Goal: Information Seeking & Learning: Learn about a topic

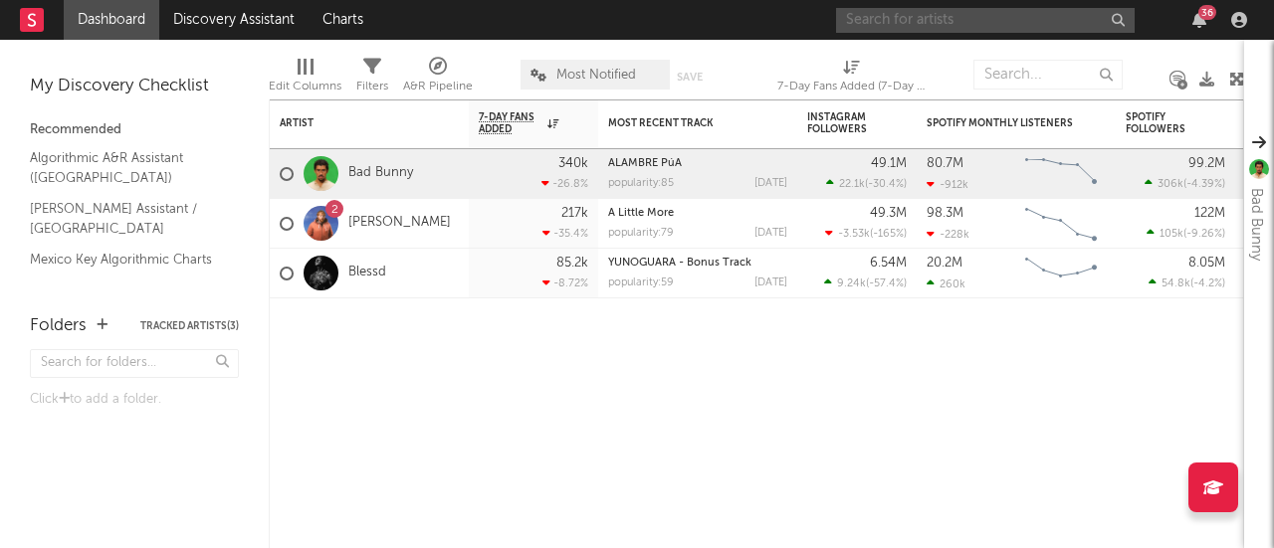
click at [932, 27] on input "text" at bounding box center [985, 20] width 299 height 25
type input "[PERSON_NAME]"
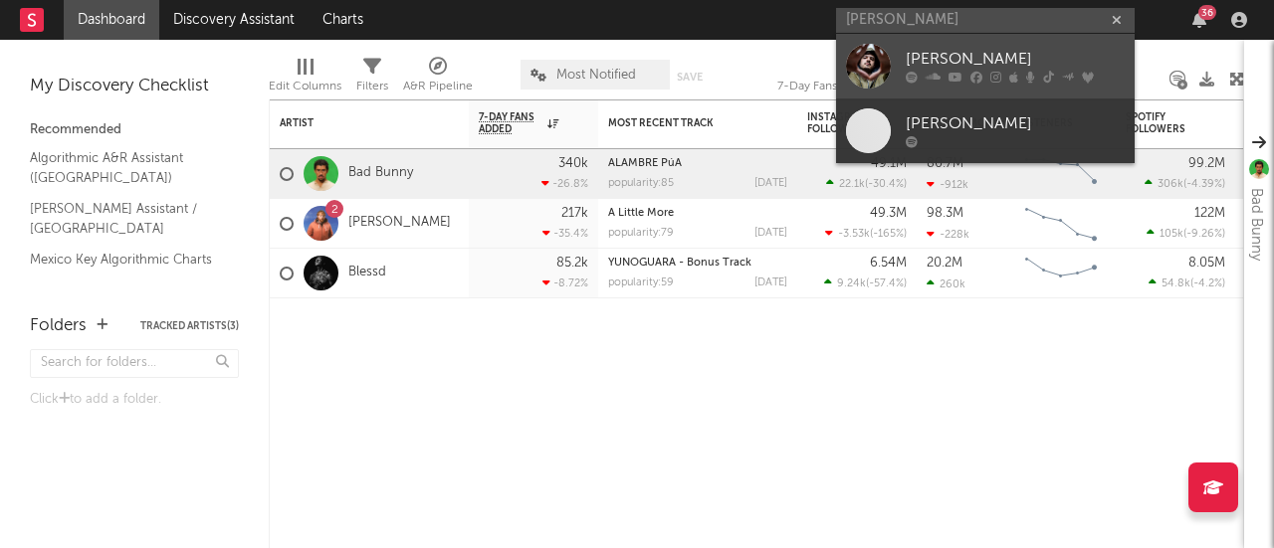
click at [882, 79] on div at bounding box center [868, 66] width 45 height 45
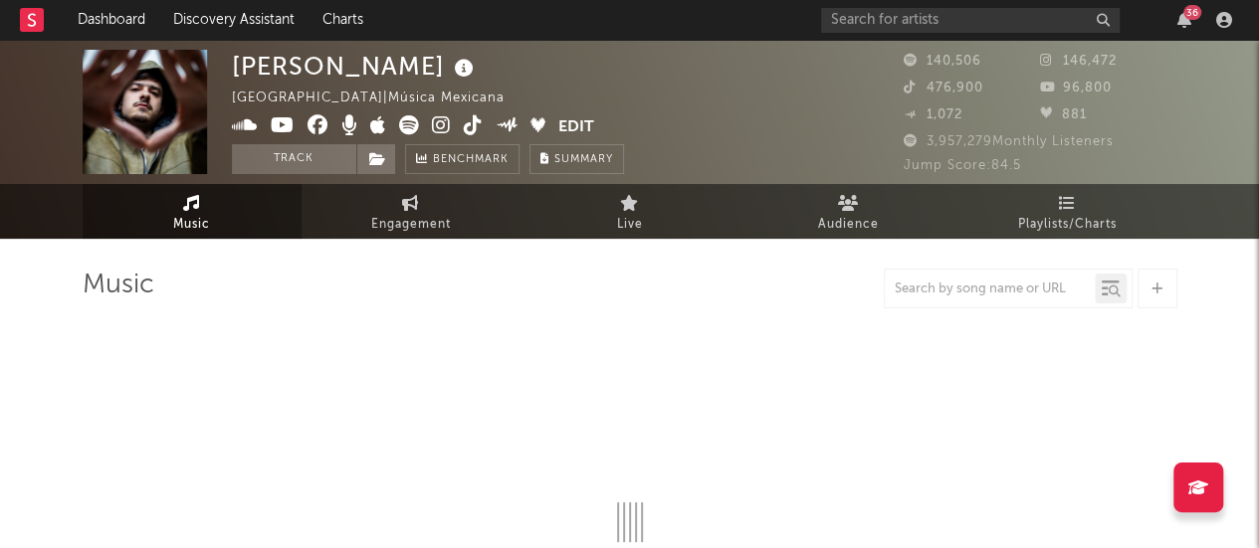
select select "6m"
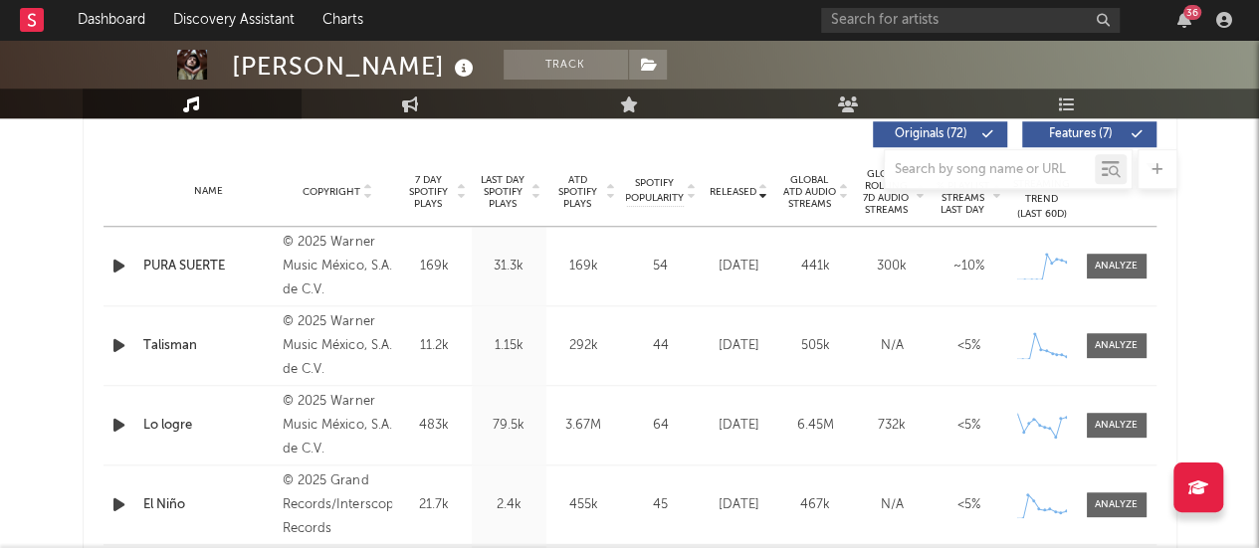
scroll to position [773, 0]
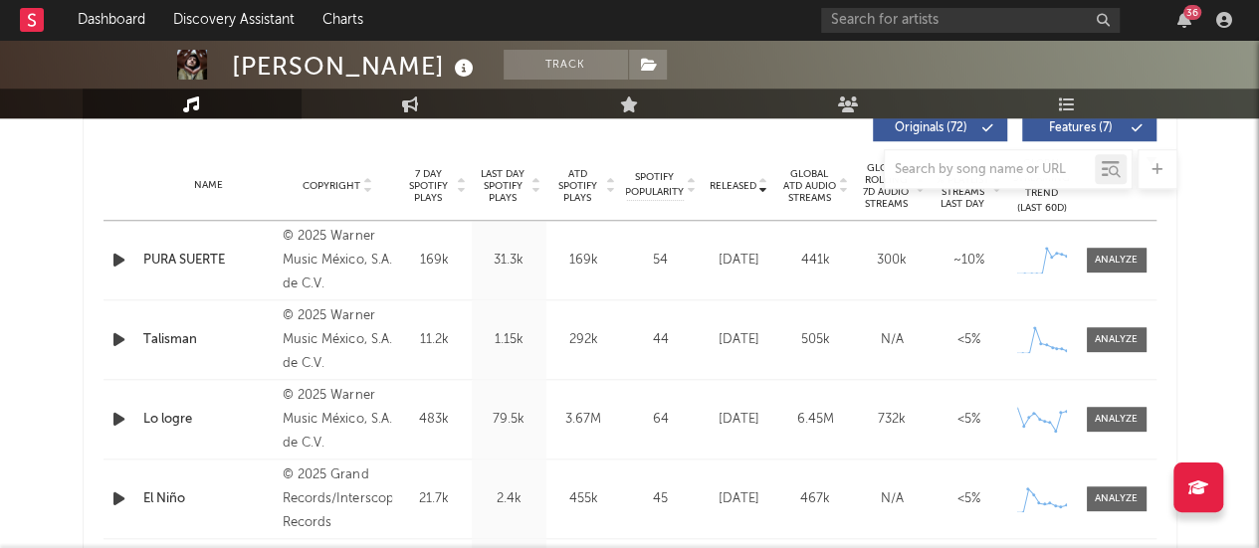
click at [214, 265] on div "PURA SUERTE" at bounding box center [208, 261] width 130 height 20
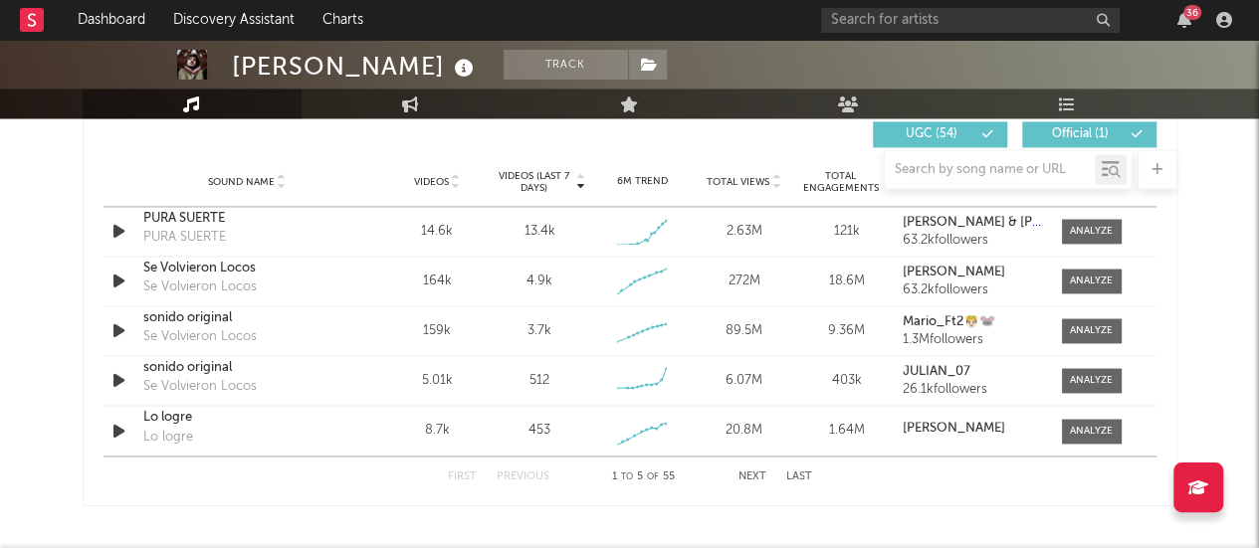
scroll to position [1418, 0]
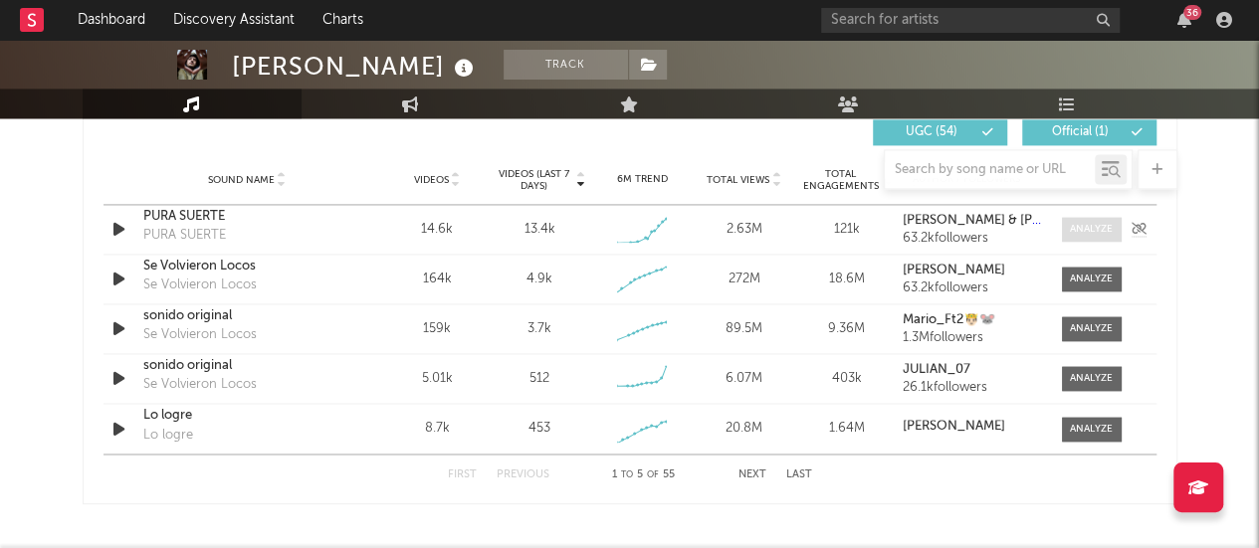
click at [1079, 219] on span at bounding box center [1092, 229] width 60 height 25
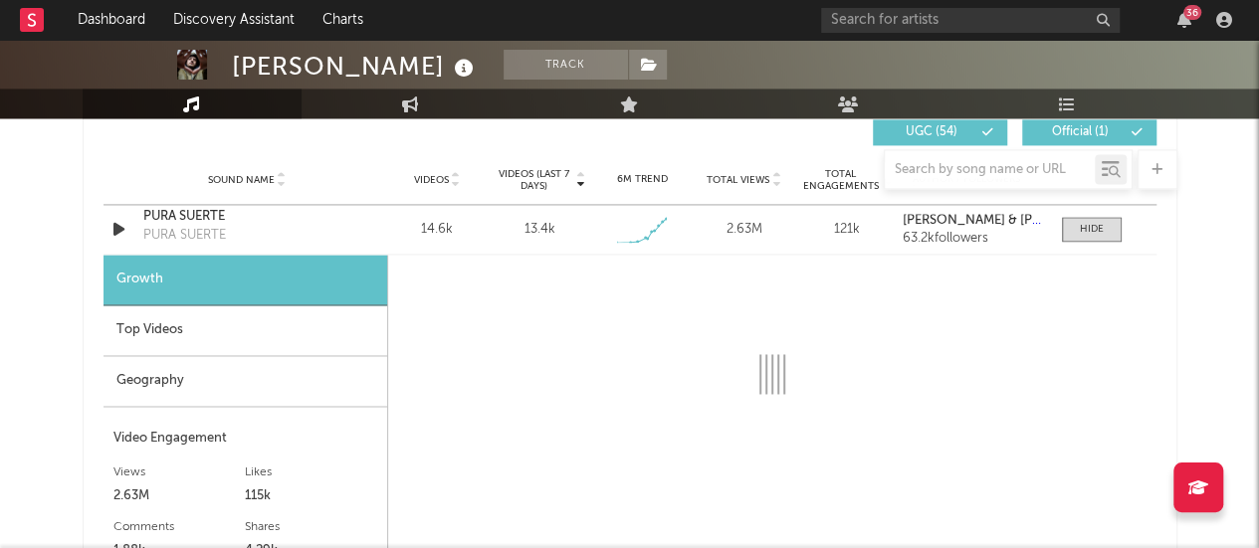
select select "1w"
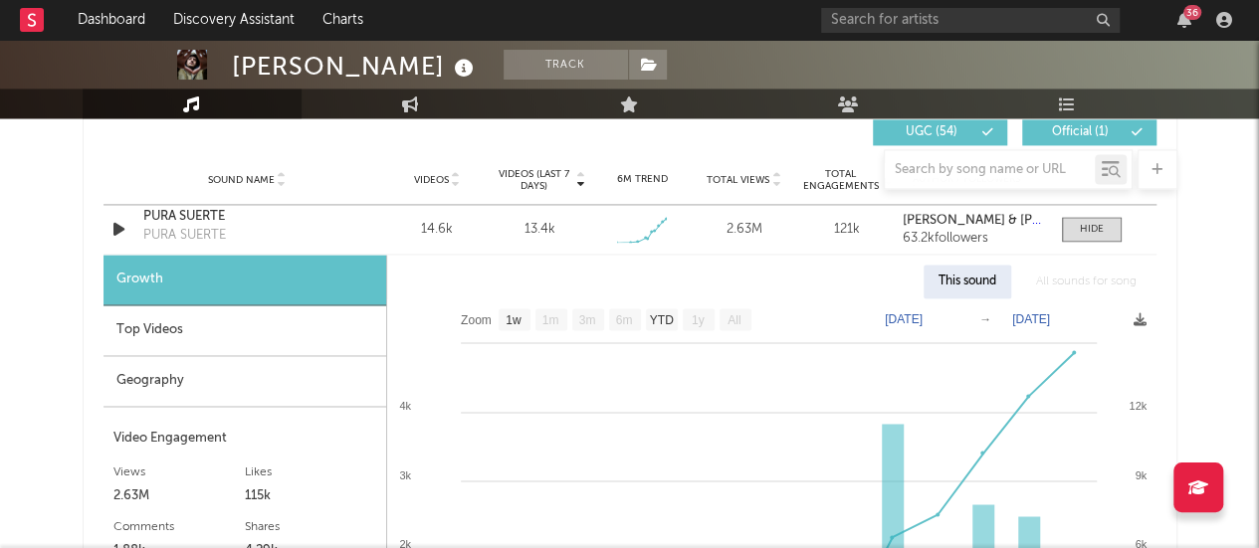
click at [314, 336] on div "Top Videos" at bounding box center [245, 331] width 283 height 51
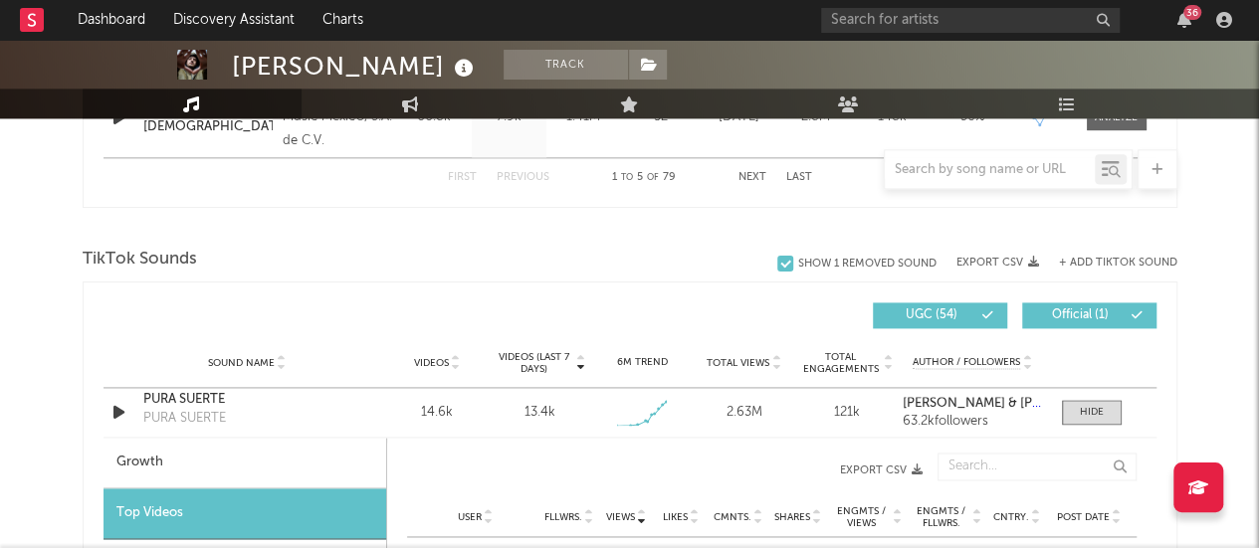
scroll to position [1234, 0]
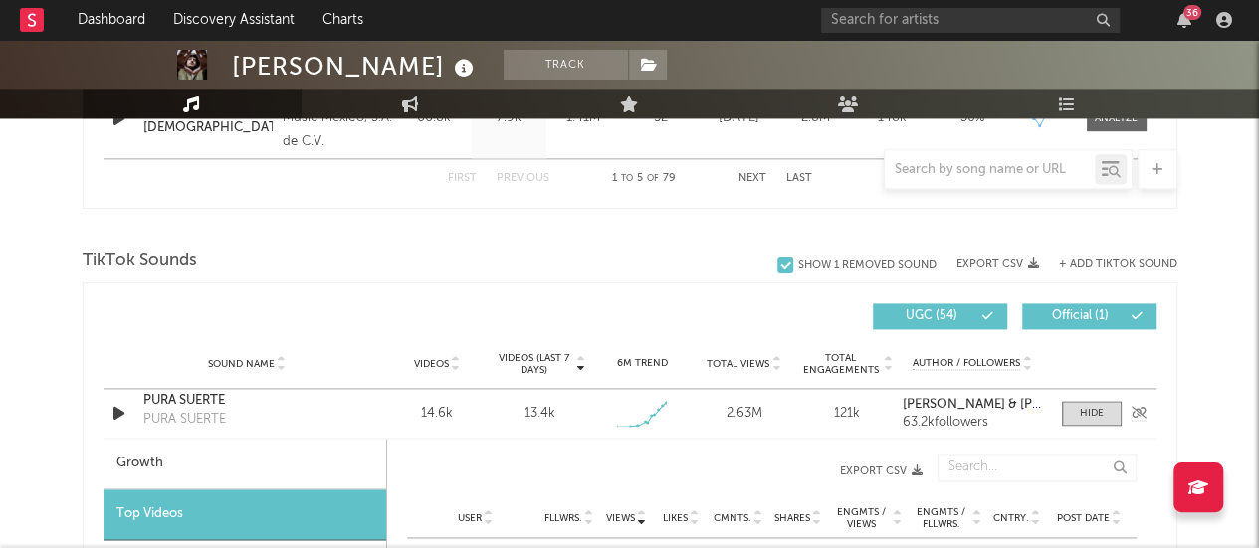
drag, startPoint x: 1095, startPoint y: 420, endPoint x: 495, endPoint y: 413, distance: 600.2
click at [1095, 420] on span at bounding box center [1092, 413] width 60 height 25
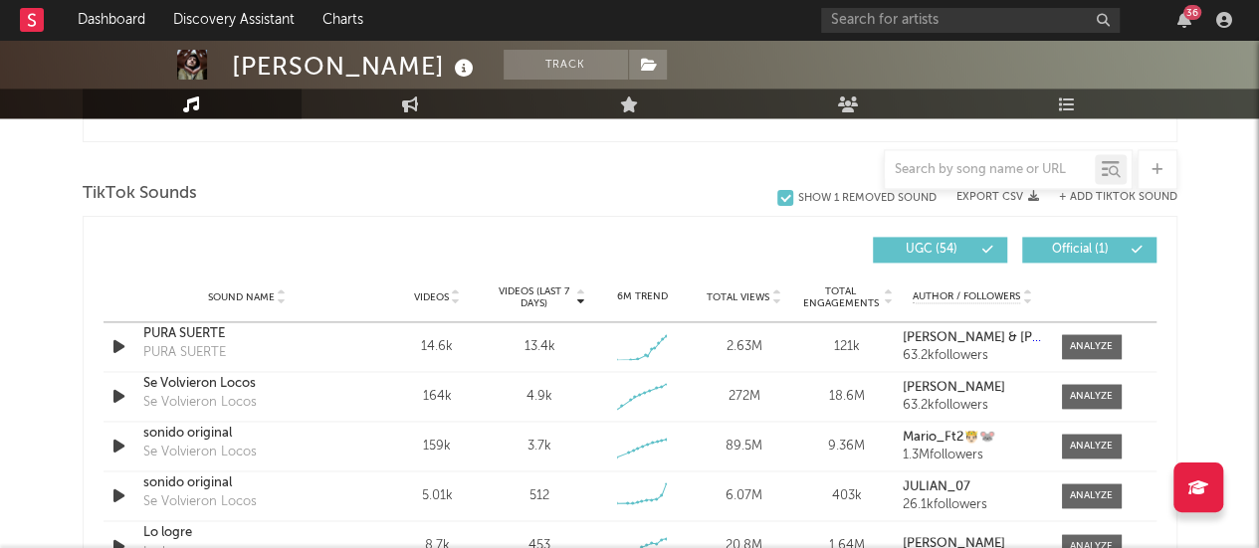
scroll to position [1303, 0]
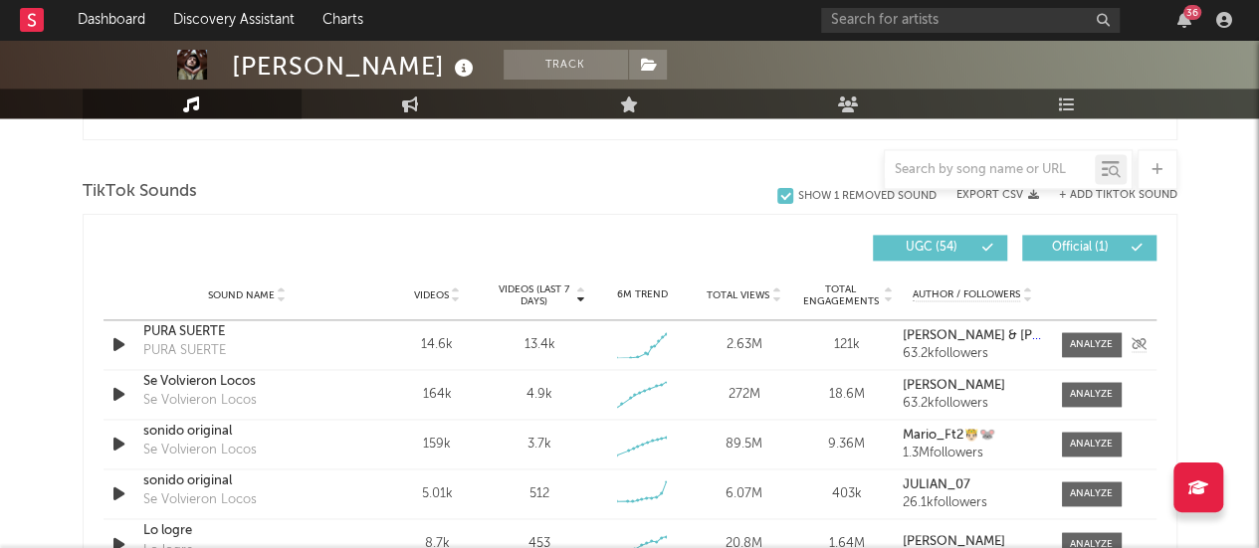
click at [114, 347] on icon "button" at bounding box center [118, 344] width 21 height 25
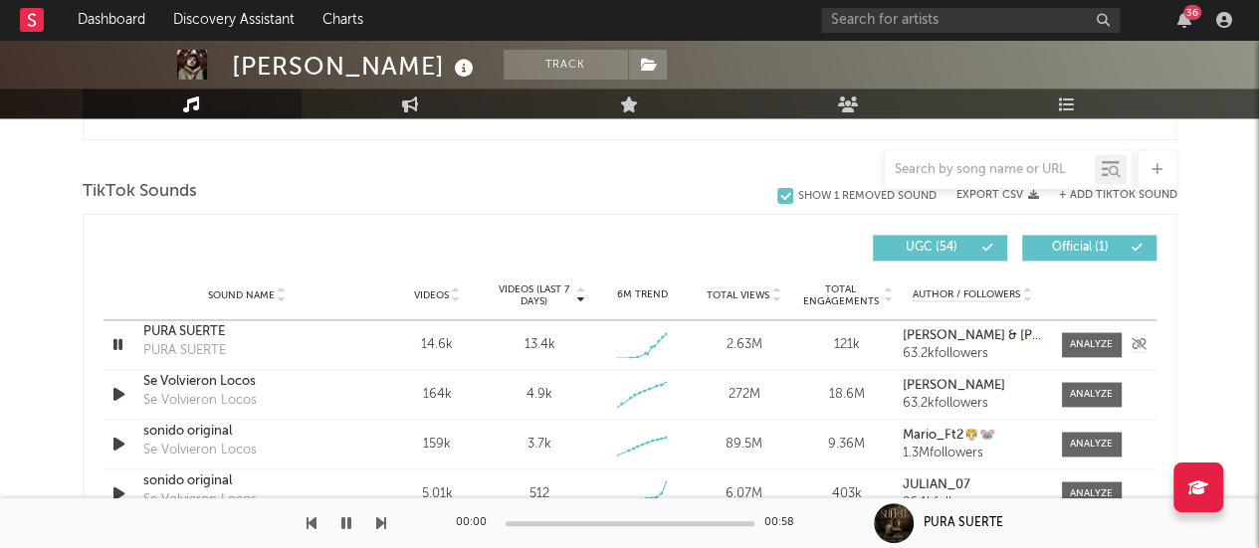
click at [114, 347] on icon "button" at bounding box center [117, 344] width 19 height 25
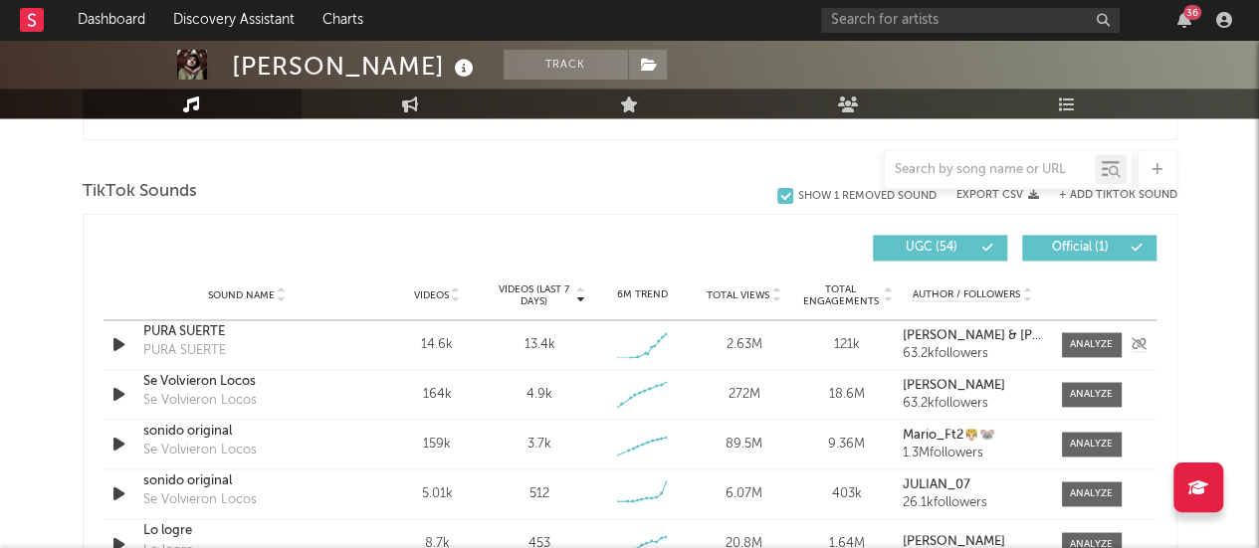
click at [251, 333] on div "PURA SUERTE" at bounding box center [247, 332] width 208 height 20
click at [1099, 341] on div at bounding box center [1091, 344] width 43 height 15
select select "1w"
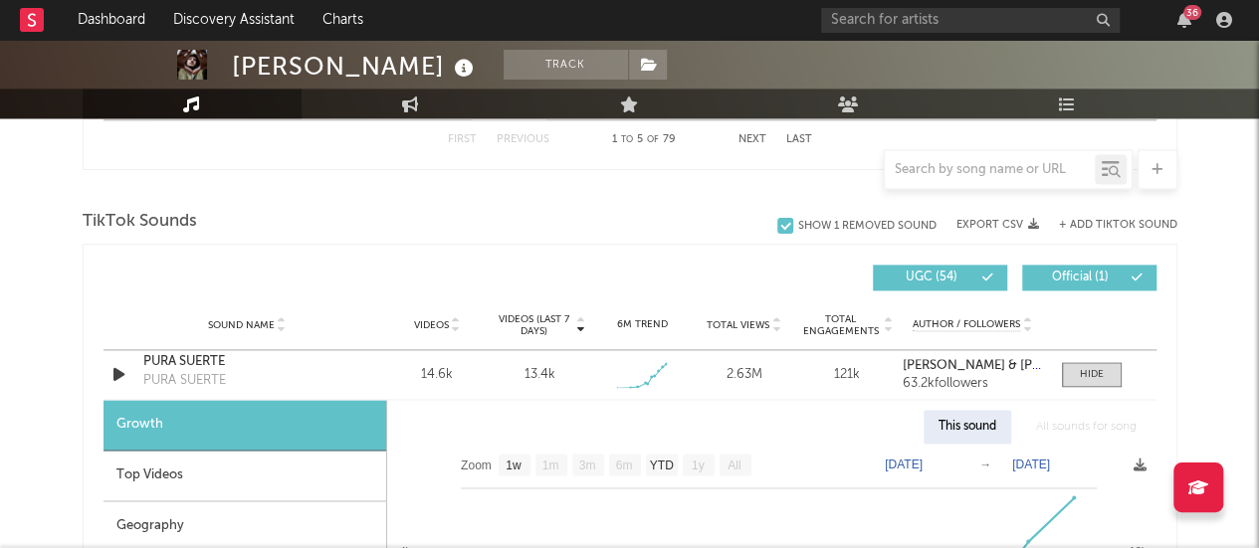
scroll to position [1262, 0]
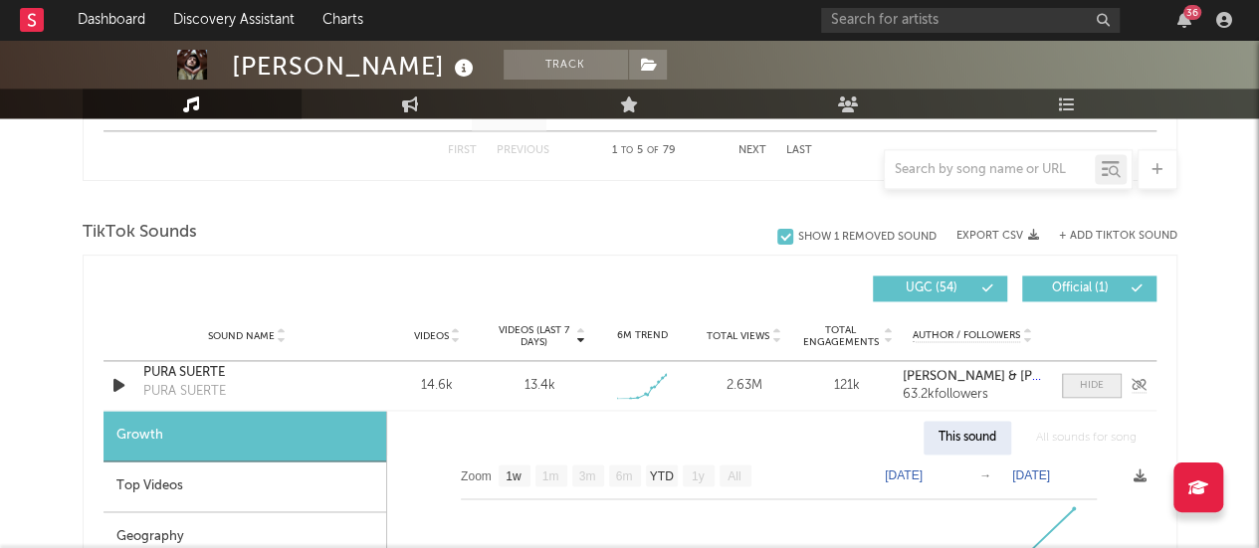
click at [1093, 385] on div at bounding box center [1092, 385] width 24 height 15
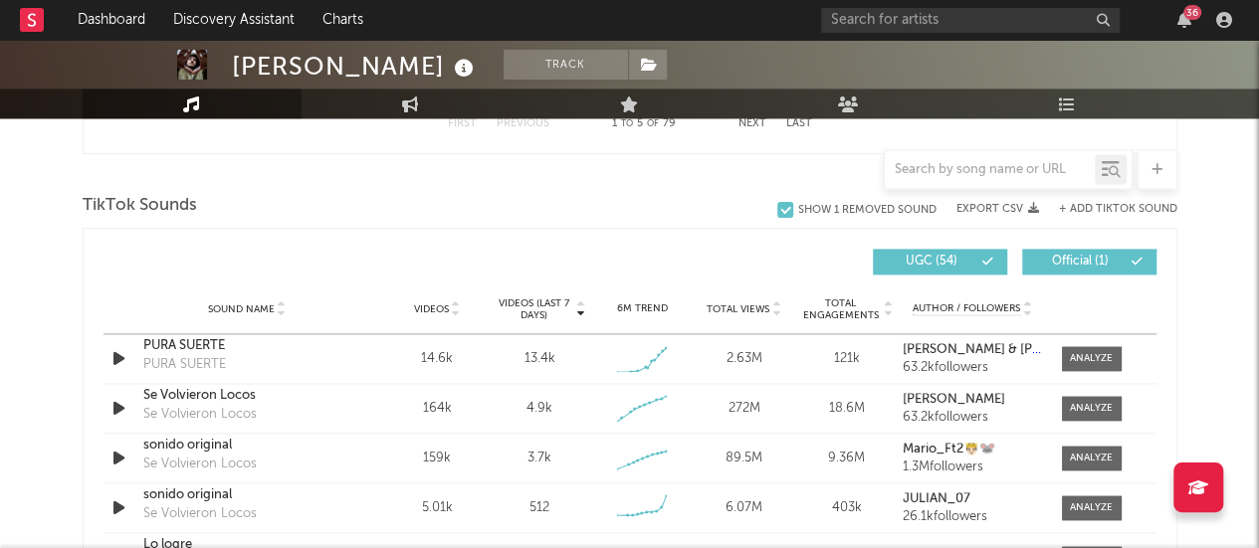
scroll to position [1334, 0]
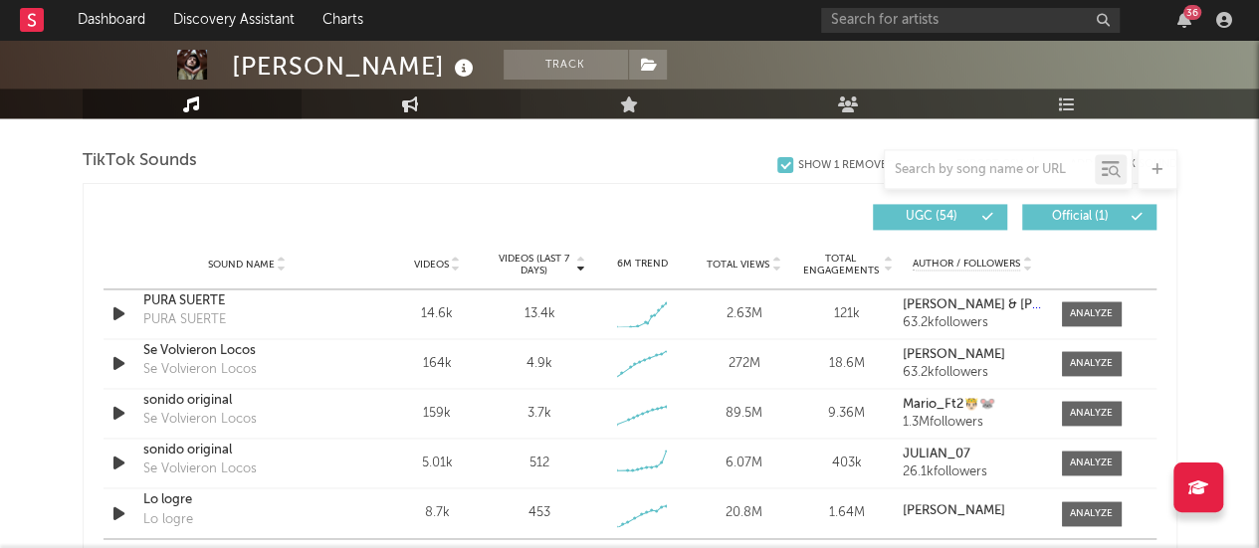
click at [424, 104] on link "Engagement" at bounding box center [411, 104] width 219 height 30
select select "1w"
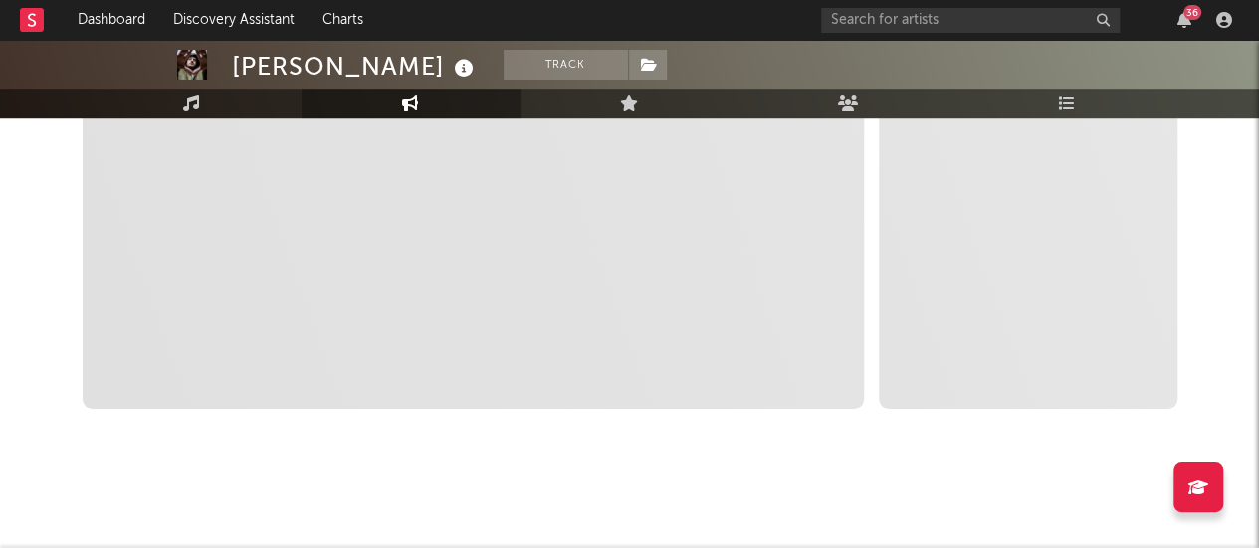
scroll to position [535, 0]
click at [207, 106] on link "Music" at bounding box center [192, 104] width 219 height 30
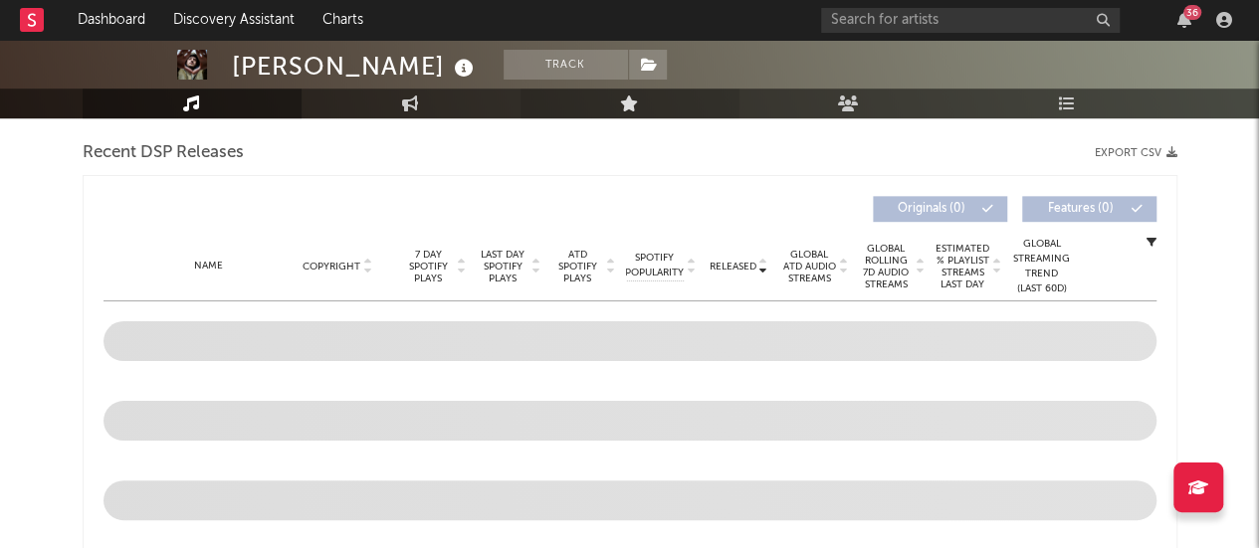
click at [623, 101] on icon at bounding box center [629, 104] width 19 height 16
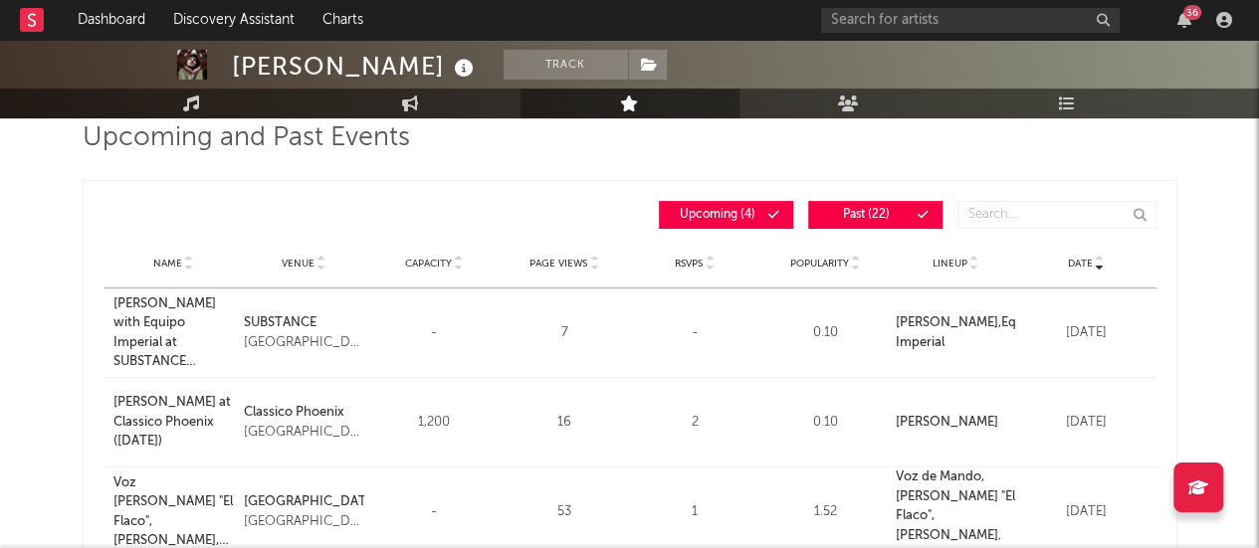
scroll to position [535, 0]
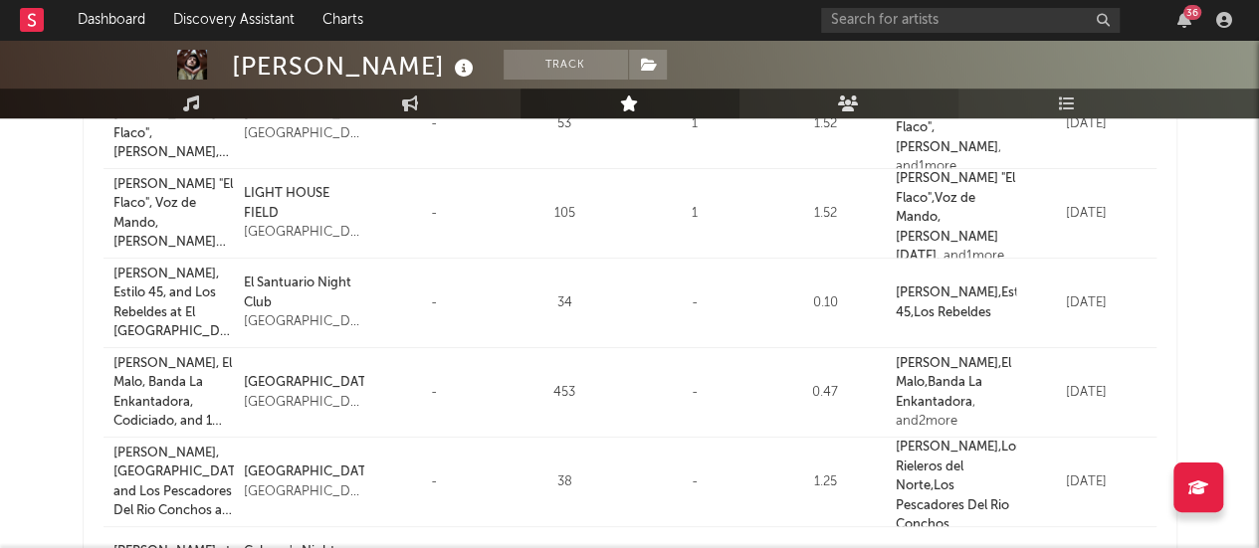
click at [844, 92] on link "Audience" at bounding box center [849, 104] width 219 height 30
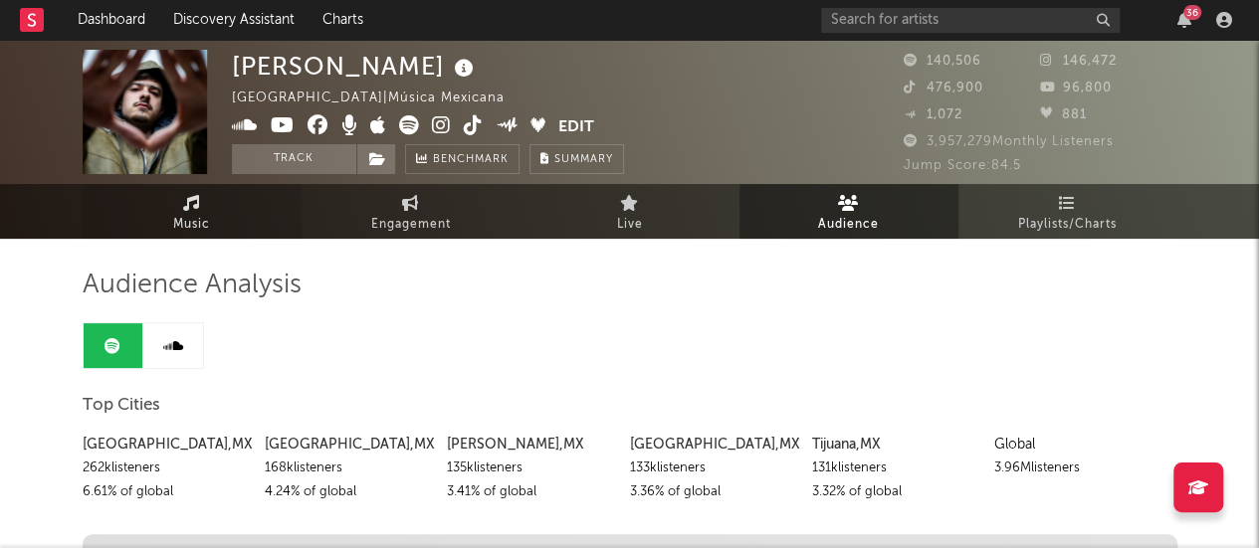
click at [199, 206] on icon at bounding box center [191, 203] width 17 height 16
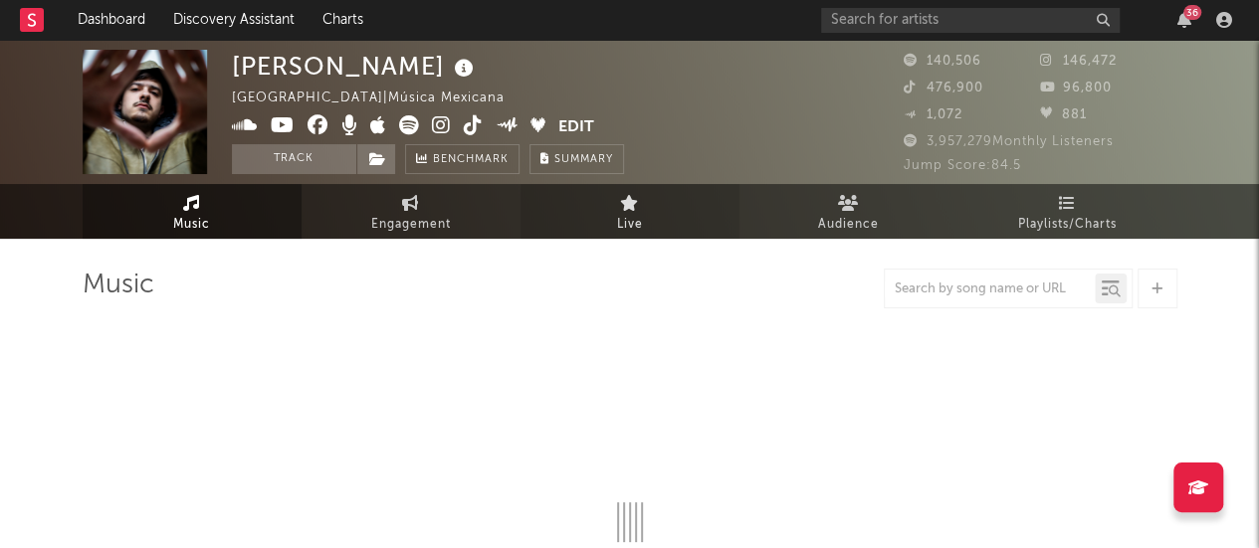
select select "6m"
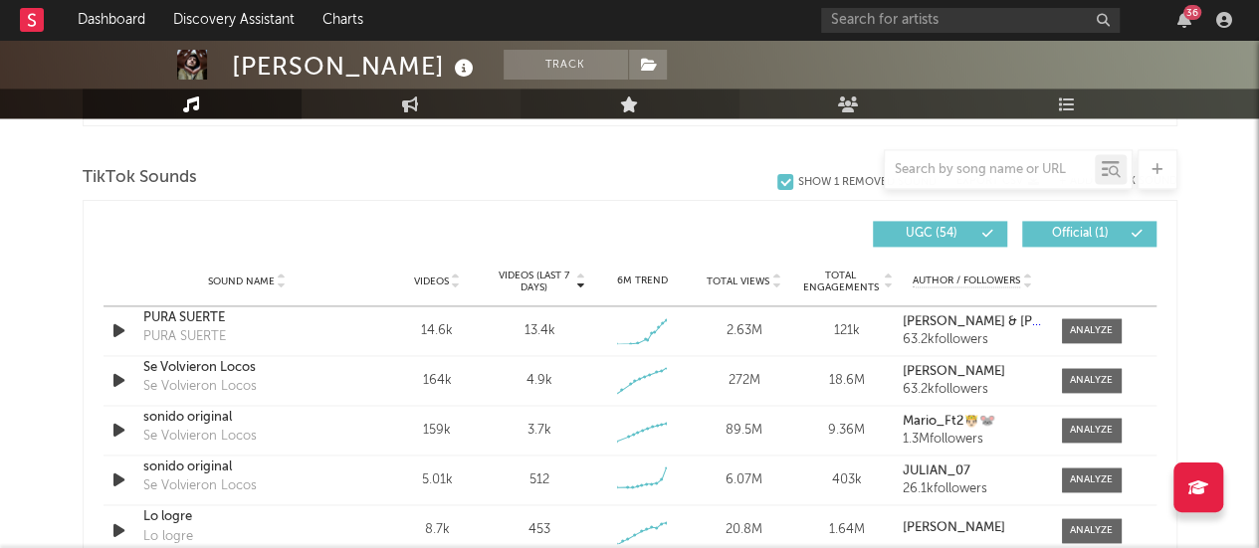
scroll to position [1316, 0]
click at [982, 231] on icon at bounding box center [988, 235] width 12 height 12
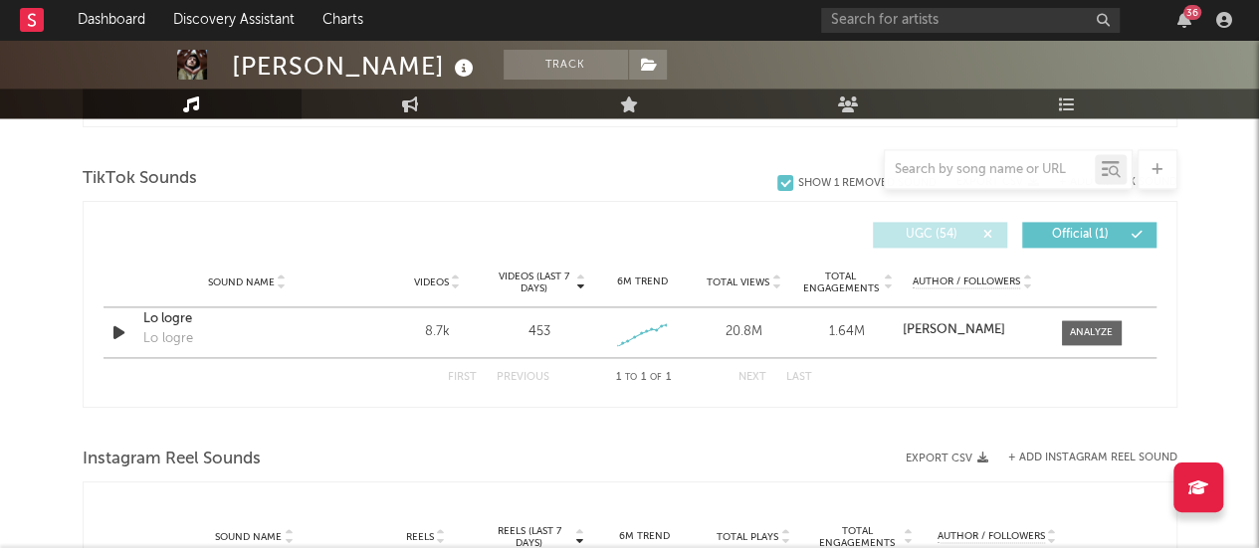
click at [933, 234] on span at bounding box center [934, 235] width 3 height 12
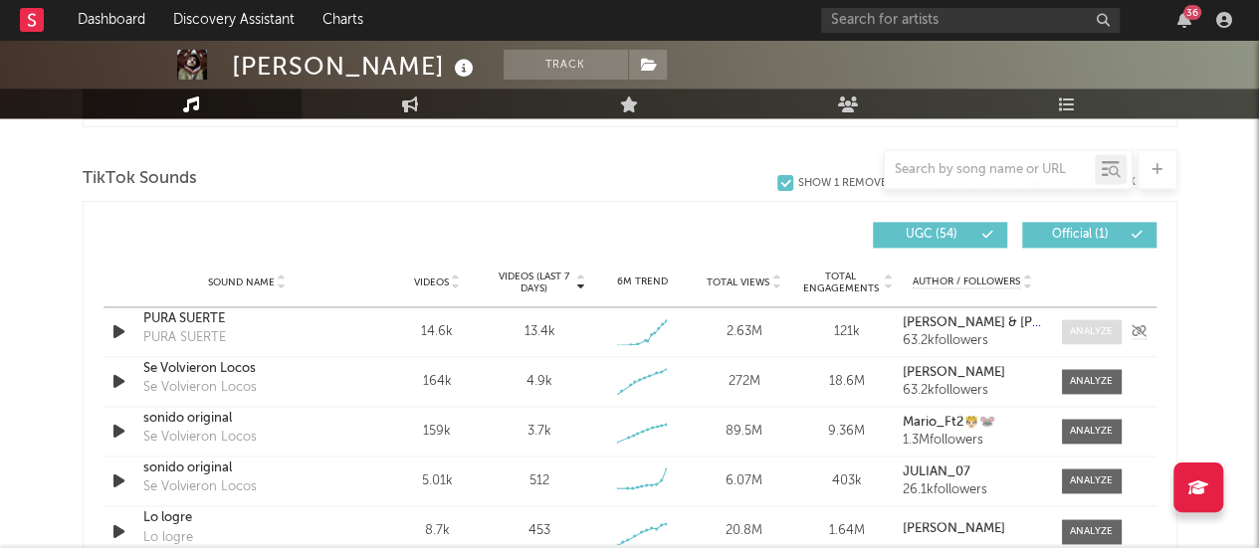
click at [1083, 340] on span at bounding box center [1092, 331] width 60 height 25
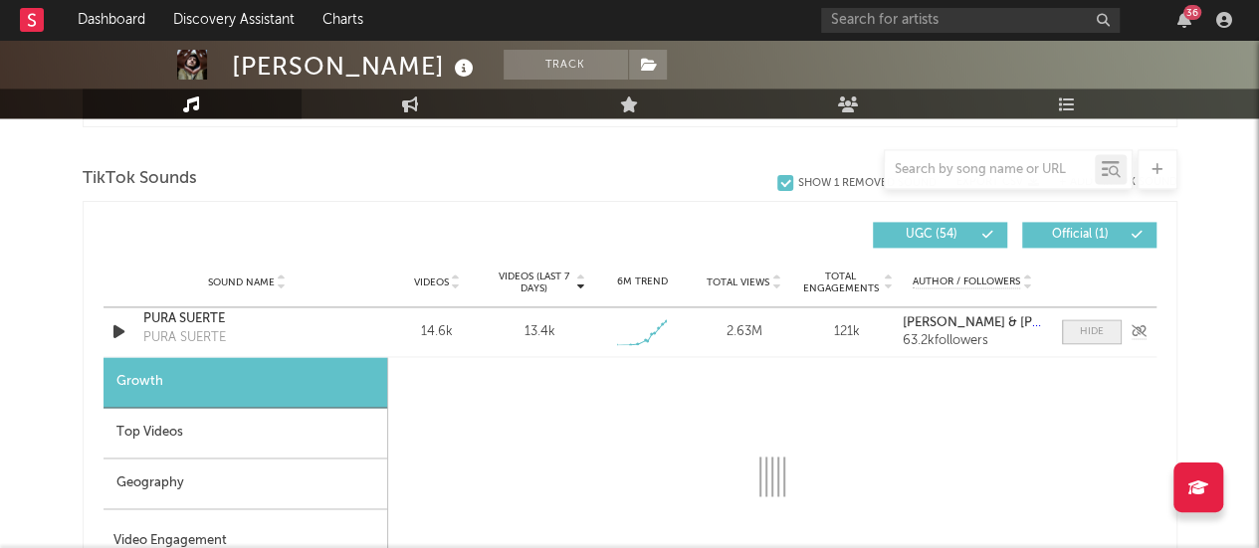
select select "1w"
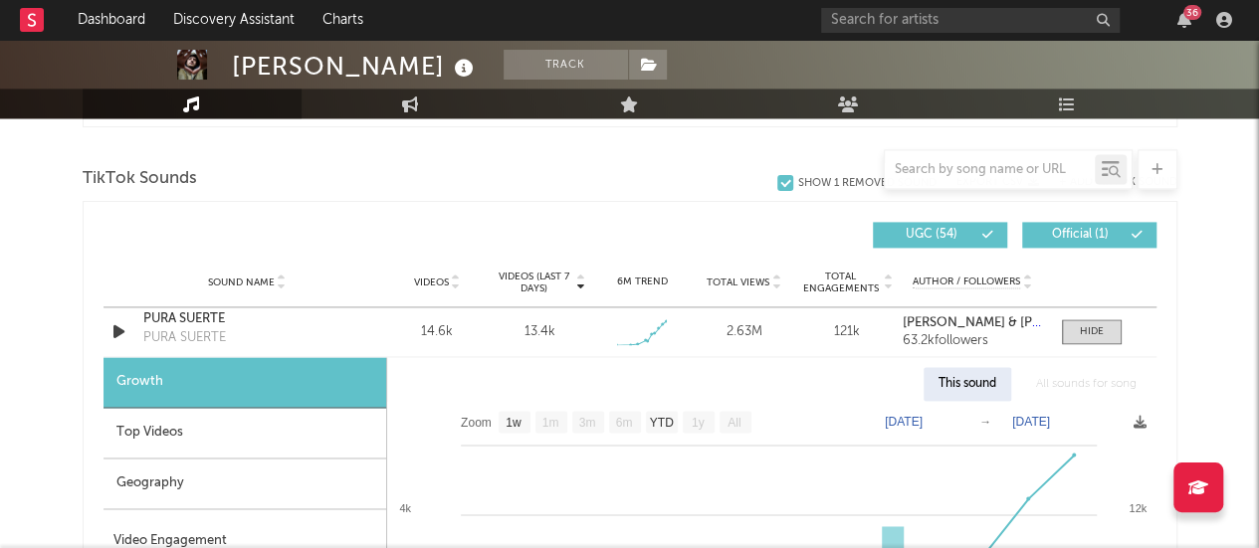
click at [251, 424] on div "Top Videos" at bounding box center [245, 433] width 283 height 51
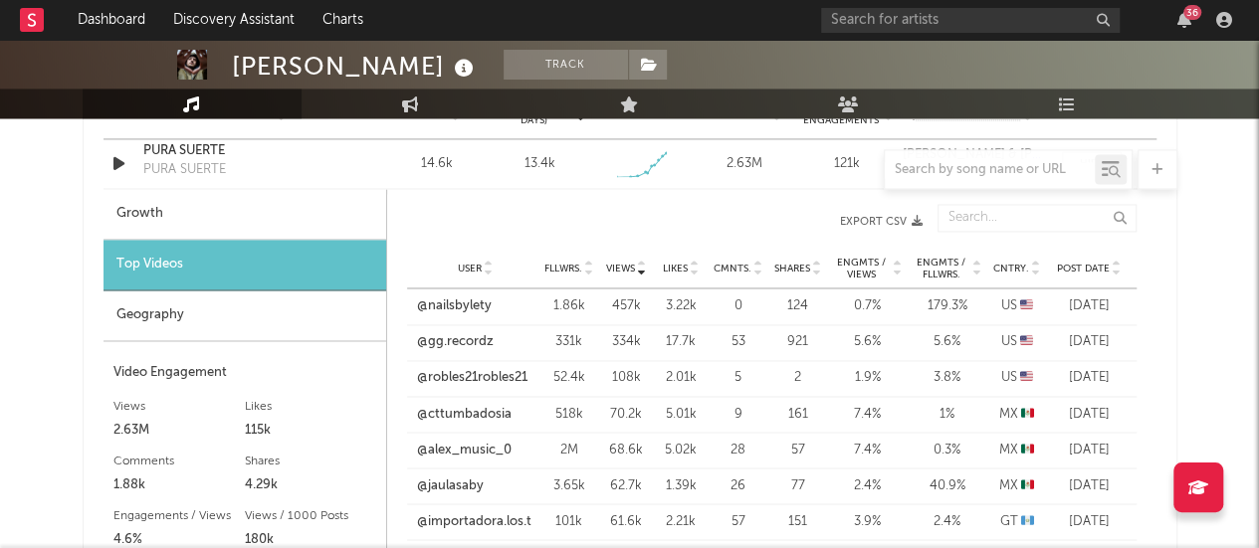
scroll to position [1481, 0]
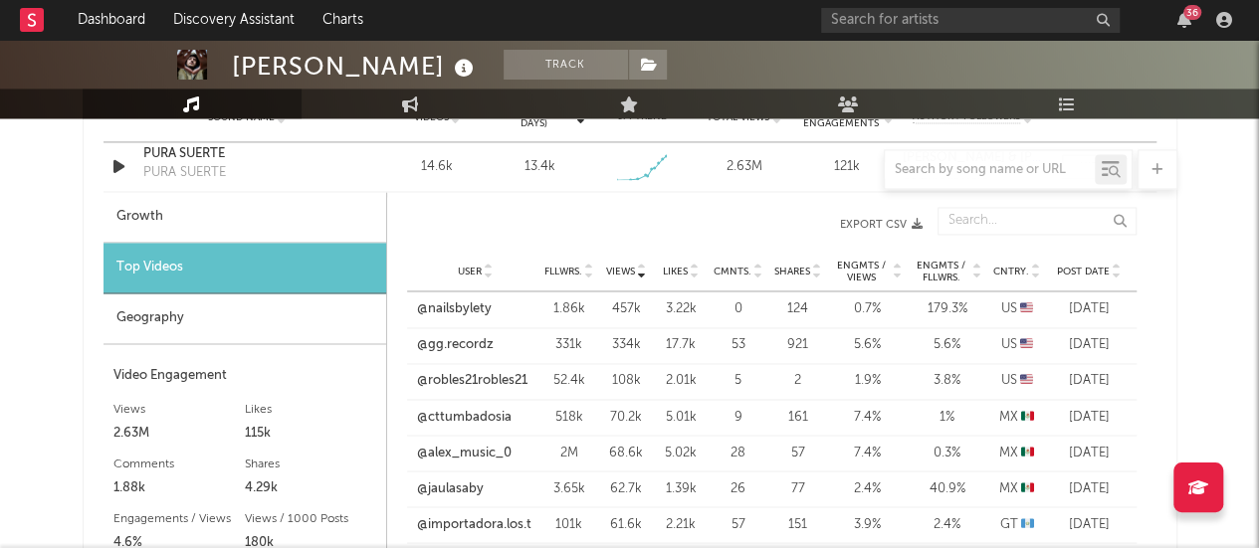
click at [618, 266] on span "Views" at bounding box center [620, 272] width 29 height 12
click at [676, 264] on div "Likes" at bounding box center [681, 271] width 45 height 15
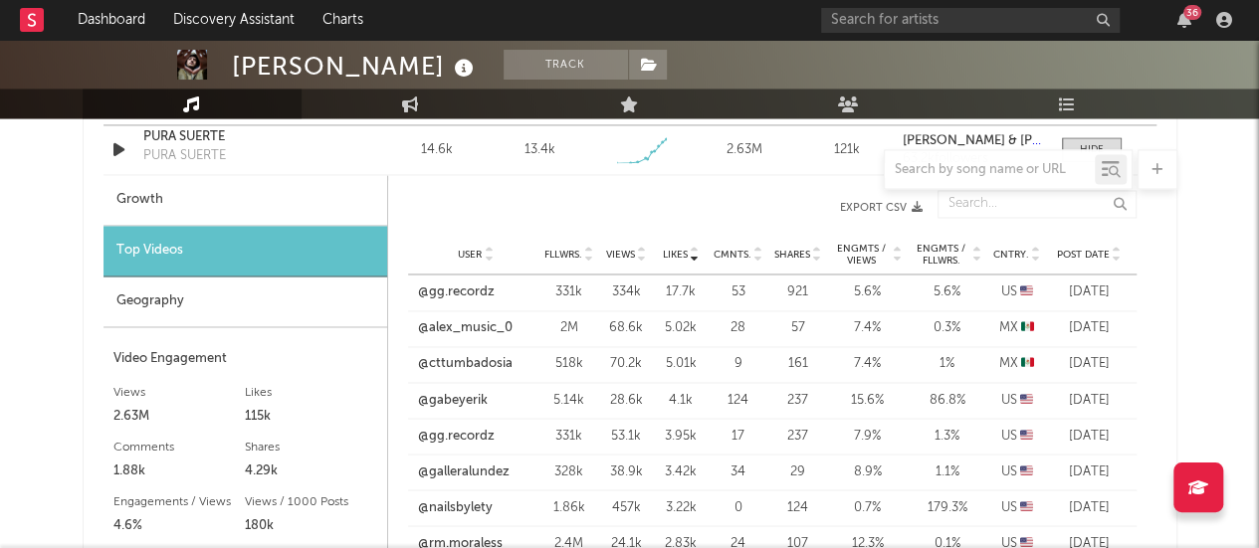
scroll to position [1495, 0]
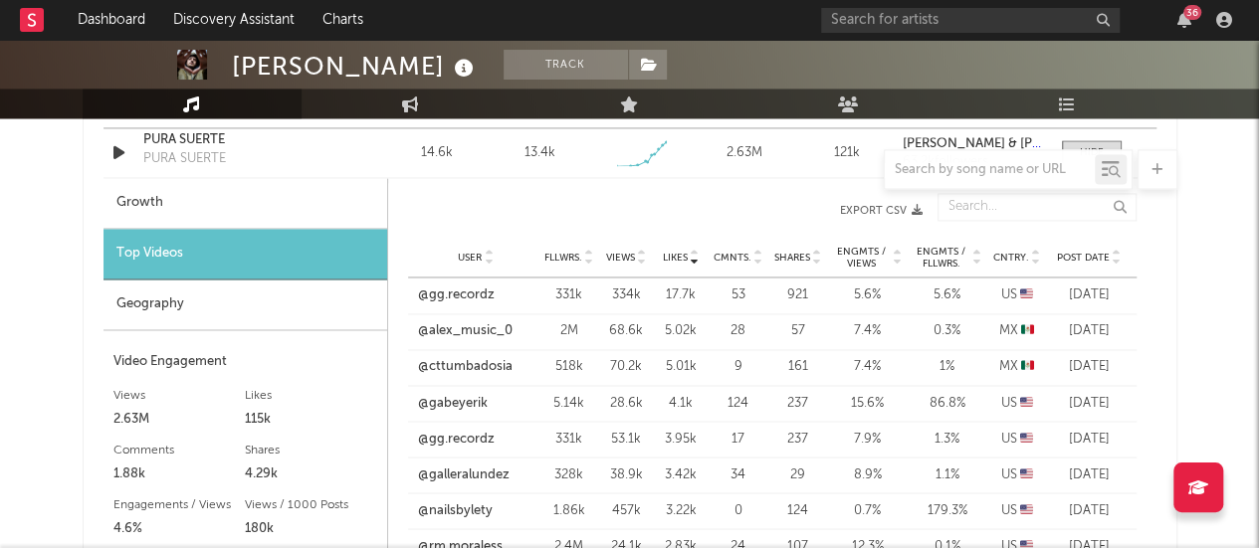
click at [316, 206] on div "Growth" at bounding box center [246, 203] width 284 height 51
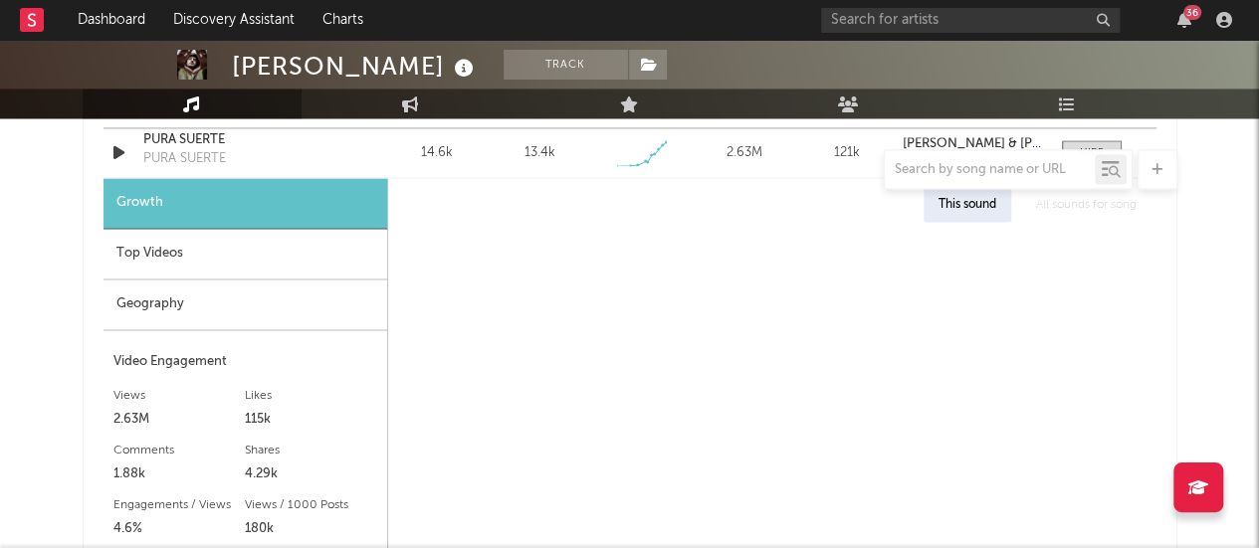
select select "1w"
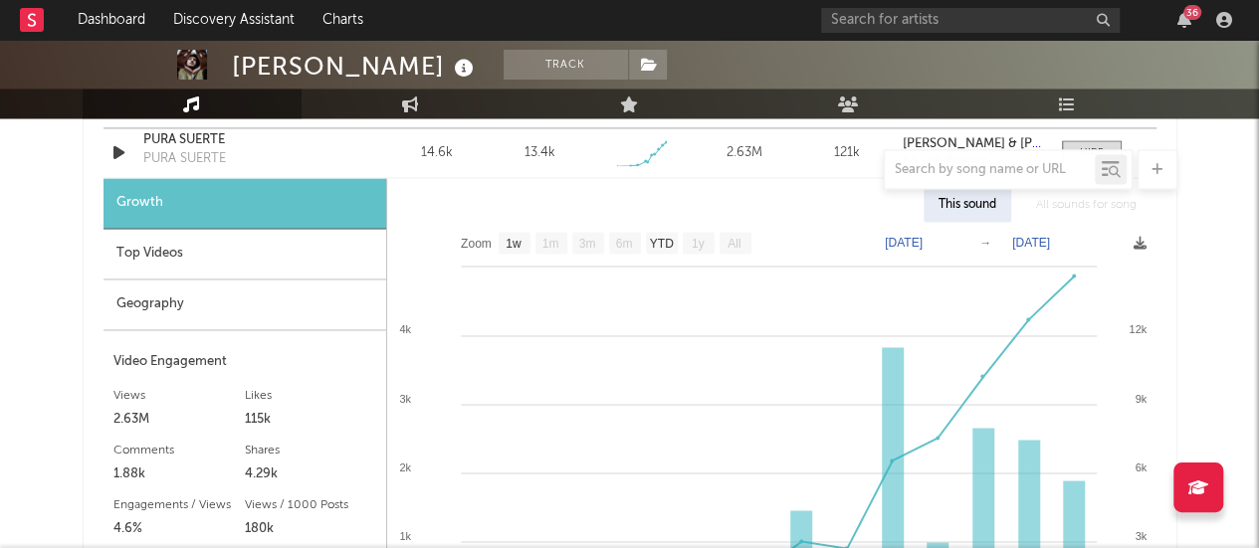
click at [330, 243] on div "Top Videos" at bounding box center [245, 254] width 283 height 51
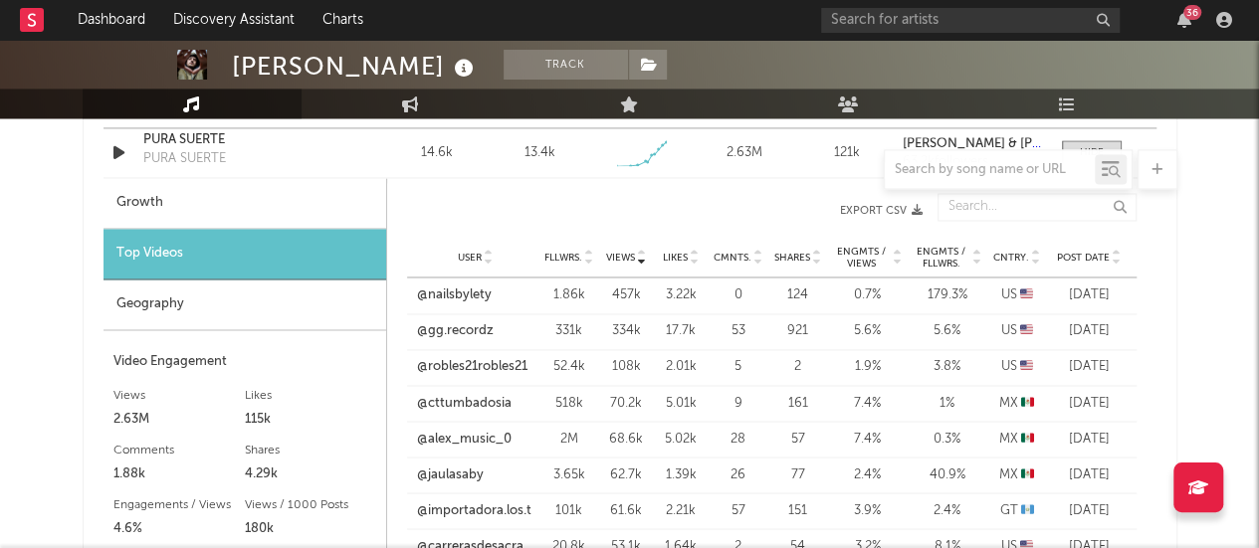
click at [1228, 178] on div "[PERSON_NAME] Track [GEOGRAPHIC_DATA] | Música Mexicana Edit Track Benchmark Su…" at bounding box center [629, 322] width 1259 height 3555
click at [1182, 178] on div "[PERSON_NAME] Track [GEOGRAPHIC_DATA] | Música Mexicana Edit Track Benchmark Su…" at bounding box center [629, 322] width 1259 height 3555
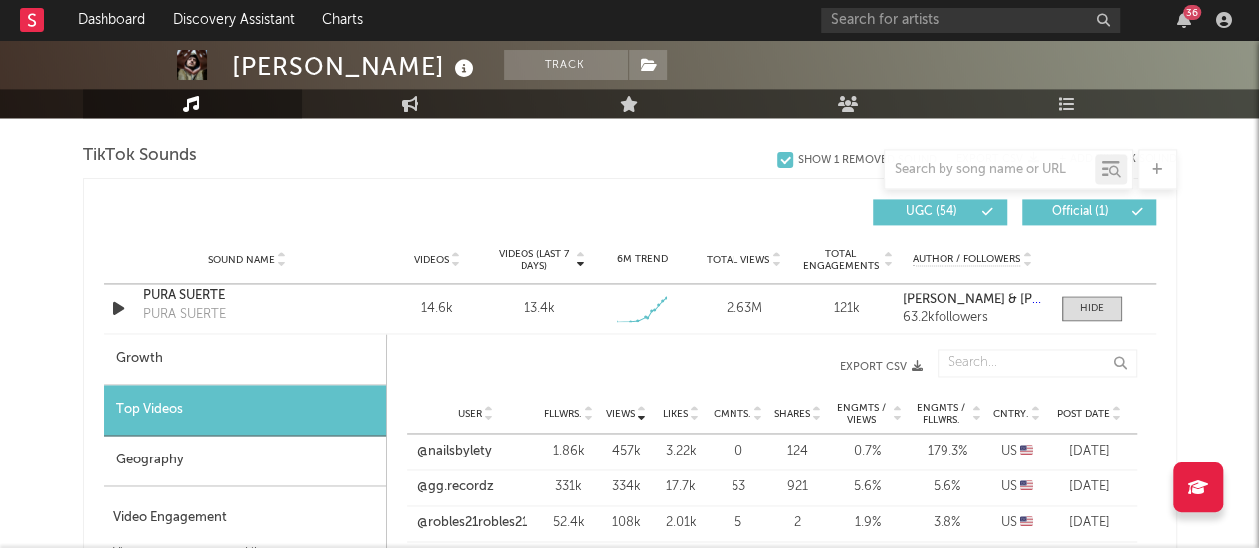
scroll to position [1342, 0]
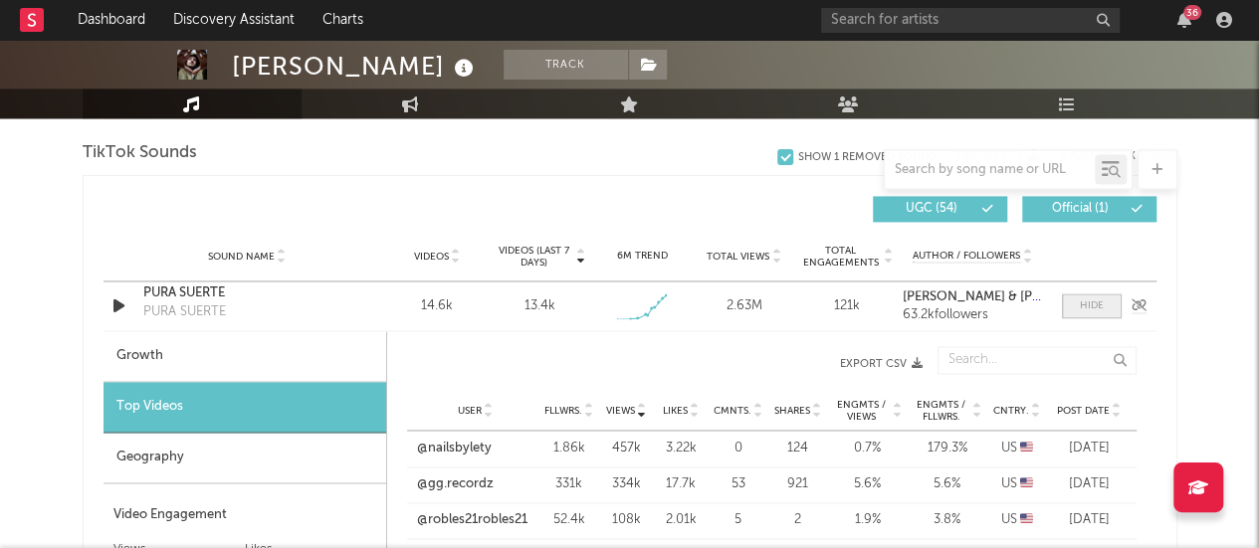
click at [1096, 307] on div at bounding box center [1092, 306] width 24 height 15
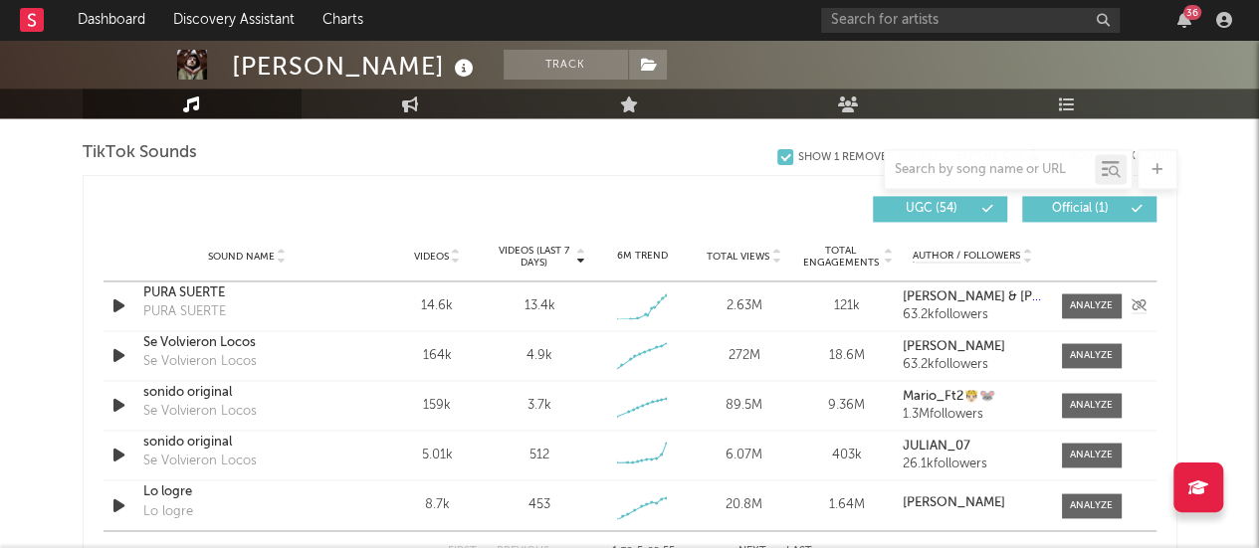
click at [977, 292] on strong "[PERSON_NAME] & [PERSON_NAME]" at bounding box center [1013, 297] width 220 height 13
click at [1067, 300] on span at bounding box center [1092, 306] width 60 height 25
select select "1w"
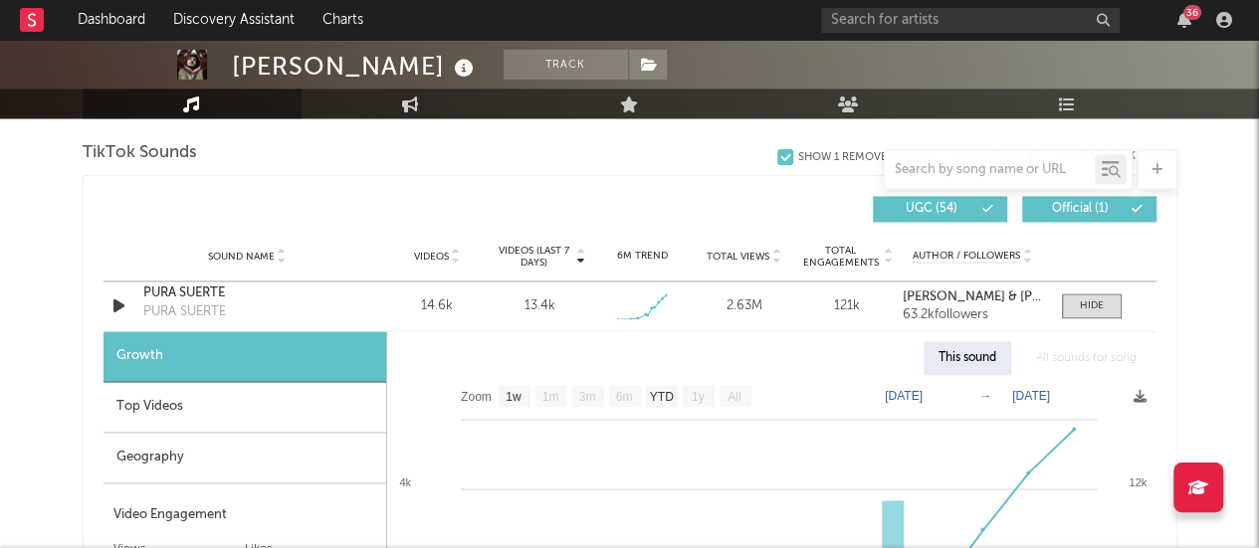
click at [194, 402] on div "Top Videos" at bounding box center [245, 407] width 283 height 51
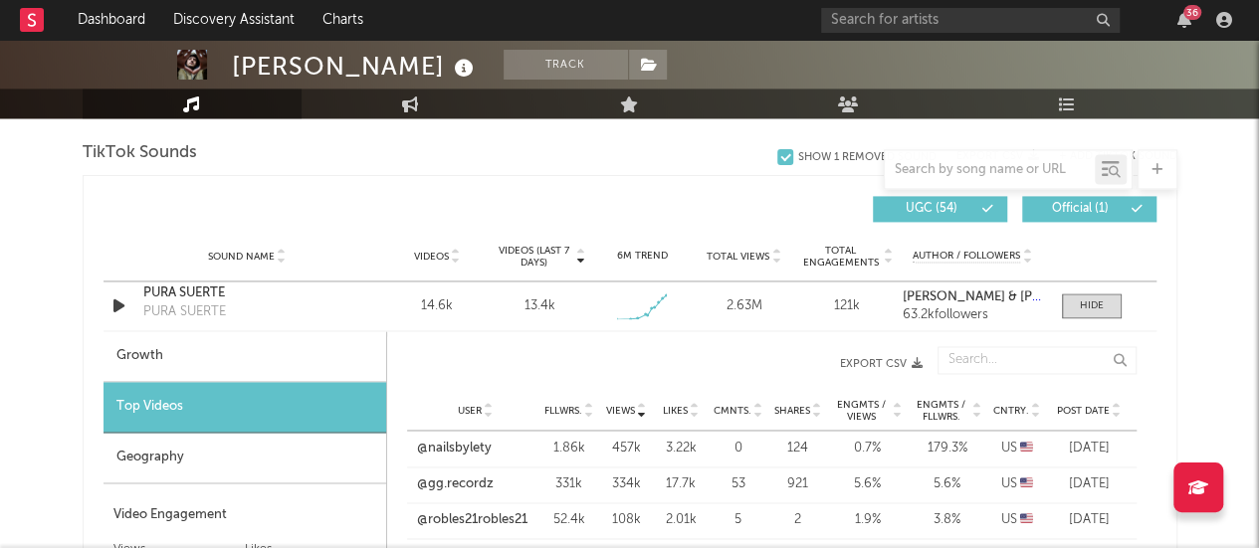
click at [661, 445] on div "3.22k" at bounding box center [681, 449] width 45 height 20
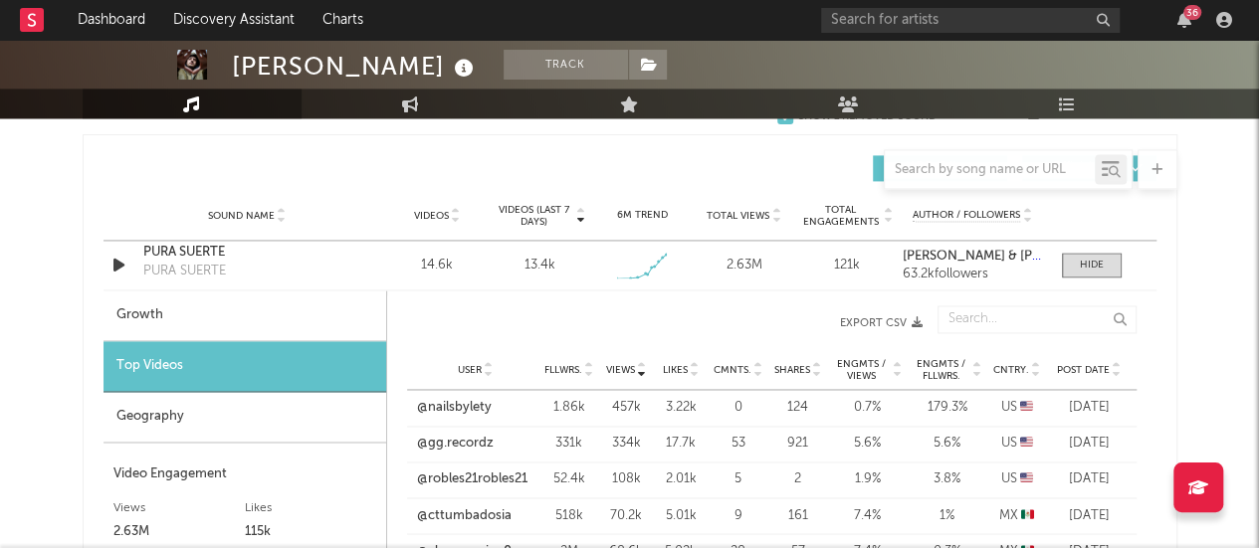
scroll to position [1384, 0]
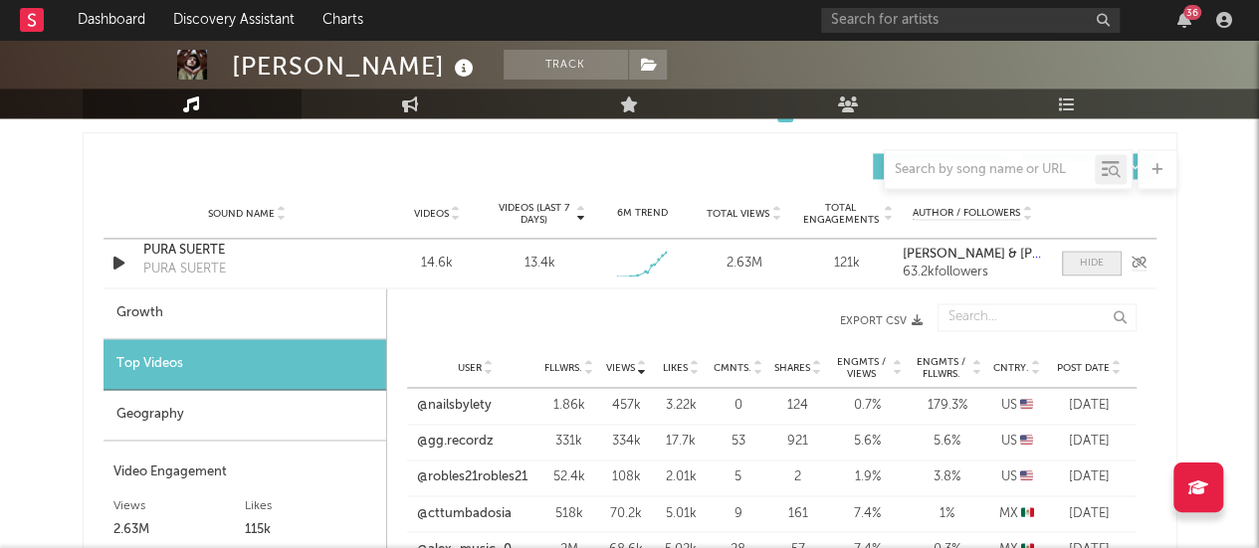
click at [1074, 251] on span at bounding box center [1092, 263] width 60 height 25
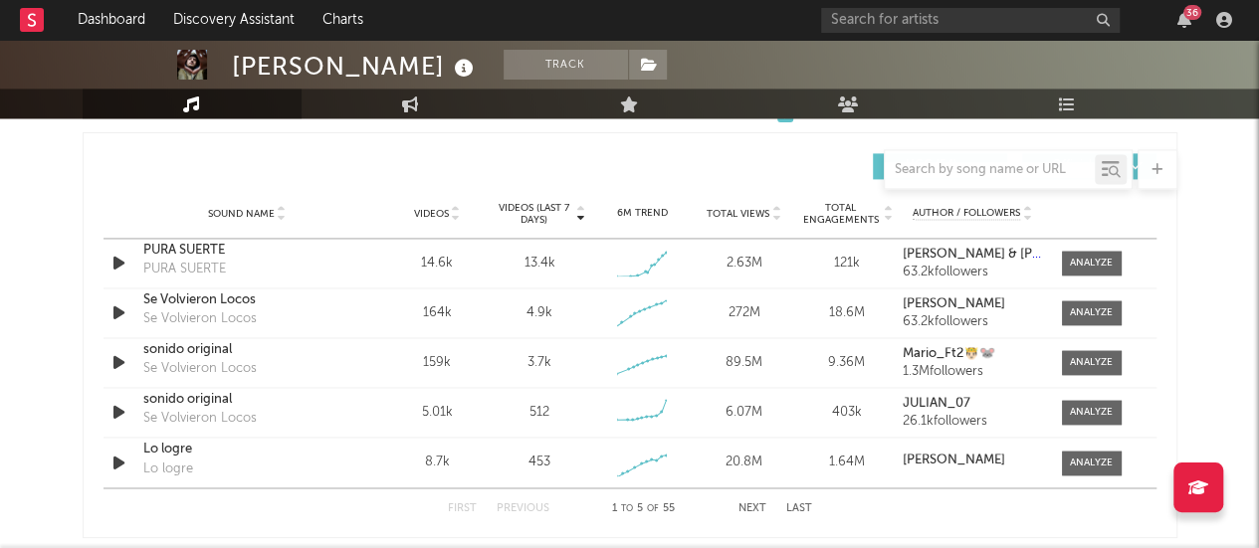
click at [721, 157] on div at bounding box center [630, 169] width 1095 height 40
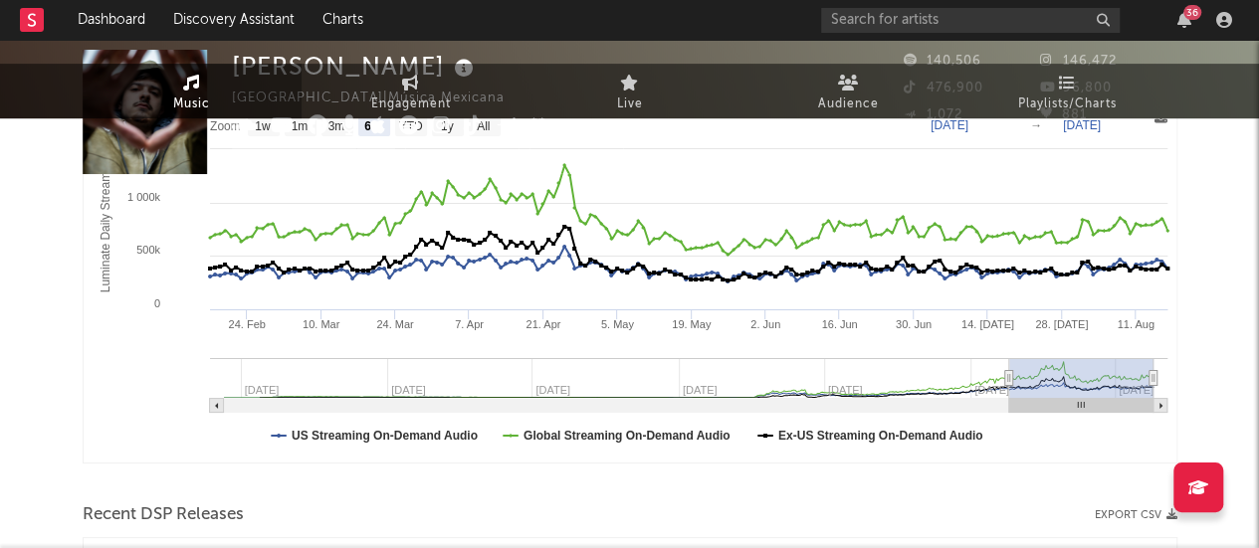
scroll to position [0, 0]
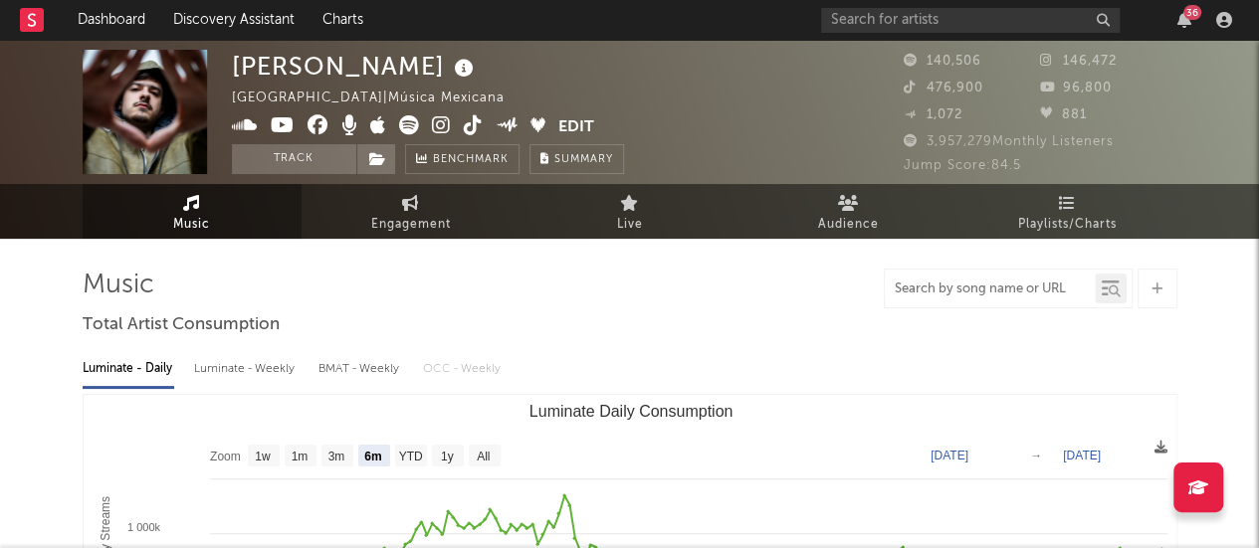
click at [944, 290] on input "text" at bounding box center [990, 290] width 210 height 16
type input "pura suerte"
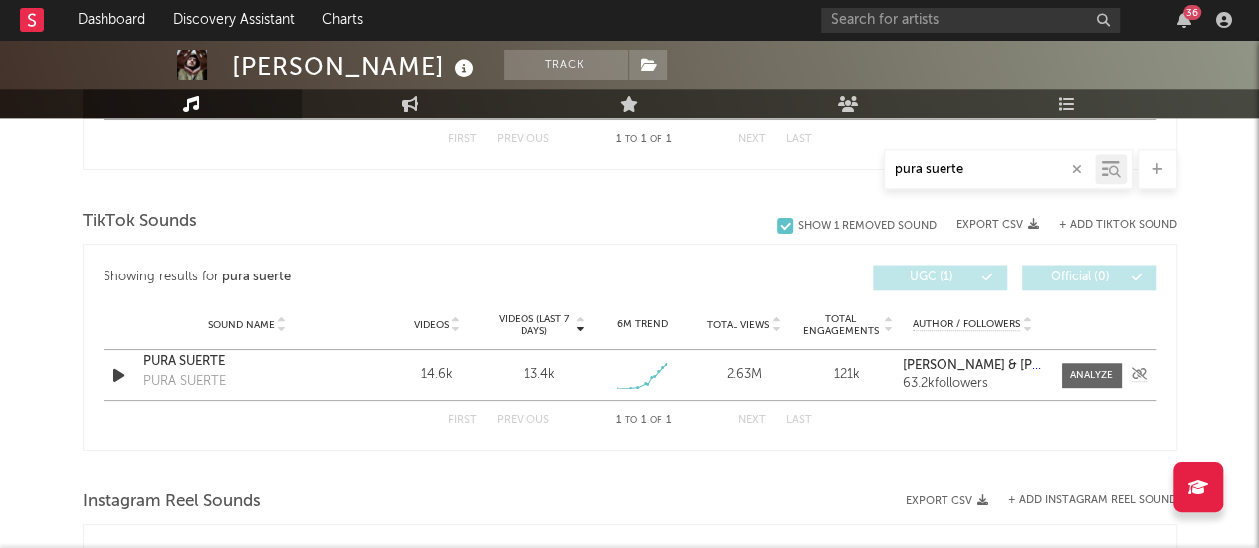
scroll to position [953, 0]
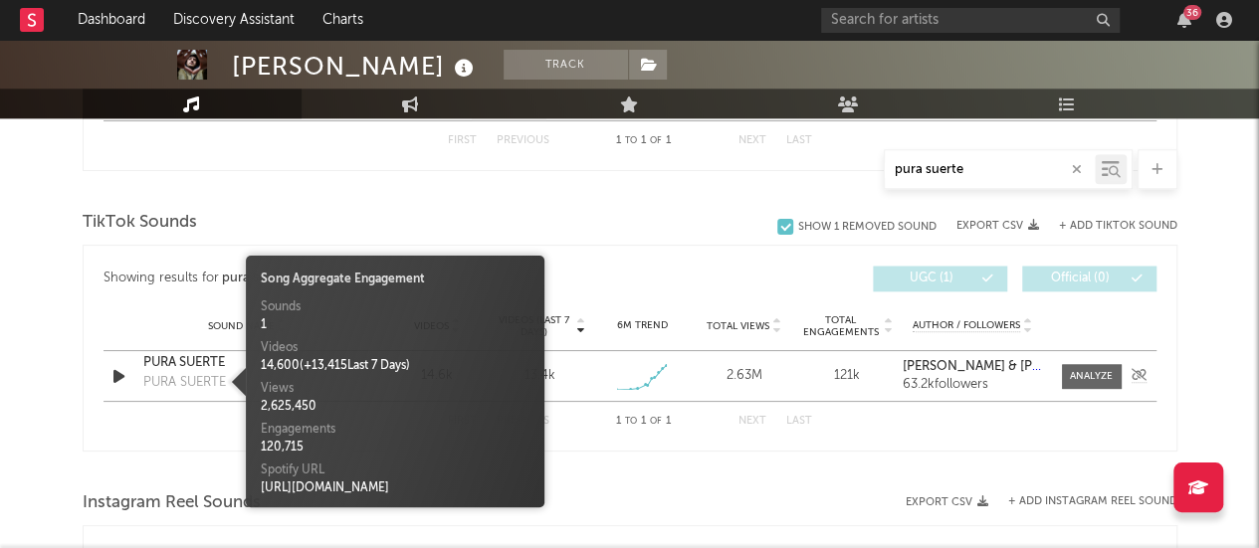
click at [216, 376] on div "PURA SUERTE" at bounding box center [184, 383] width 83 height 20
click at [185, 377] on div "PURA SUERTE" at bounding box center [184, 383] width 83 height 20
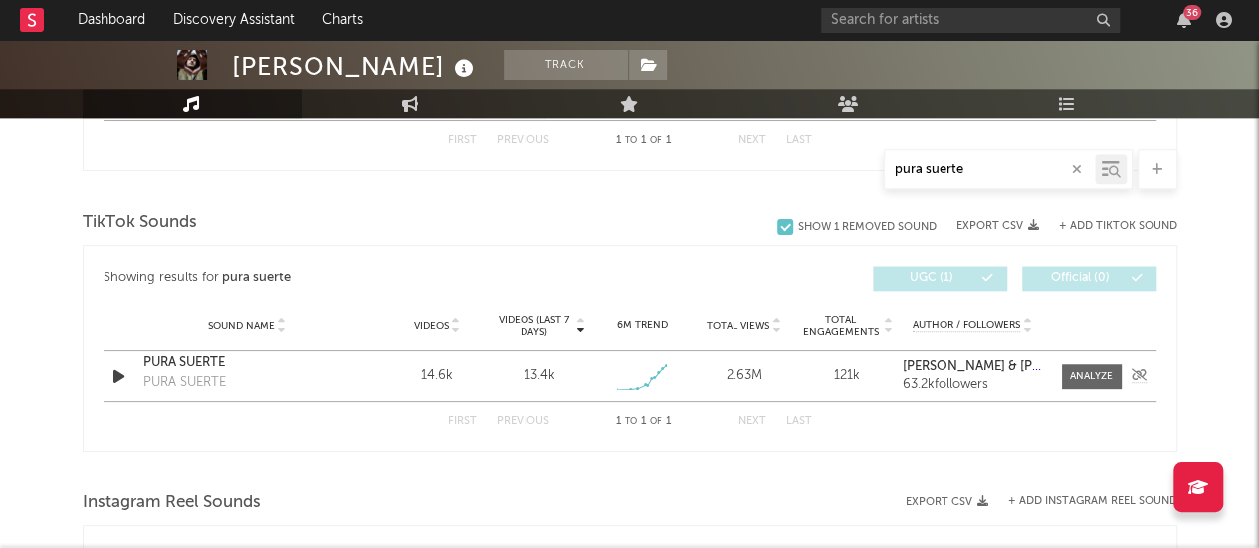
click at [185, 377] on div "PURA SUERTE" at bounding box center [184, 383] width 83 height 20
click at [187, 366] on div "PURA SUERTE" at bounding box center [247, 363] width 208 height 20
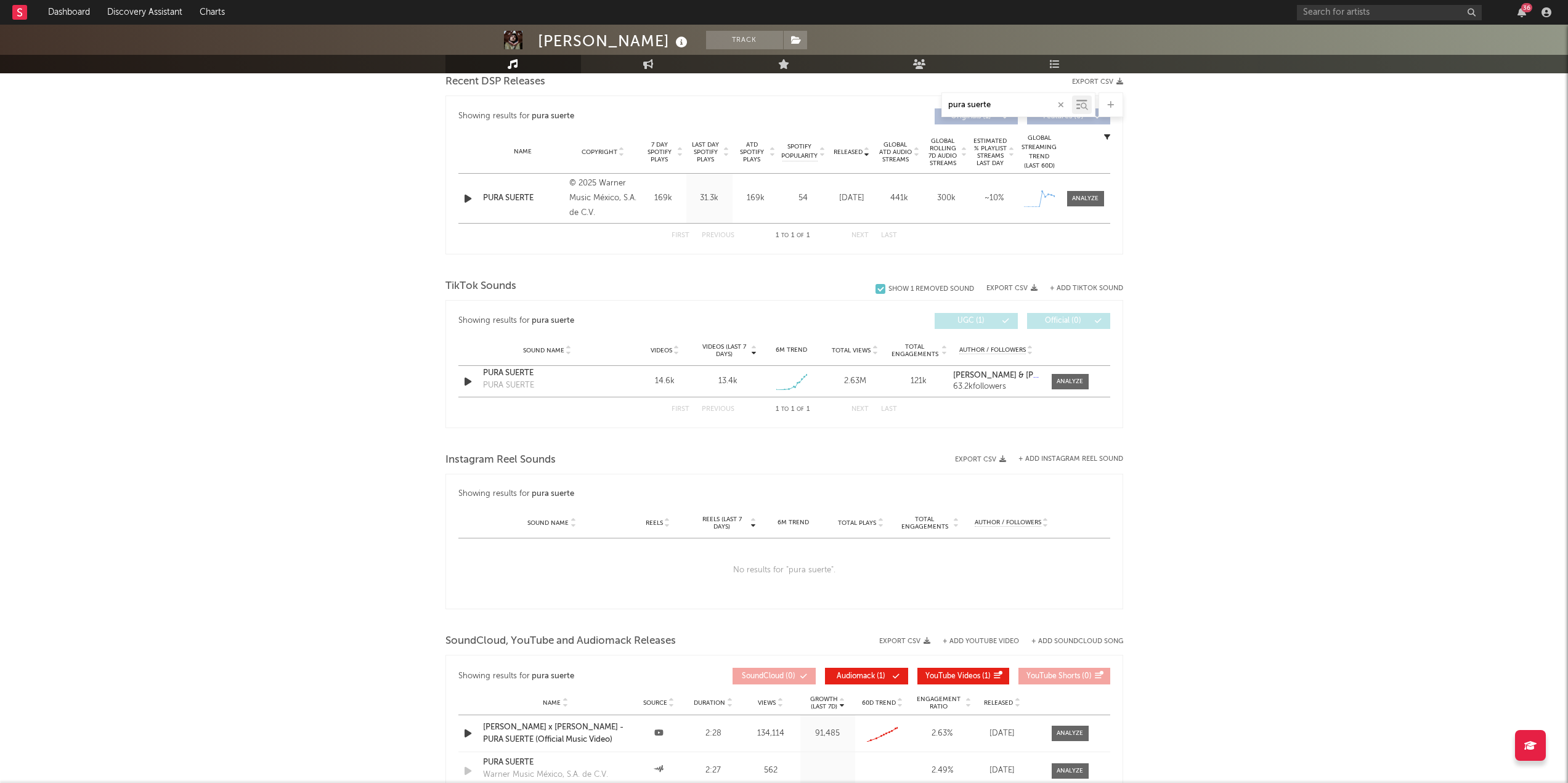
scroll to position [263, 0]
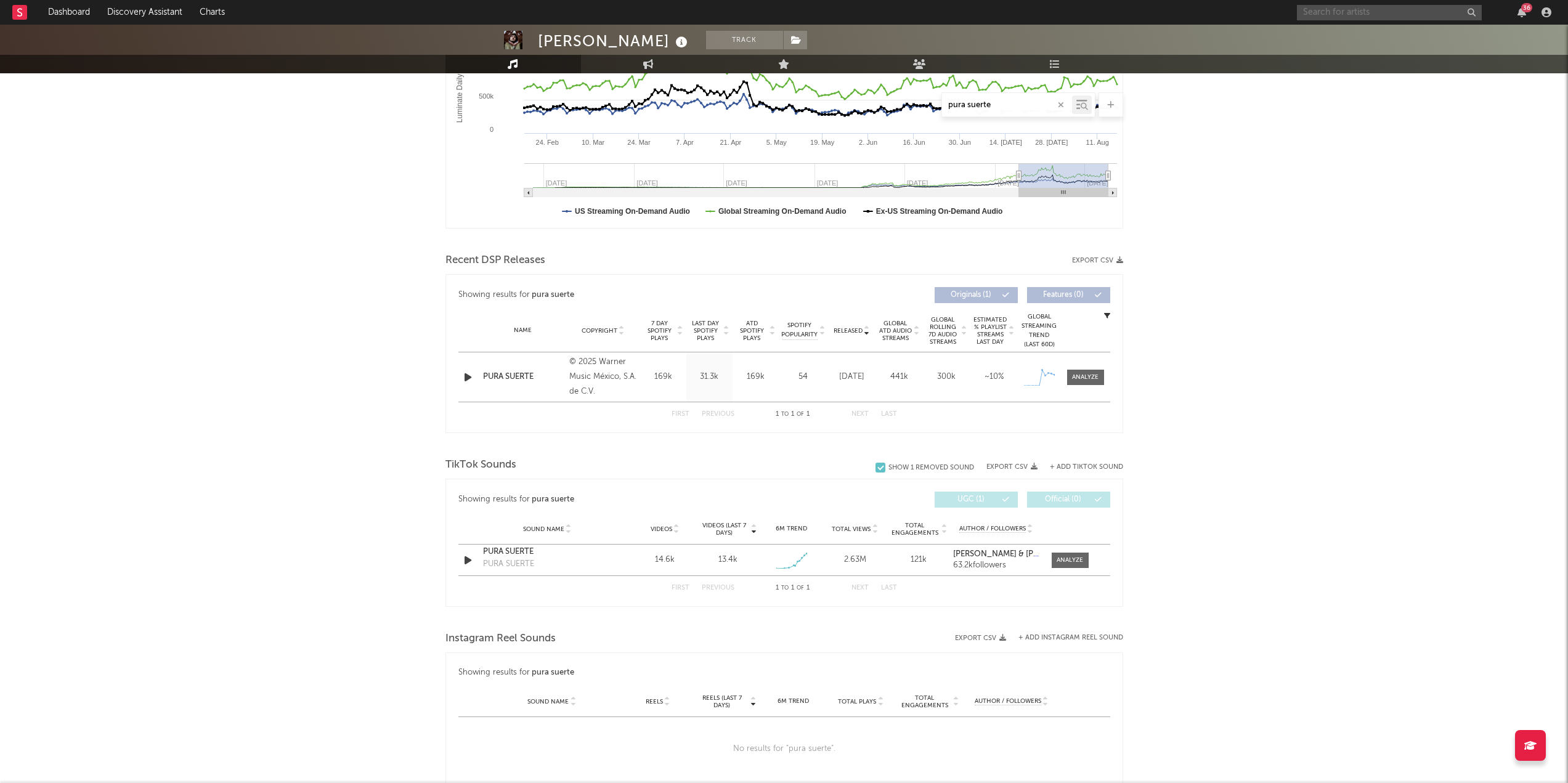
drag, startPoint x: 1390, startPoint y: 7, endPoint x: 1385, endPoint y: -2, distance: 10.3
click at [788, 0] on html "Dashboard Discovery Assistant Charts 36 Notifications Settings Mark all as read…" at bounding box center [784, 414] width 1568 height 1355
type input "bellakath"
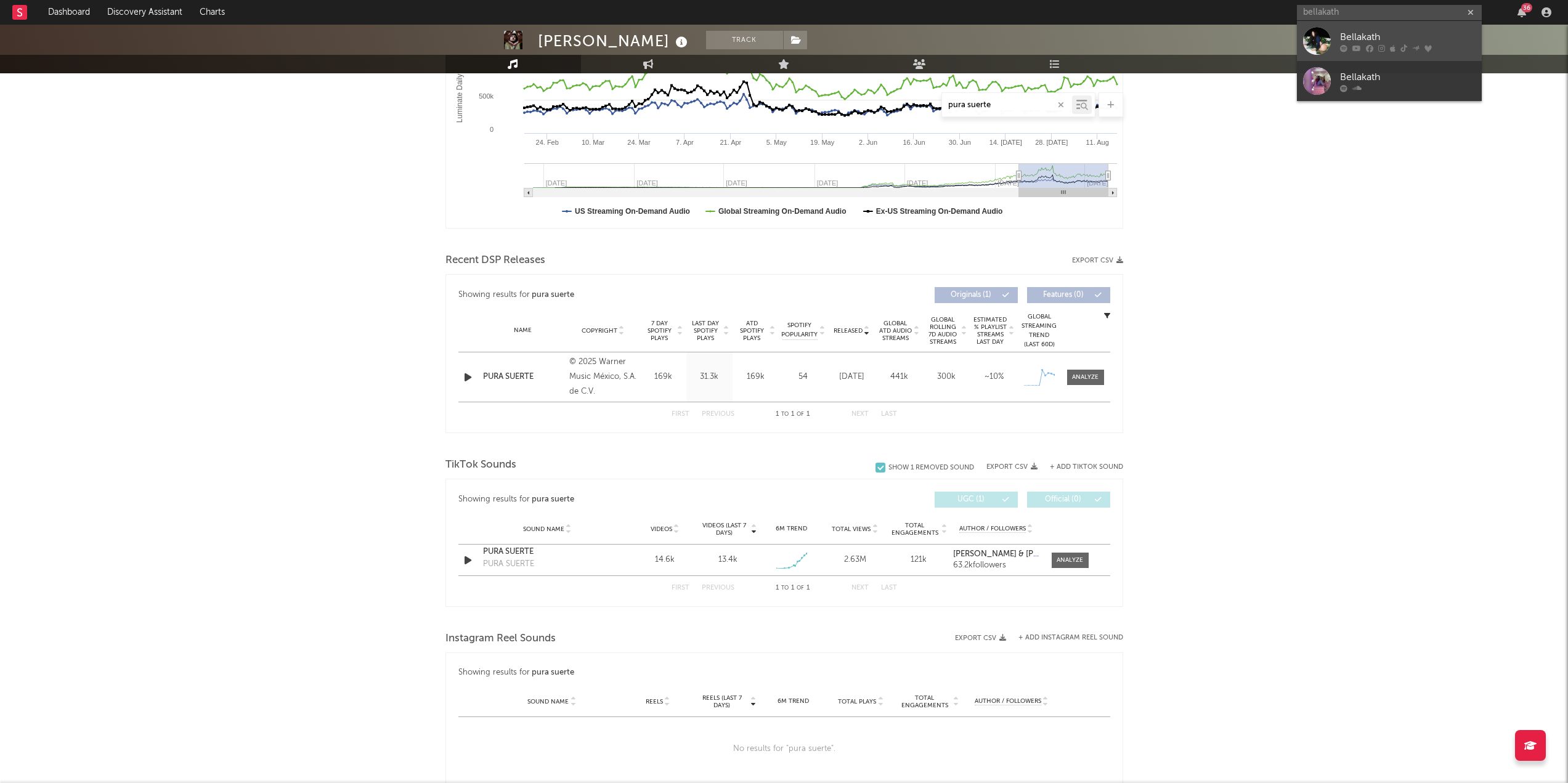
click at [788, 34] on div "Bellakath" at bounding box center [1408, 37] width 136 height 15
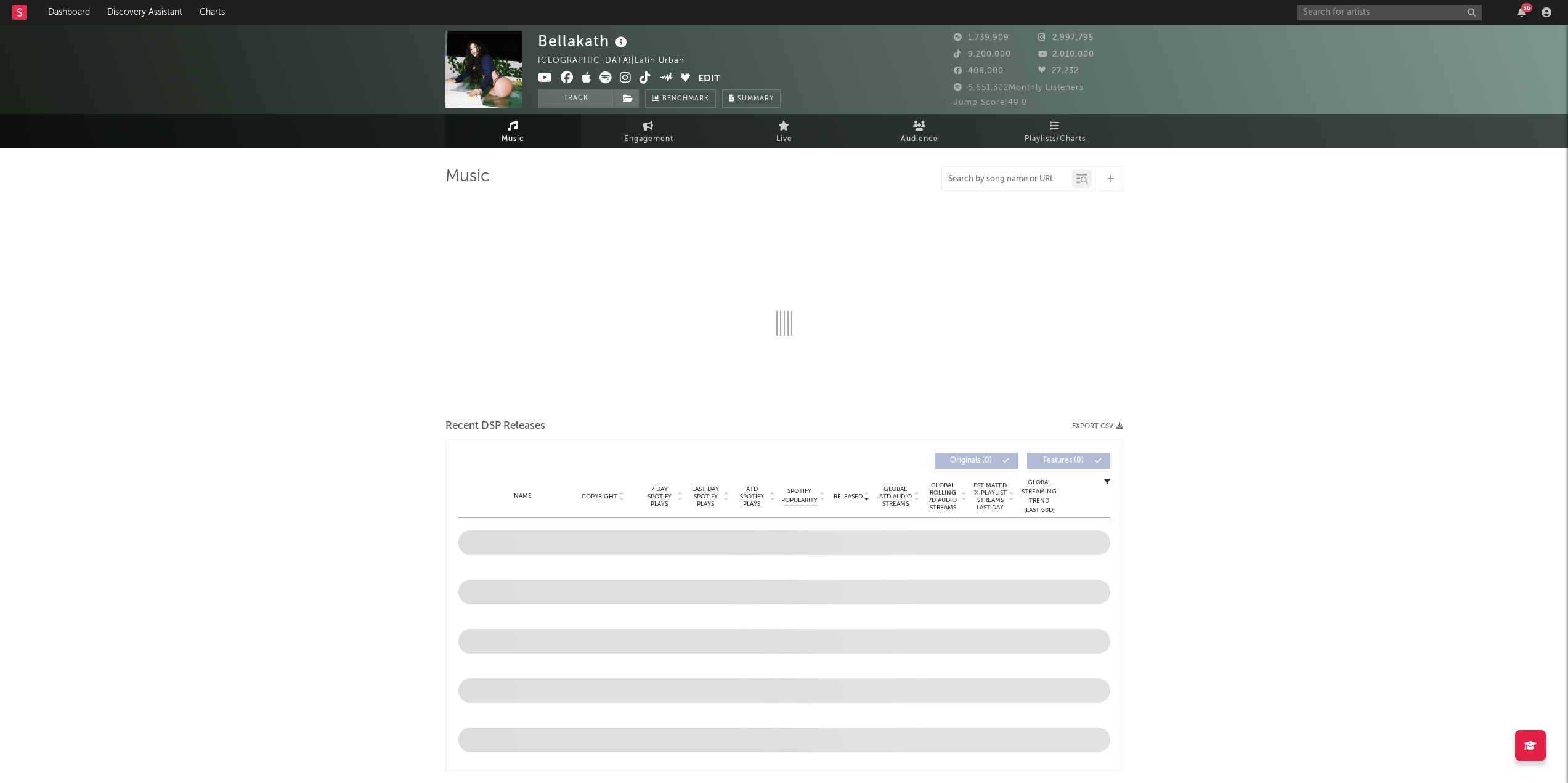
click at [788, 180] on input "text" at bounding box center [1007, 180] width 130 height 10
type input "la"
select select "6m"
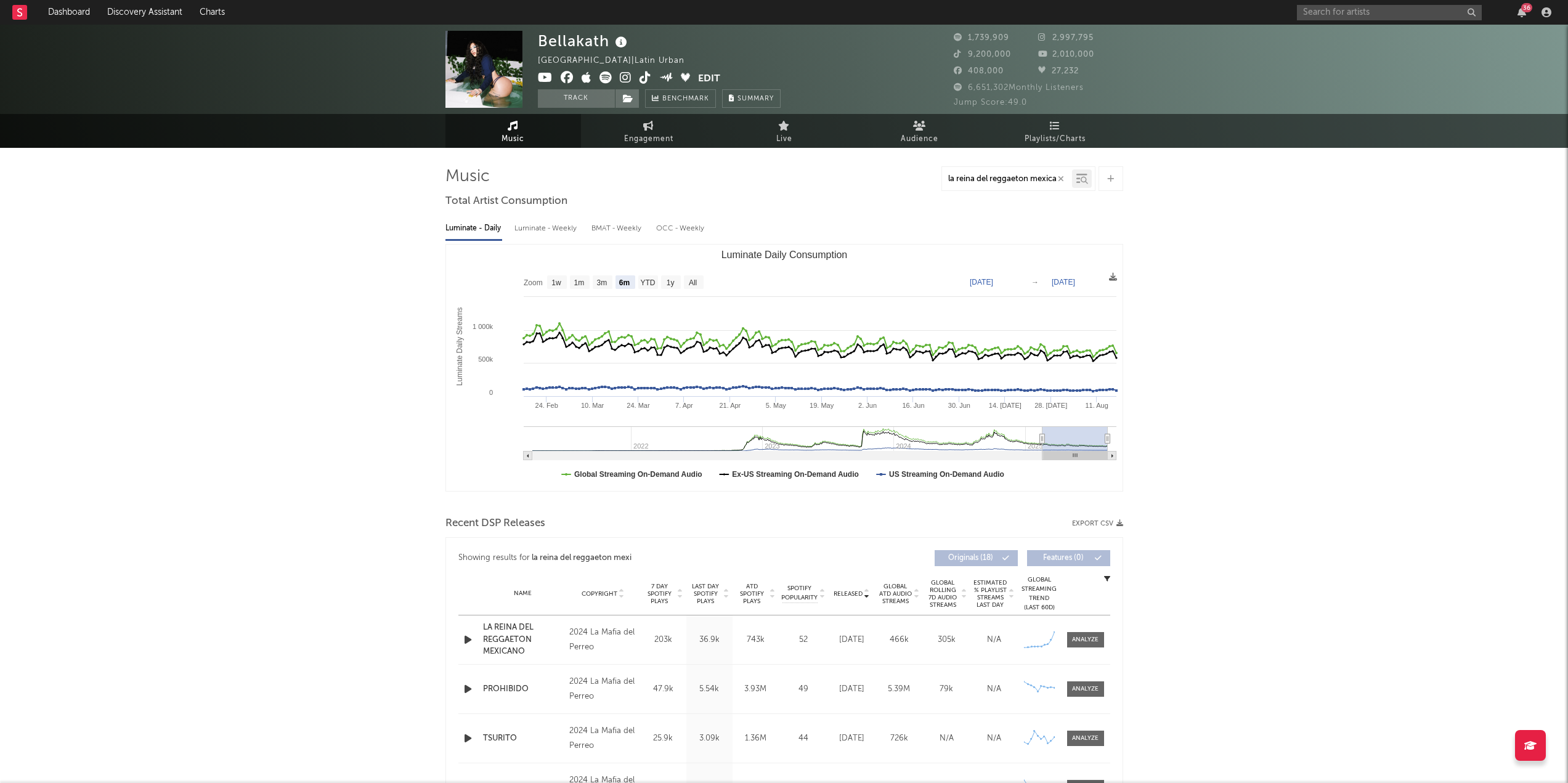
scroll to position [0, 11]
click at [788, 182] on input "la reina del reggaeton mexicano" at bounding box center [1007, 180] width 130 height 10
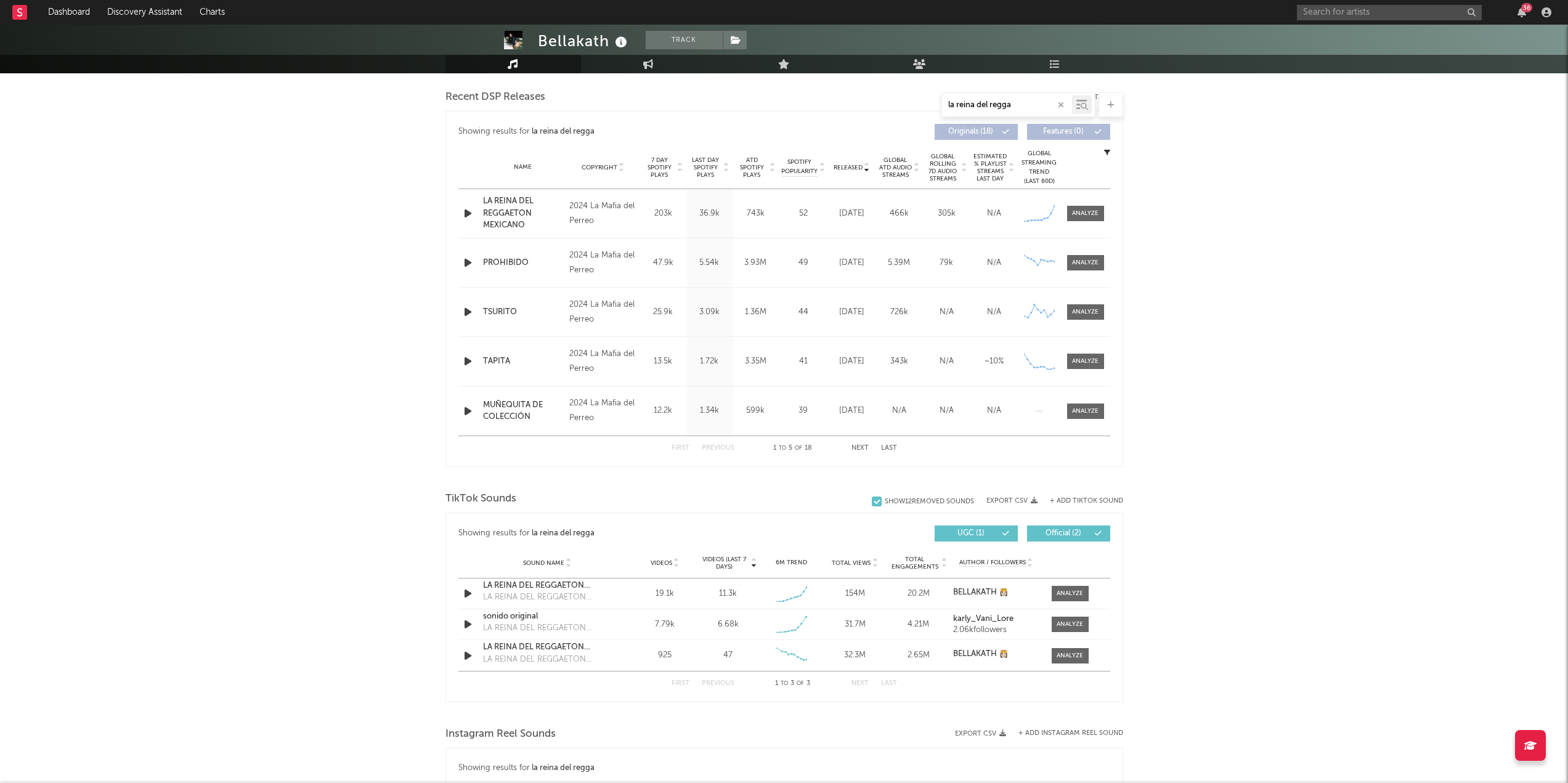
scroll to position [493, 0]
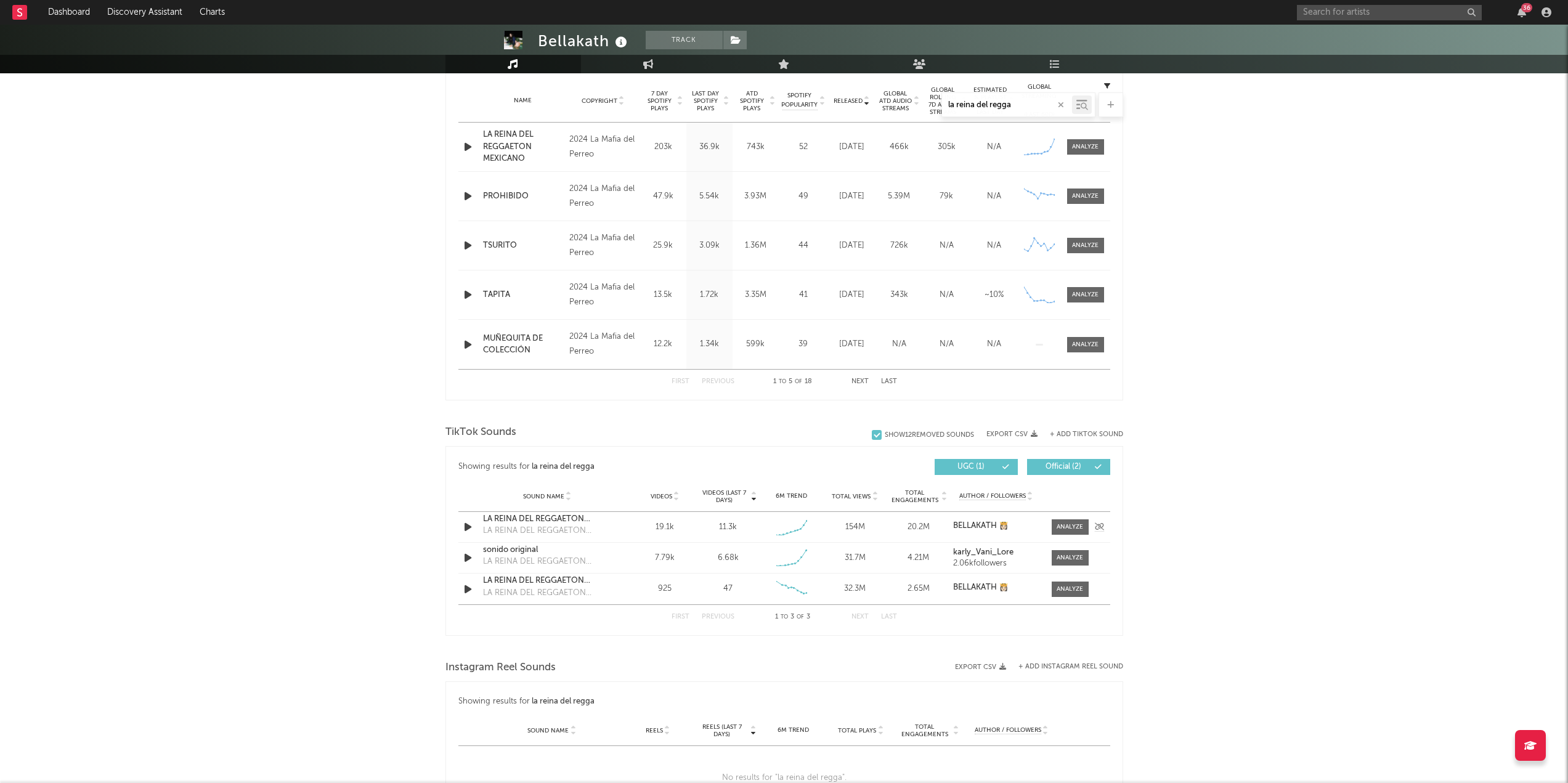
click at [547, 339] on div "Sound Name LA REINA DEL REGGAETON MEXICANO LA REINA DEL REGGAETON MEXICANO Vide…" at bounding box center [784, 527] width 652 height 30
click at [480, 339] on div "Sound Name LA REINA DEL REGGAETON MEXICANO LA REINA DEL REGGAETON MEXICANO" at bounding box center [547, 527] width 135 height 28
click at [495, 339] on div "LA REINA DEL REGGAETON MEXICANO" at bounding box center [547, 519] width 129 height 12
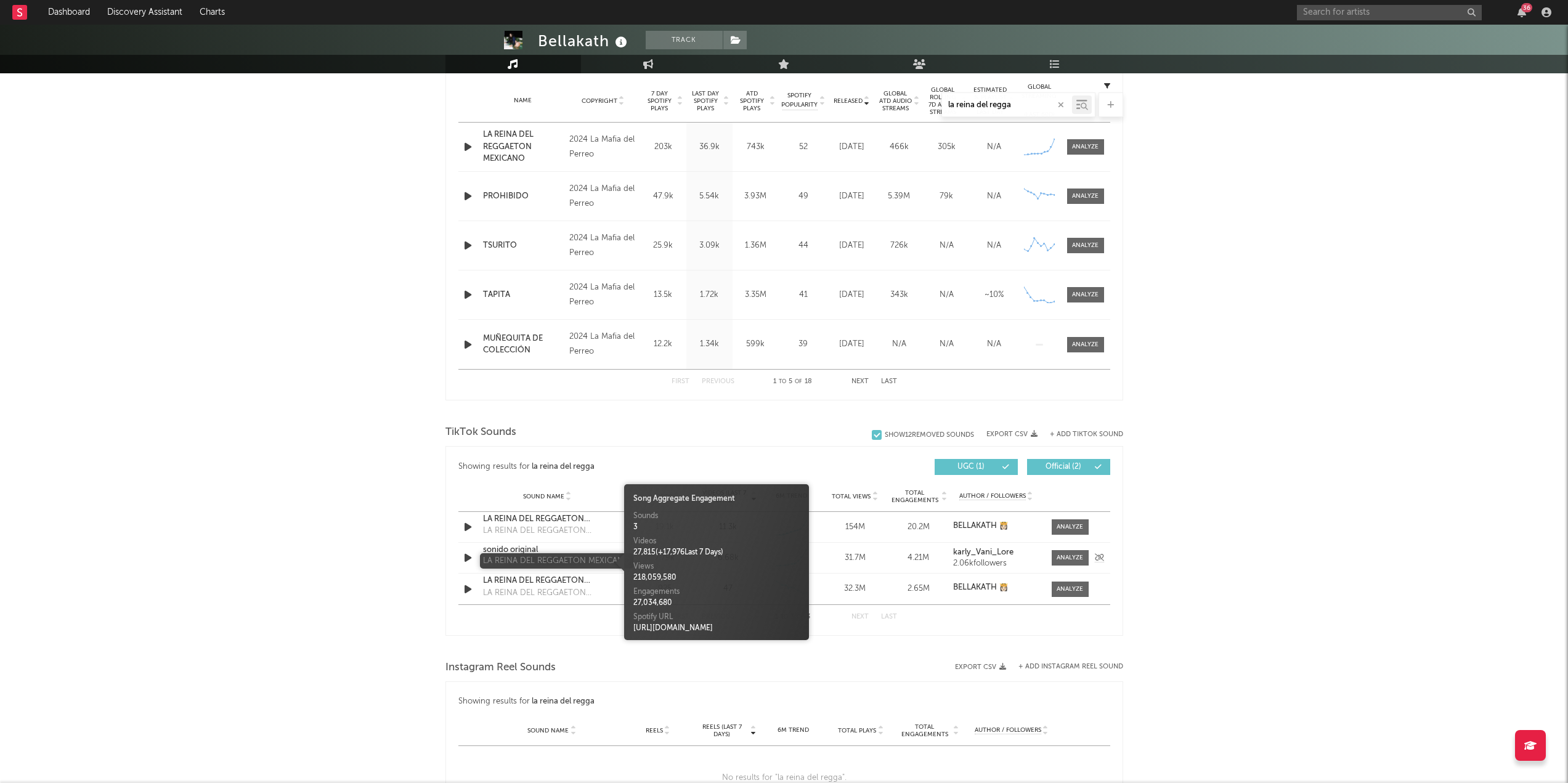
click at [527, 339] on div "LA REINA DEL REGGAETON MEXICANO" at bounding box center [547, 562] width 129 height 12
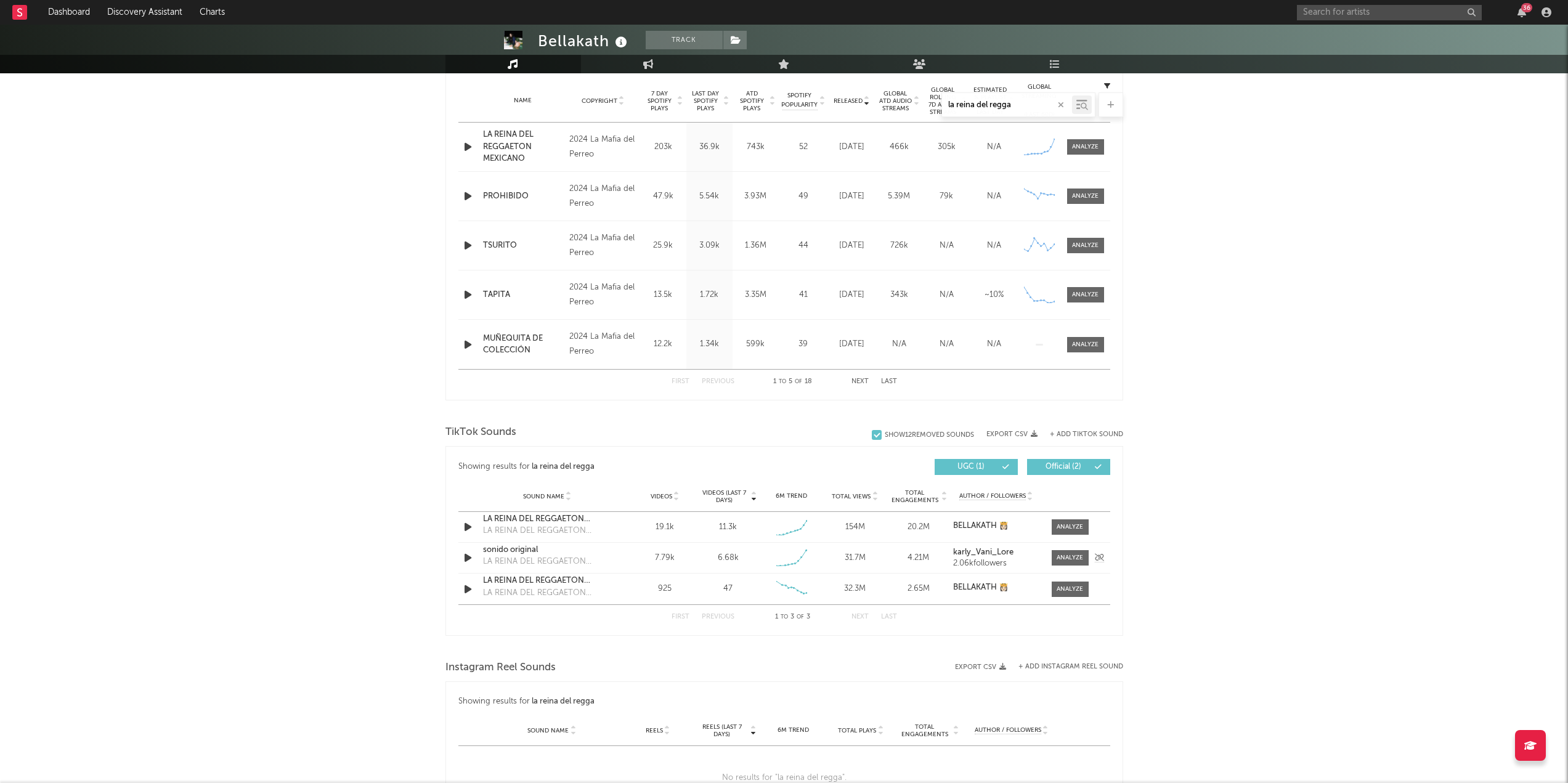
click at [527, 339] on div "sonido original" at bounding box center [547, 550] width 129 height 12
click at [509, 339] on div "LA REINA DEL REGGAETON MEXICANO" at bounding box center [547, 581] width 129 height 12
click at [542, 339] on div "LA REINA DEL REGGAETON MEXICANO" at bounding box center [547, 531] width 129 height 12
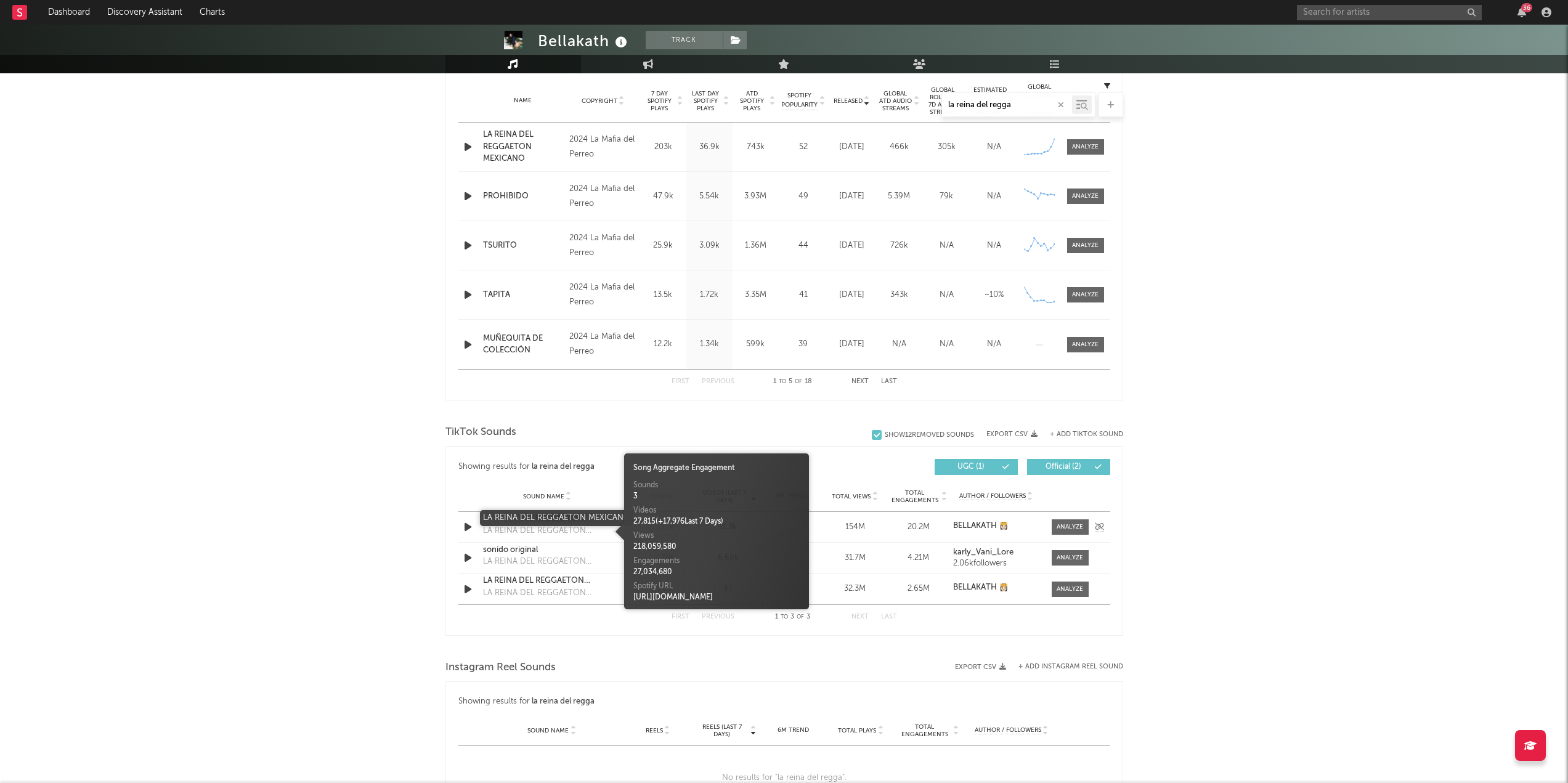
click at [542, 339] on div "LA REINA DEL REGGAETON MEXICANO" at bounding box center [547, 519] width 129 height 12
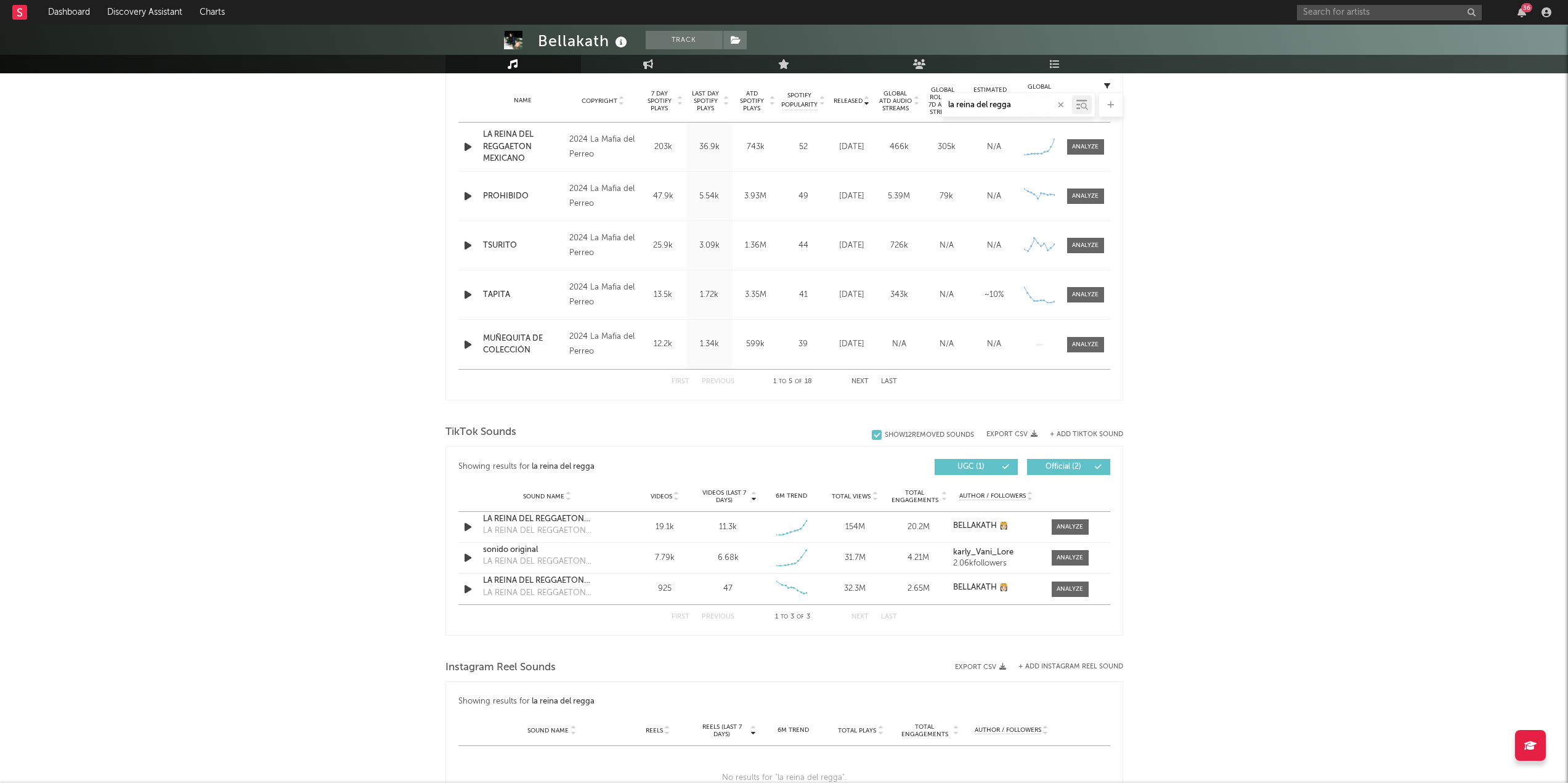
click at [788, 339] on div at bounding box center [877, 435] width 10 height 10
click at [788, 339] on input "Show 12 Removed Sounds" at bounding box center [872, 435] width 0 height 12
click at [788, 339] on div at bounding box center [877, 435] width 10 height 10
click at [788, 339] on input "Show 12 Removed Sounds" at bounding box center [872, 435] width 0 height 12
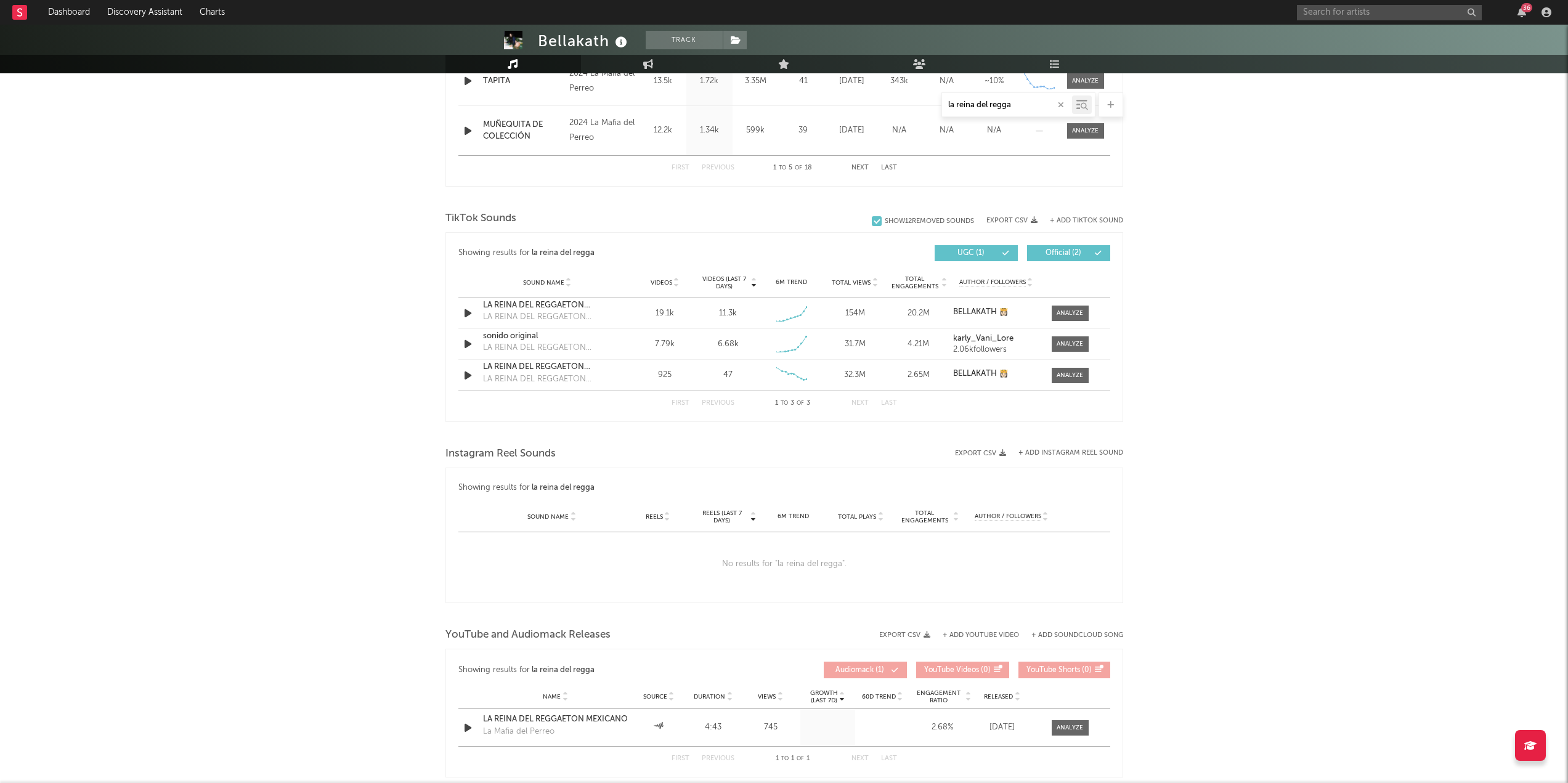
scroll to position [678, 0]
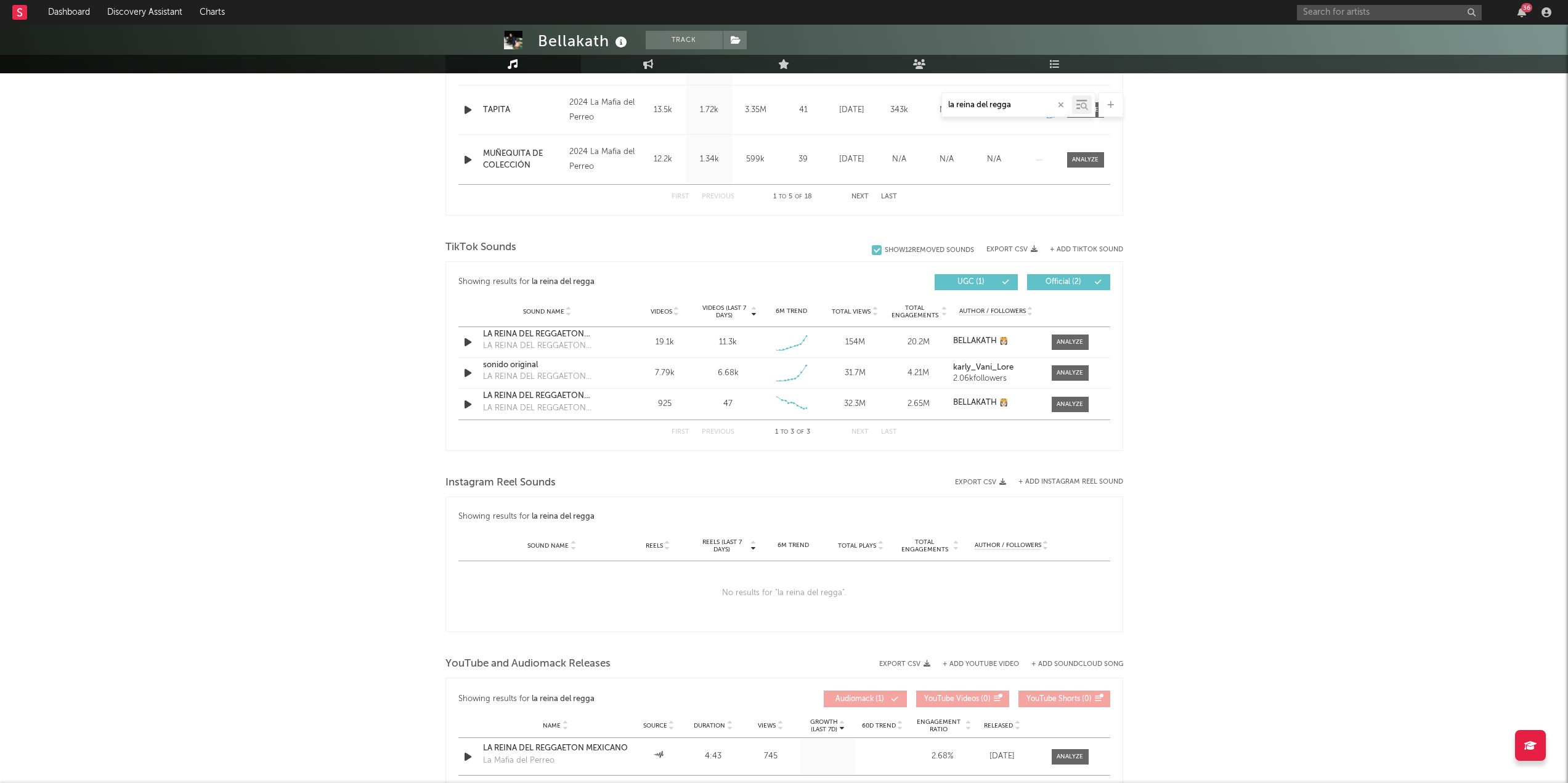
click at [788, 107] on input "la reina del regga" at bounding box center [1007, 105] width 130 height 10
type input "la reina del reggaeton mexicano"
click at [788, 339] on div "Bellakath Track [GEOGRAPHIC_DATA] | Latin Urban Edit Track Benchmark Summary 1,…" at bounding box center [784, 123] width 1568 height 1552
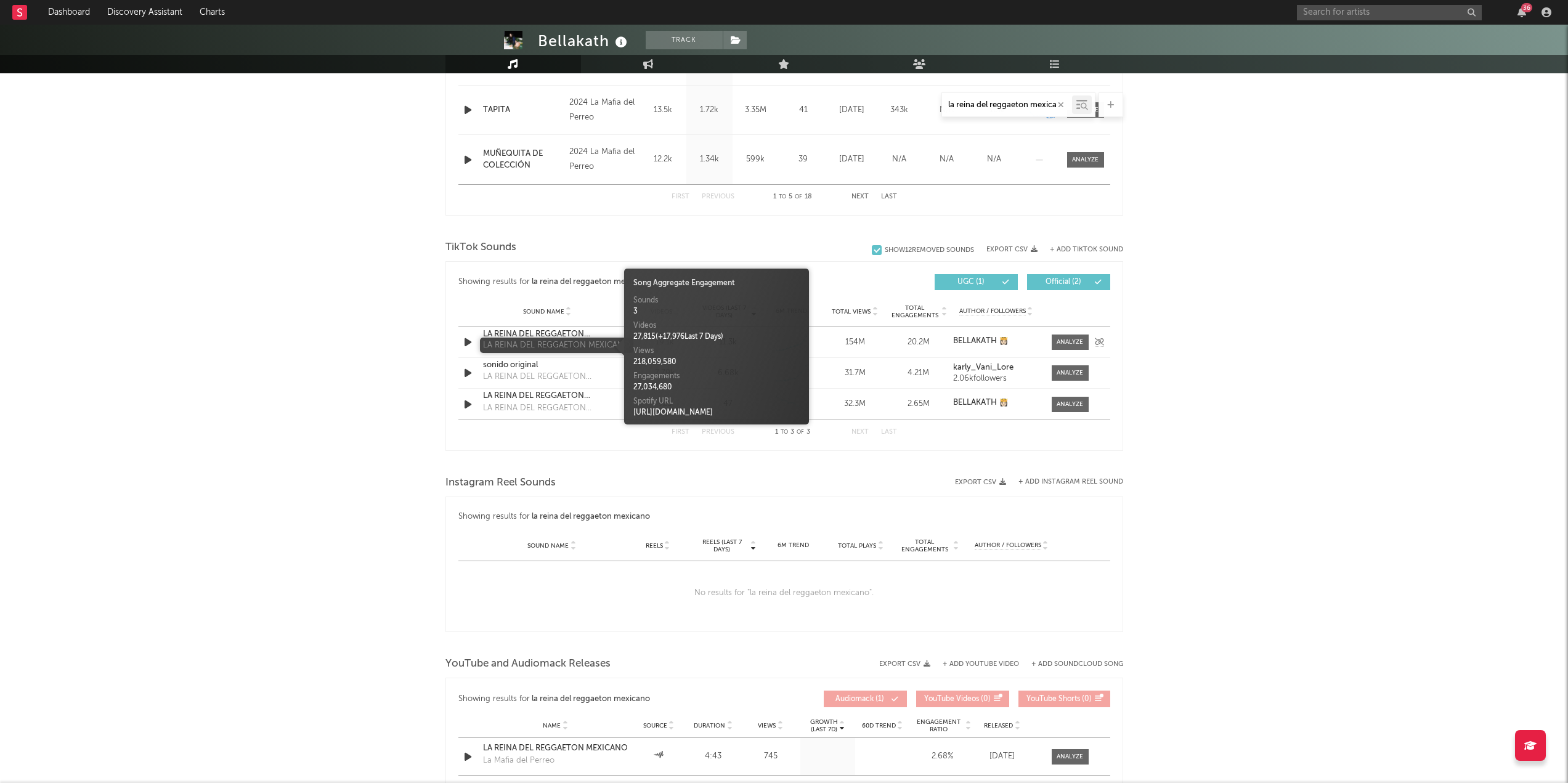
click at [523, 339] on div "LA REINA DEL REGGAETON MEXICANO" at bounding box center [547, 346] width 129 height 12
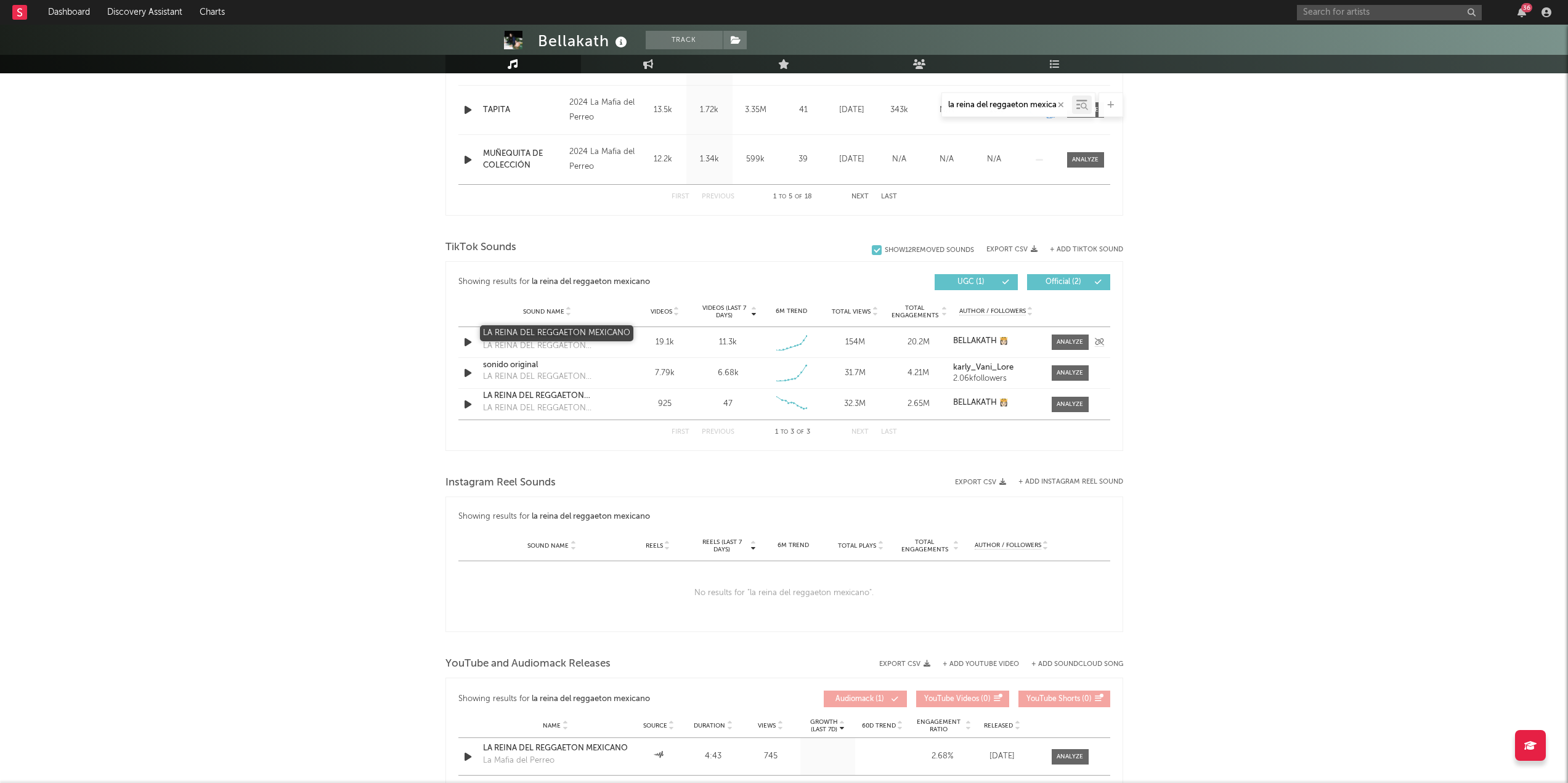
click at [520, 331] on div "LA REINA DEL REGGAETON MEXICANO" at bounding box center [547, 334] width 129 height 12
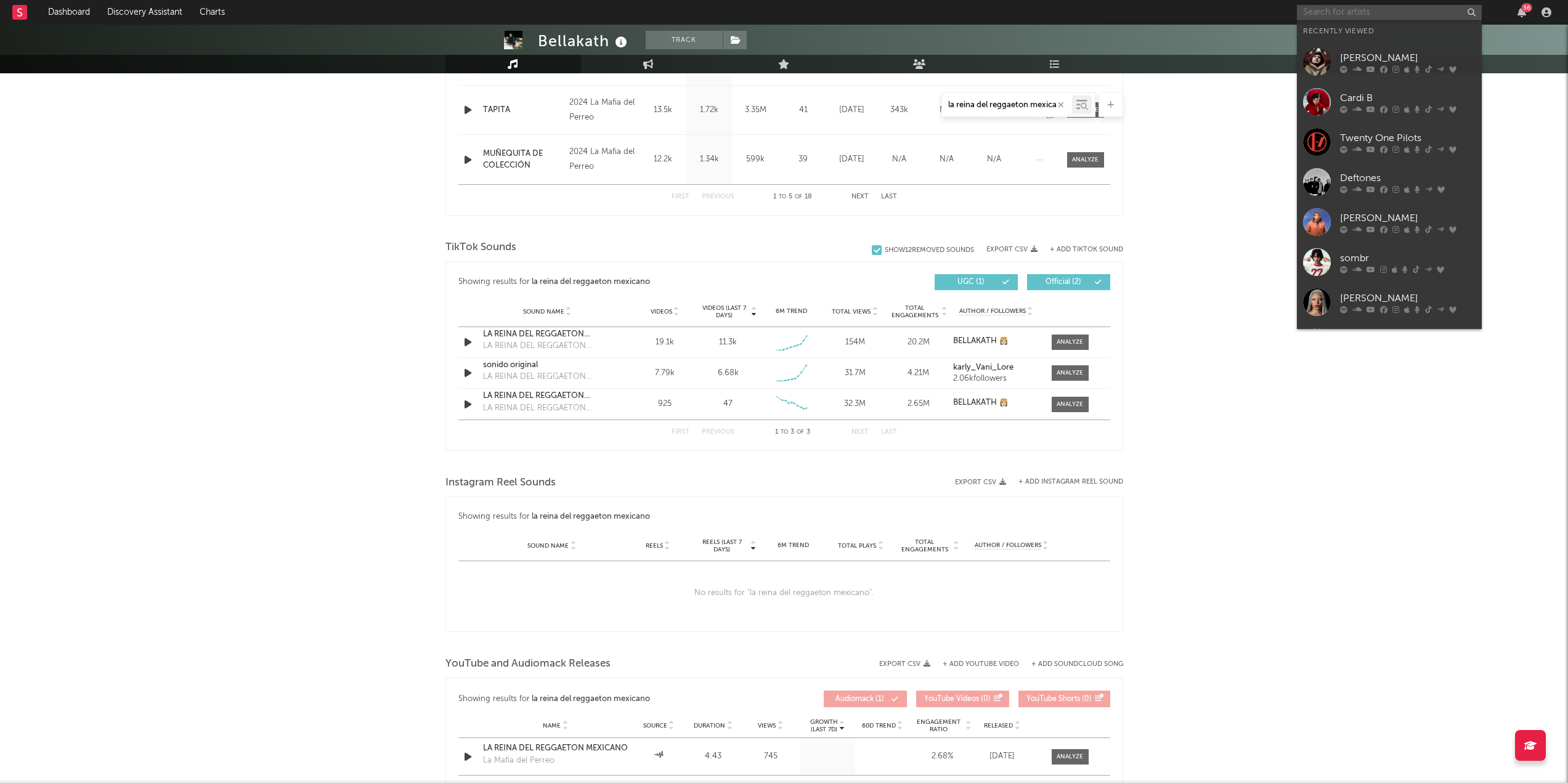
click at [788, 9] on input "text" at bounding box center [1389, 12] width 185 height 15
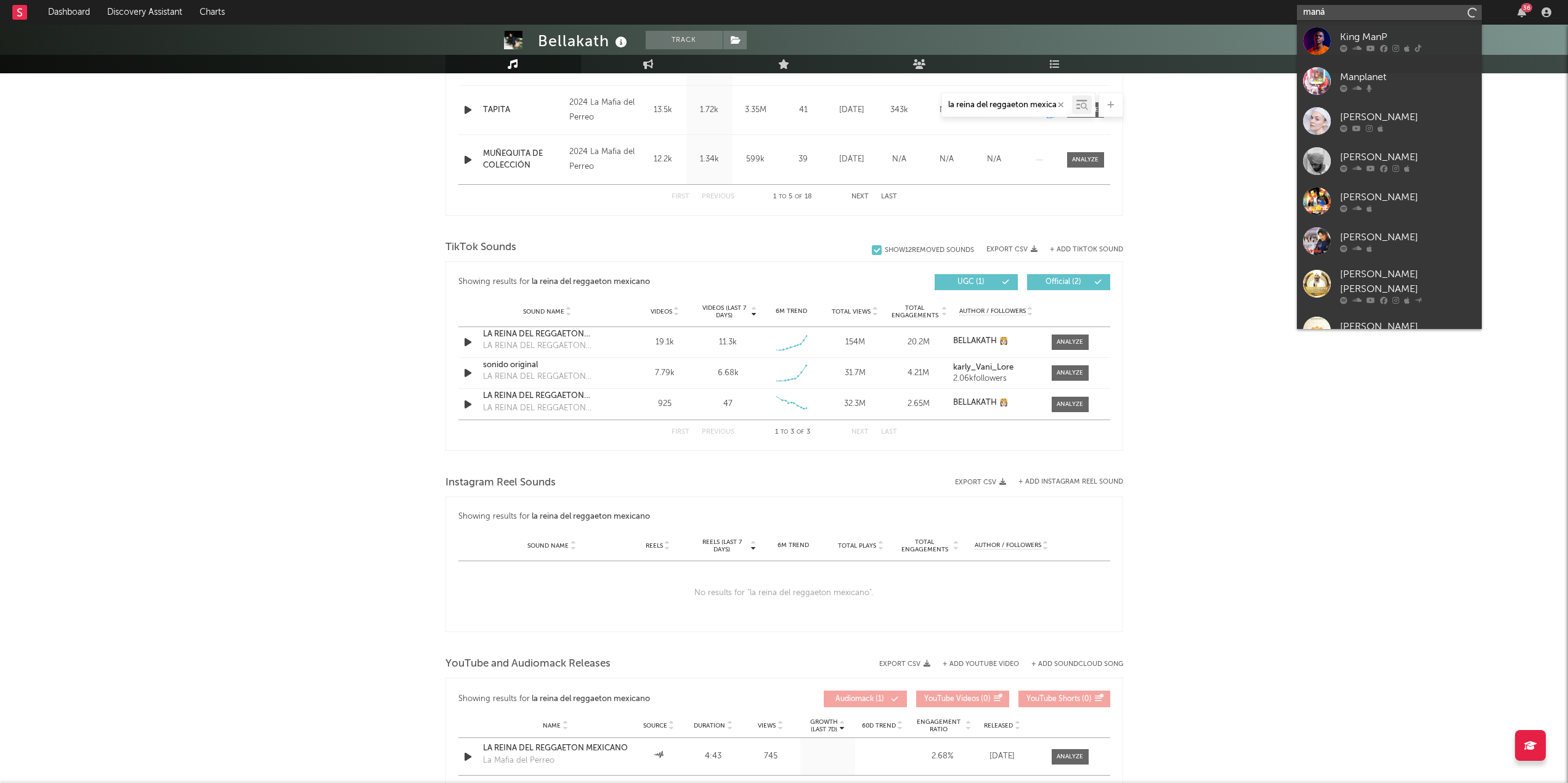
type input "maná"
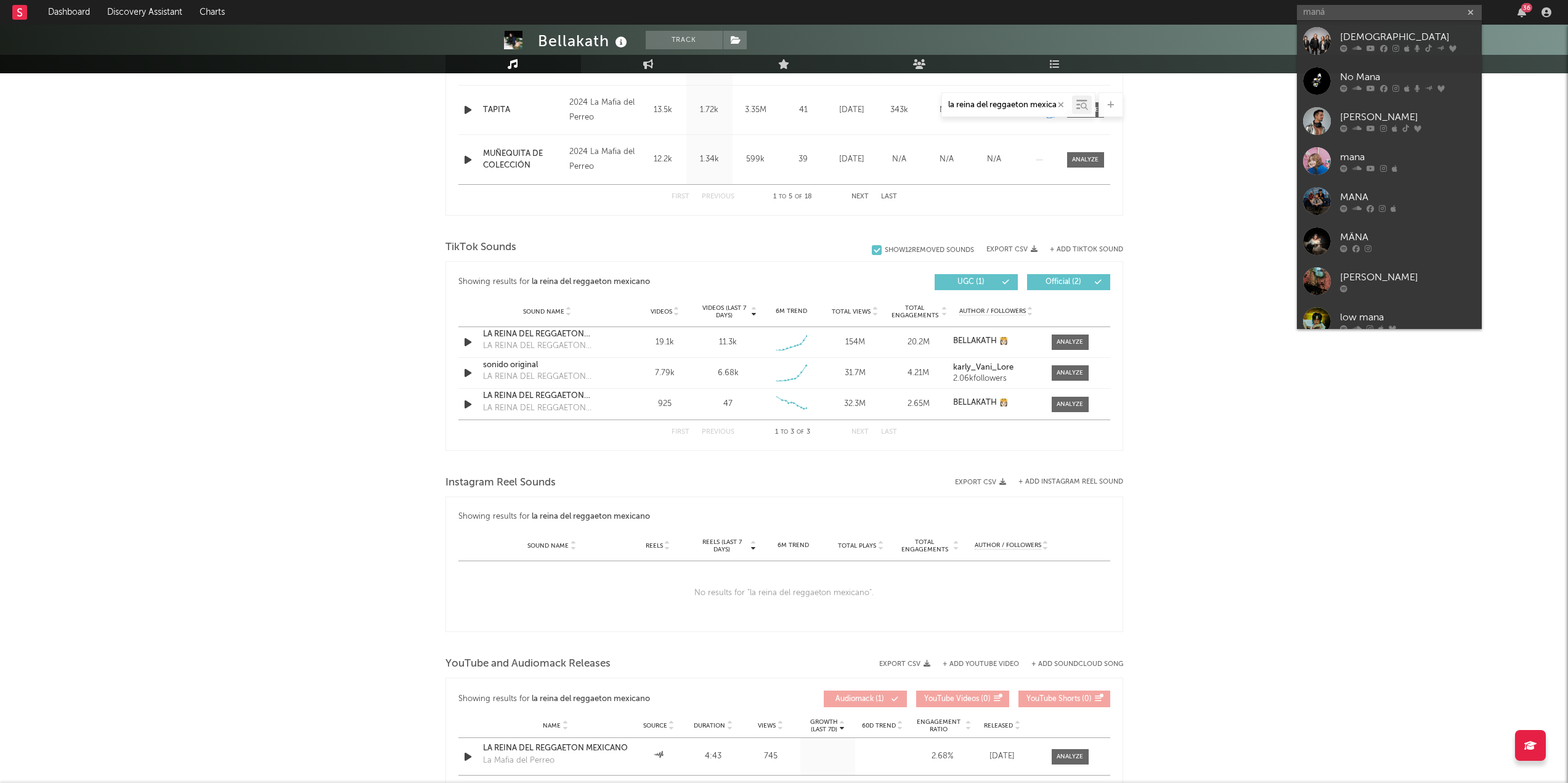
drag, startPoint x: 1390, startPoint y: 40, endPoint x: 1367, endPoint y: 46, distance: 23.8
click at [788, 40] on div "[DEMOGRAPHIC_DATA]" at bounding box center [1408, 37] width 136 height 15
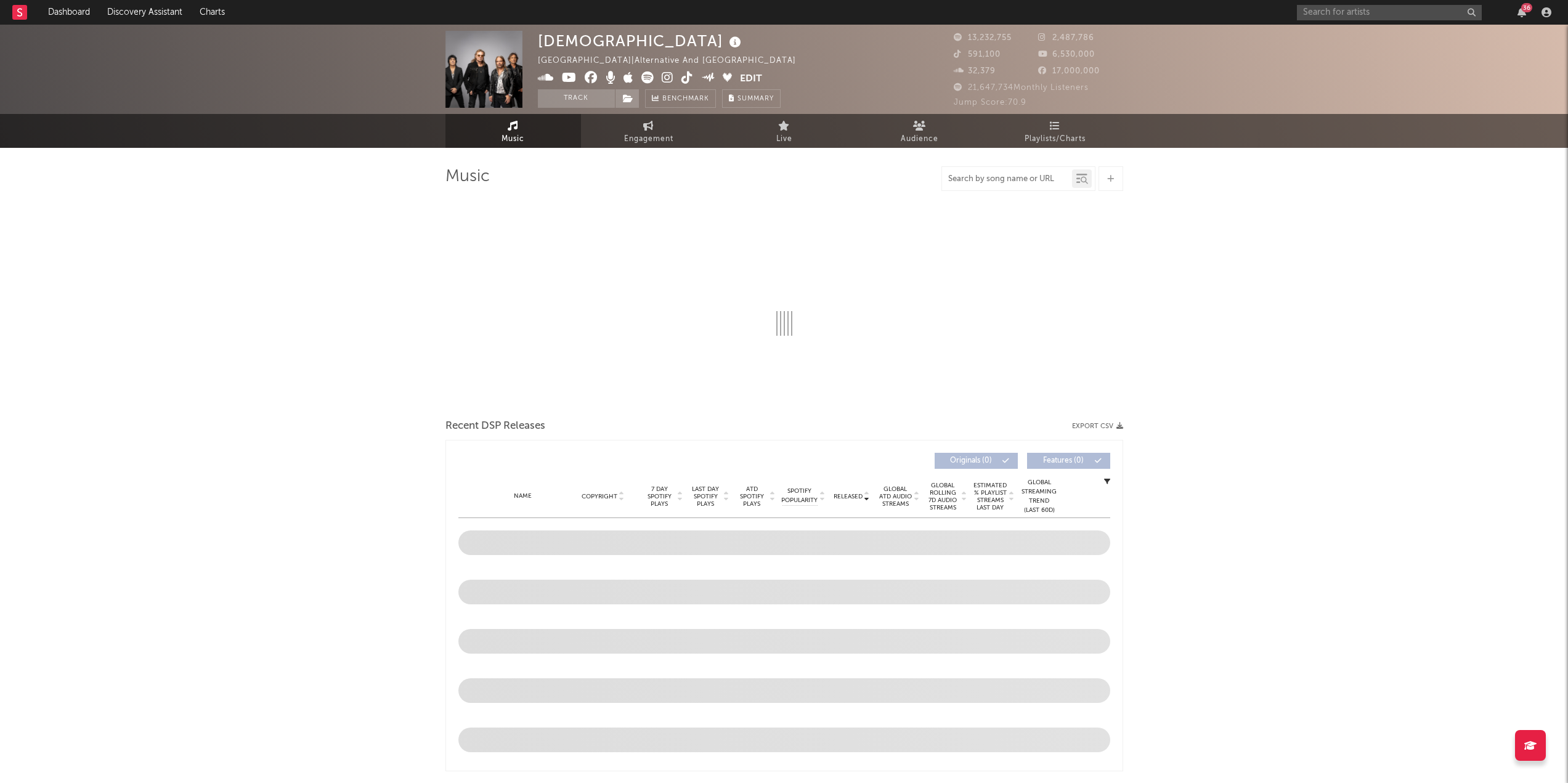
click at [788, 178] on input "text" at bounding box center [1007, 180] width 130 height 10
type input "m"
select select "6m"
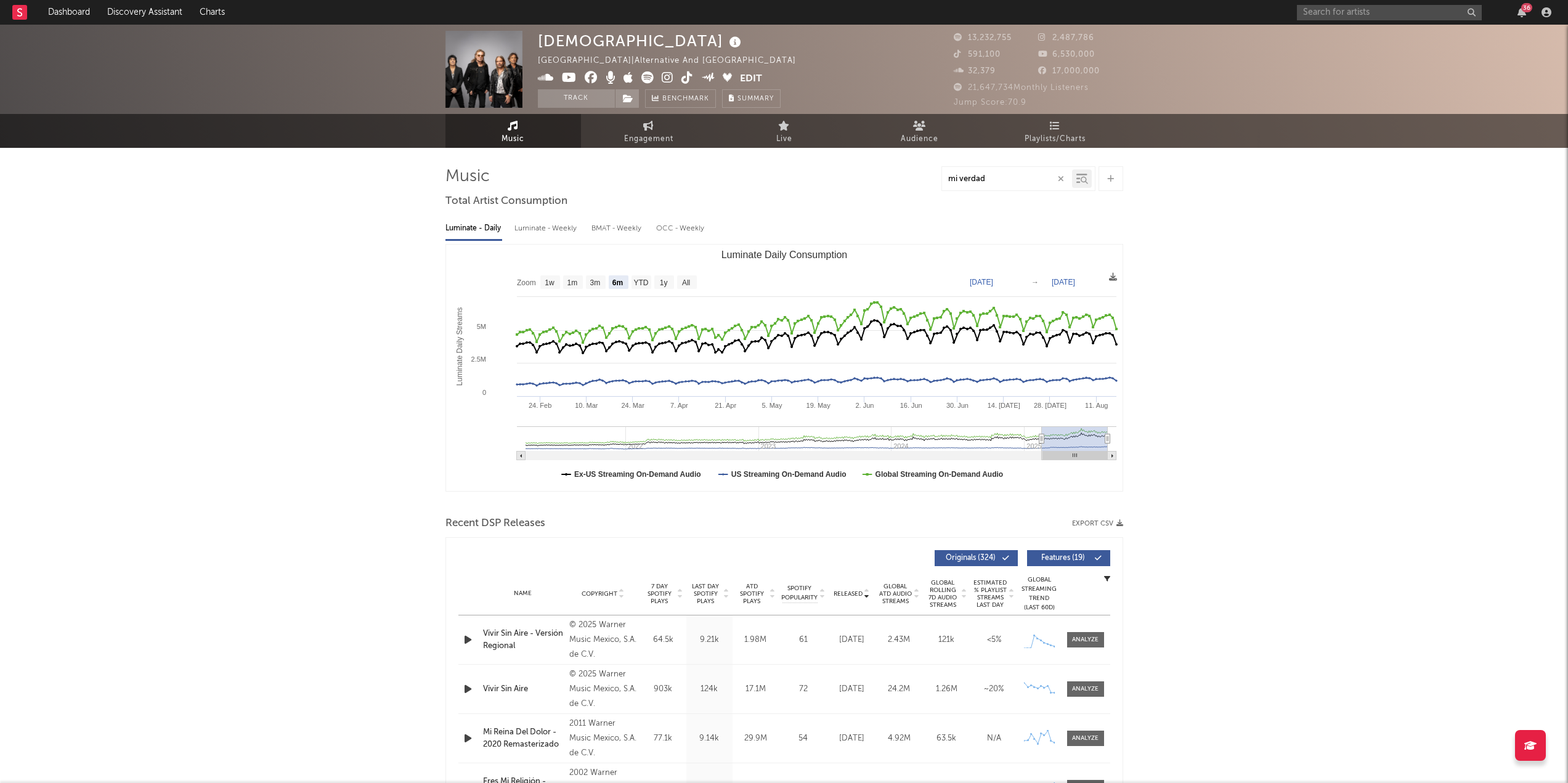
type input "mi verdad"
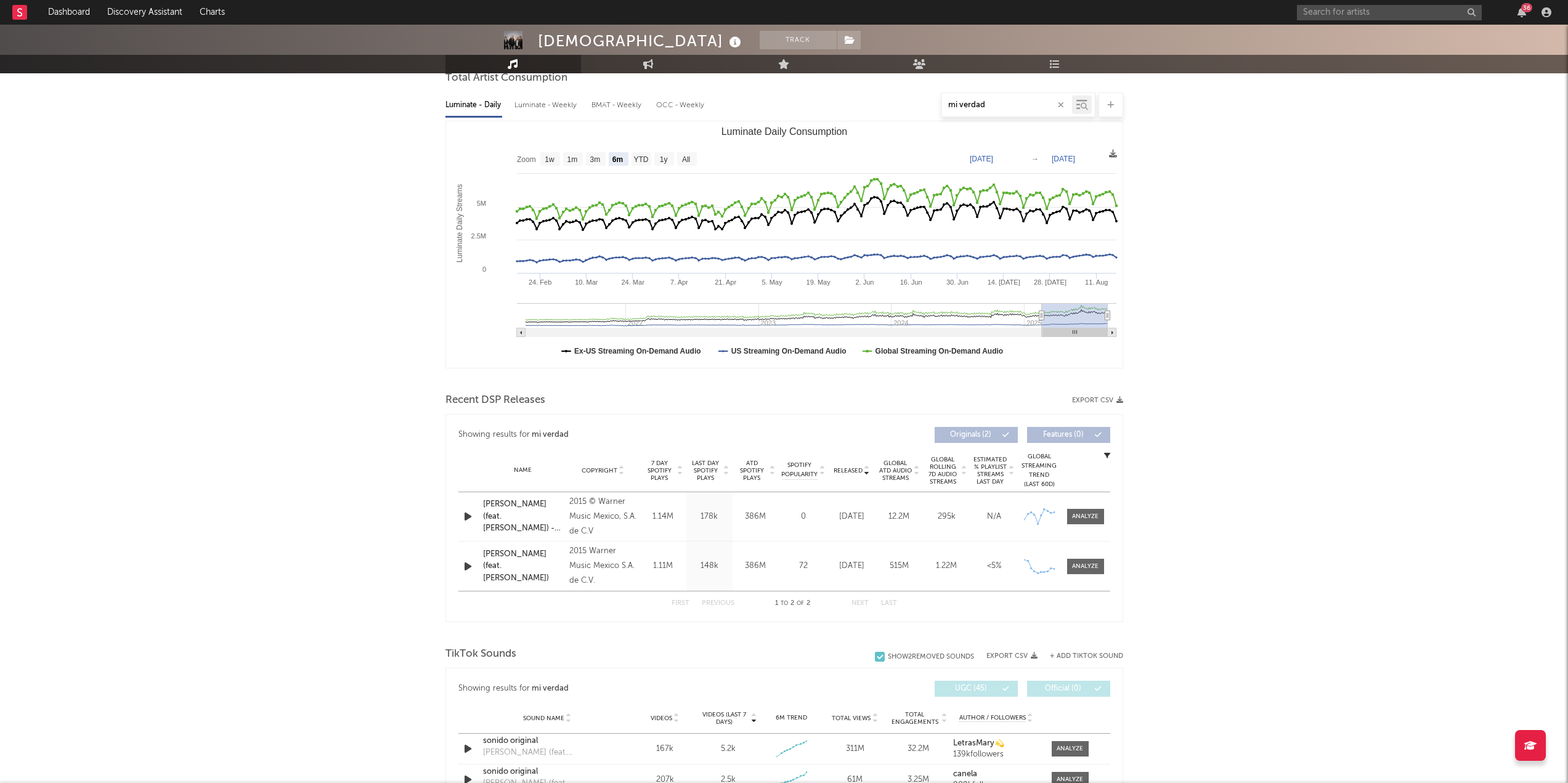
scroll to position [370, 0]
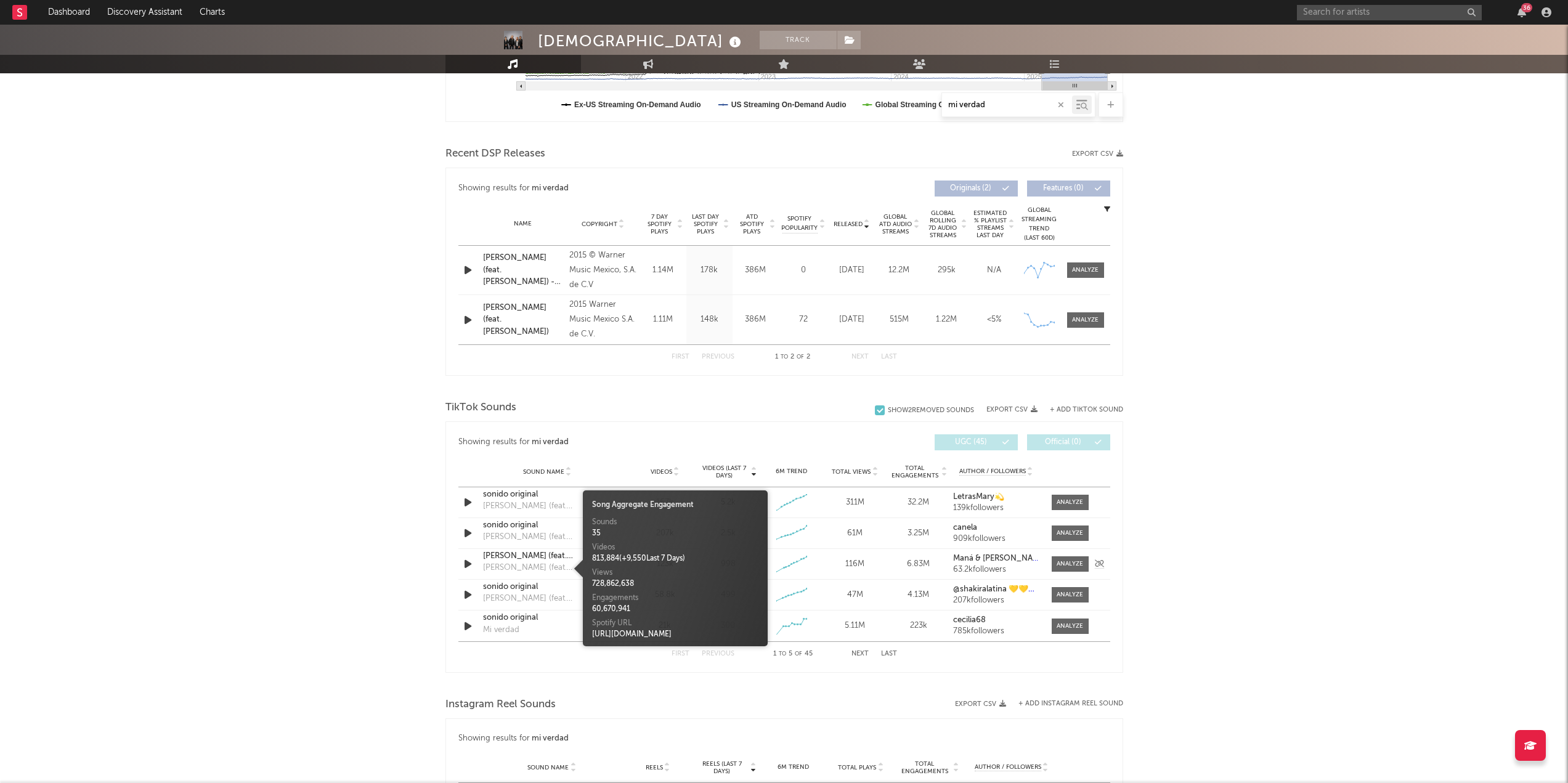
click at [547, 339] on div "[PERSON_NAME] (feat. [PERSON_NAME])" at bounding box center [547, 568] width 129 height 12
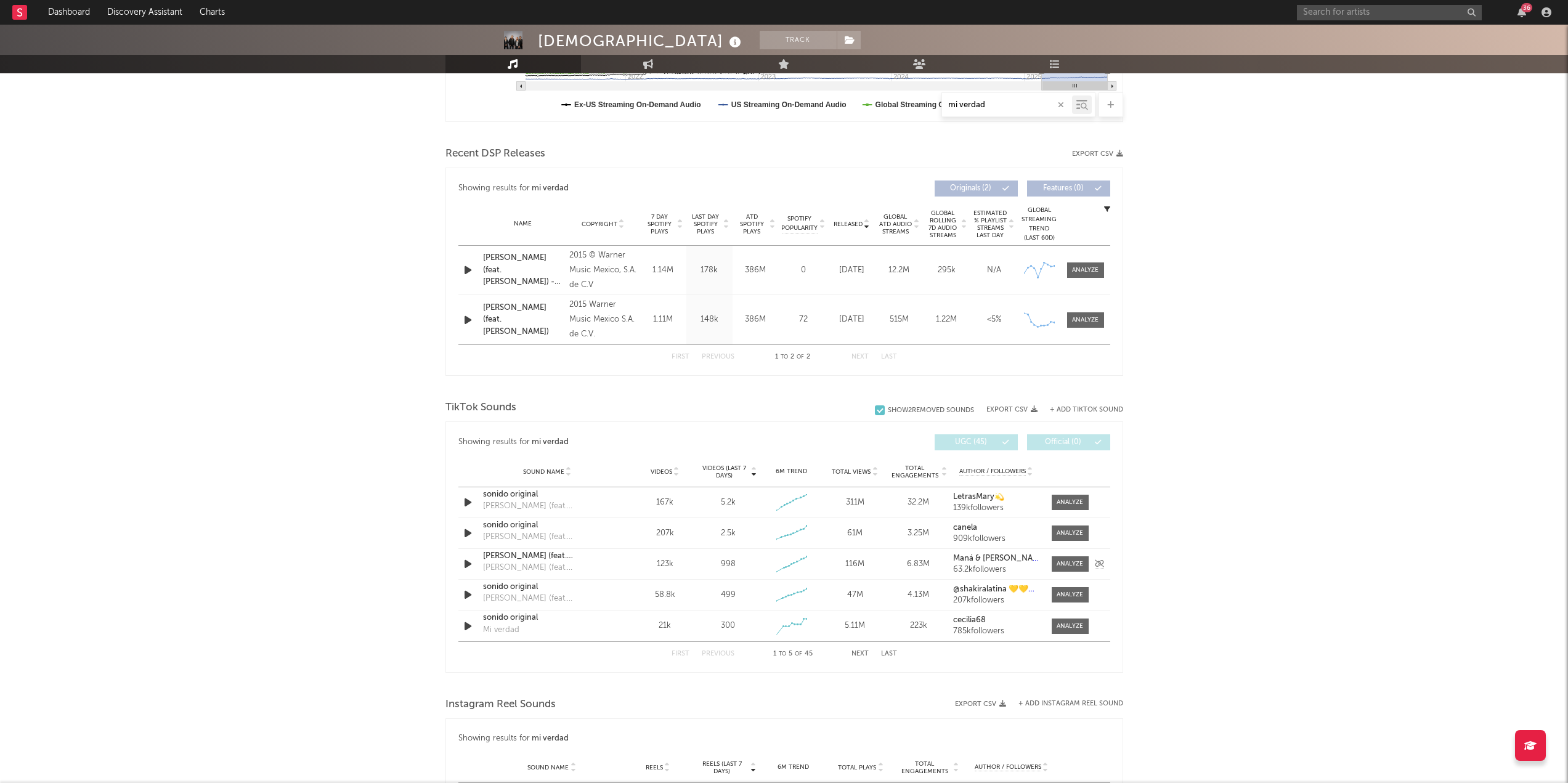
click at [534, 339] on div "[PERSON_NAME] (feat. [PERSON_NAME])" at bounding box center [547, 556] width 129 height 12
click at [788, 14] on input "text" at bounding box center [1389, 12] width 185 height 15
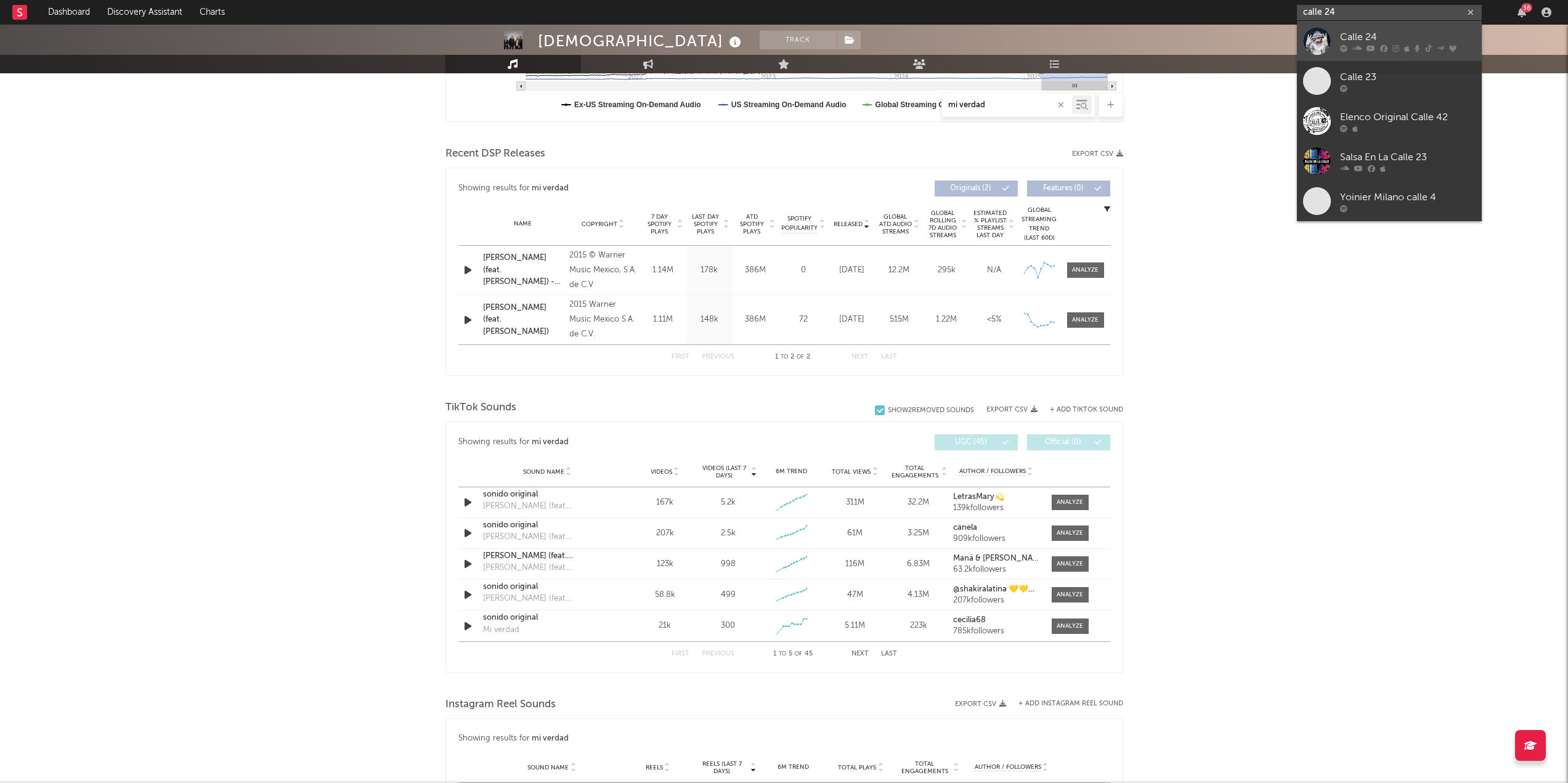
type input "calle 24"
drag, startPoint x: 1352, startPoint y: 36, endPoint x: 1227, endPoint y: 239, distance: 238.4
click at [788, 36] on div "Calle 24" at bounding box center [1408, 37] width 136 height 15
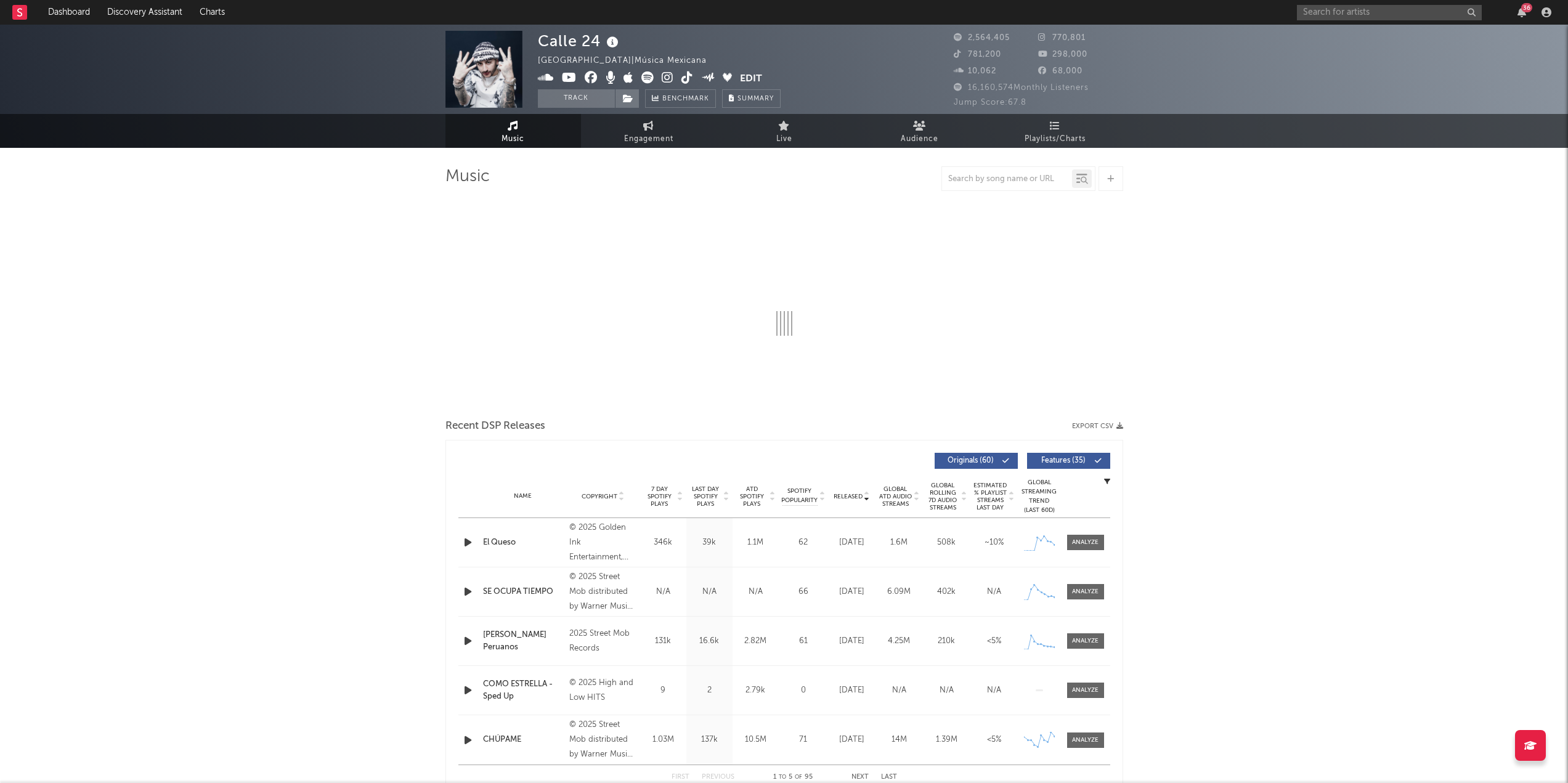
select select "6m"
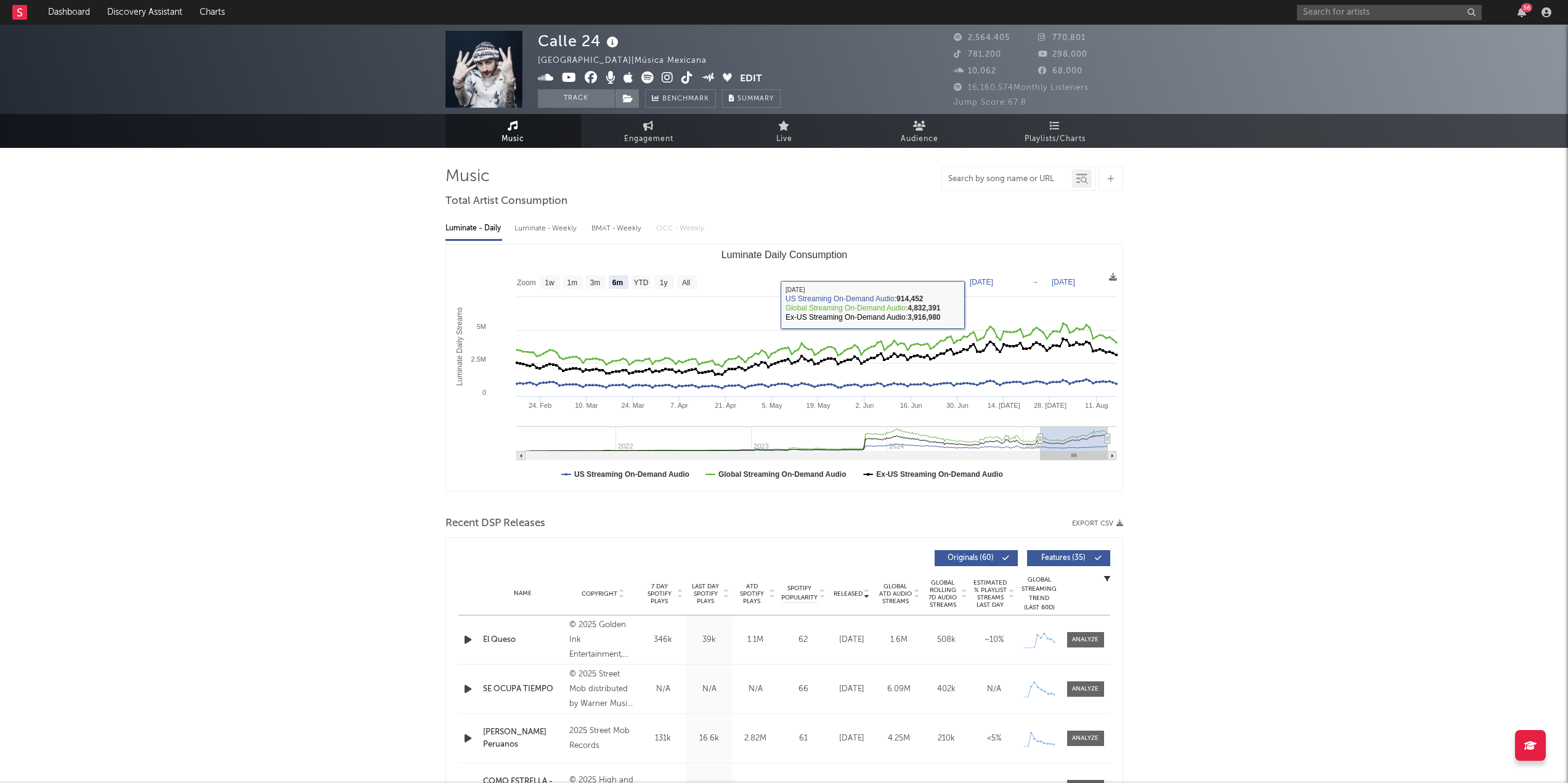
click at [788, 179] on input "text" at bounding box center [1007, 180] width 130 height 10
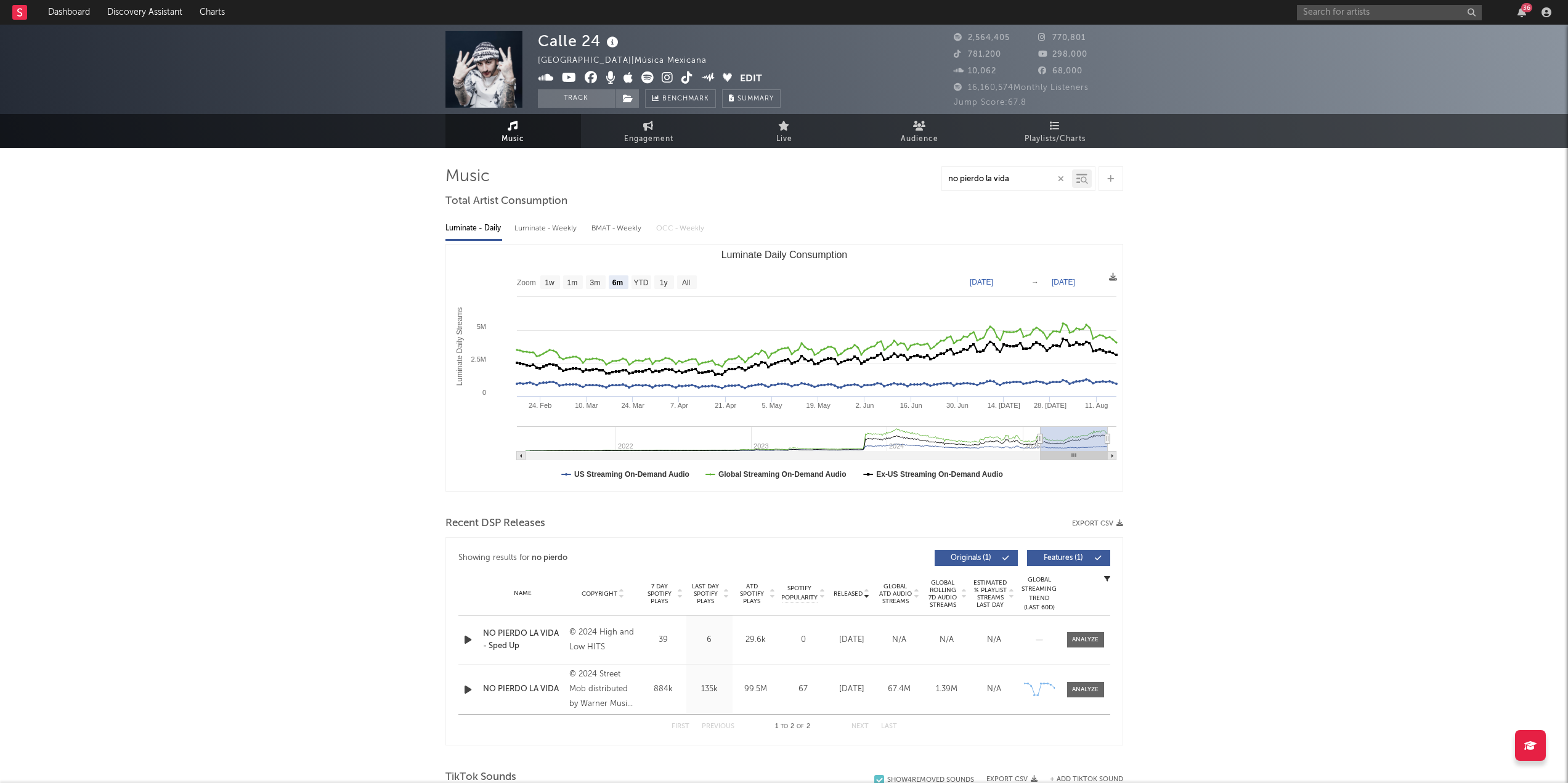
type input "no pierdo la vida"
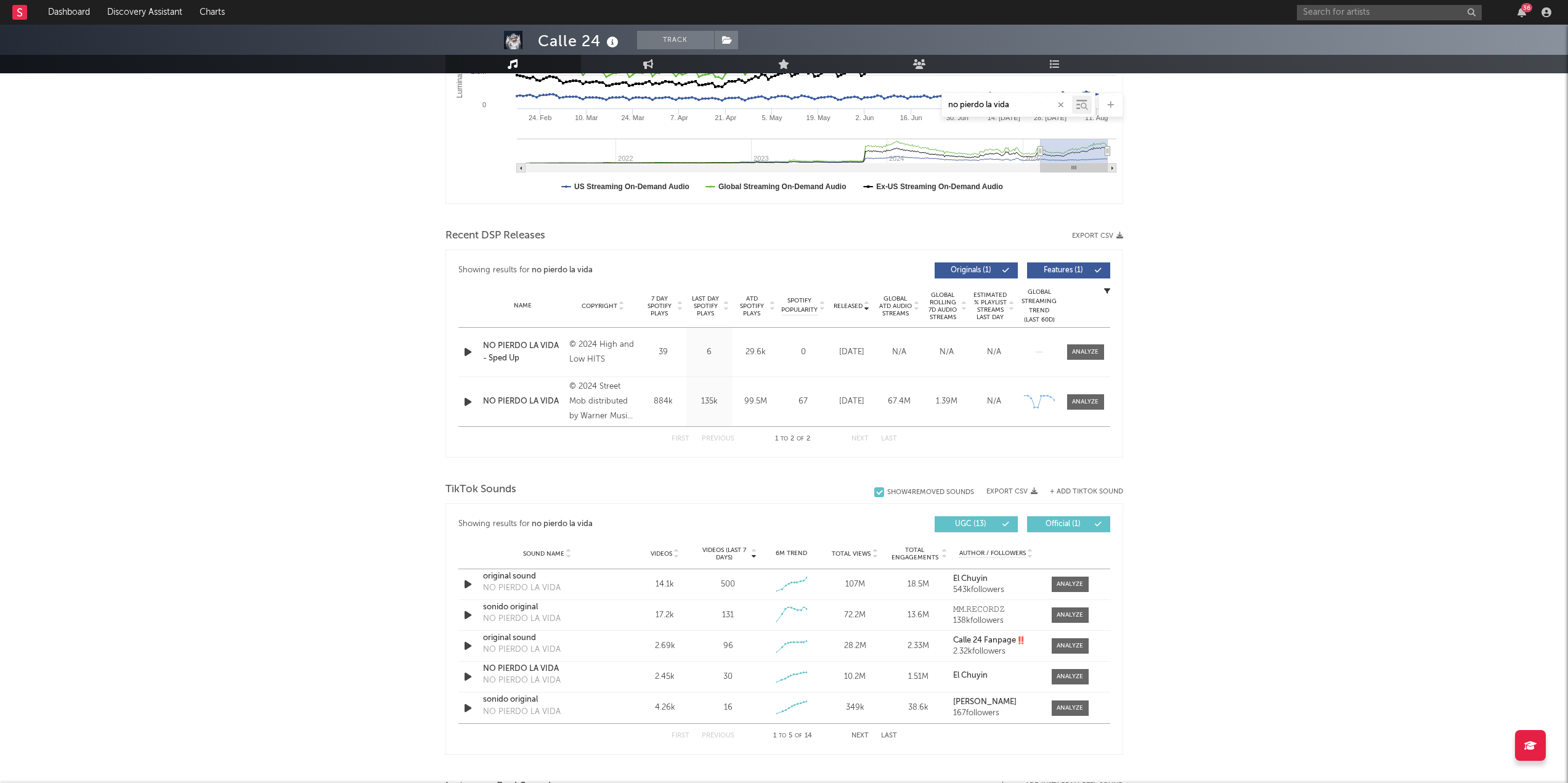
scroll to position [370, 0]
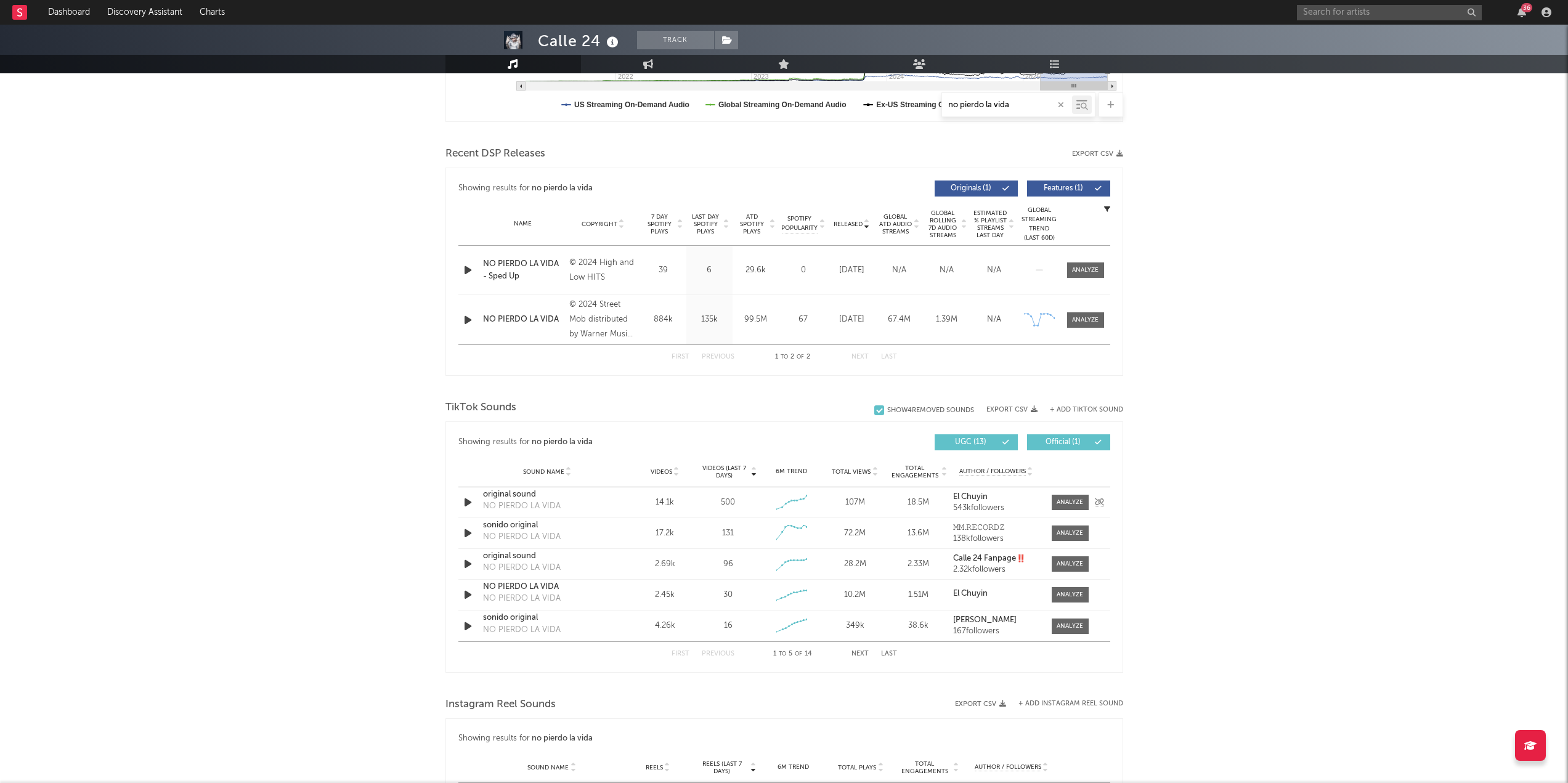
click at [523, 339] on div "original sound" at bounding box center [547, 495] width 129 height 12
click at [524, 339] on div "sonido original" at bounding box center [547, 526] width 129 height 12
click at [788, 339] on span "Total Views" at bounding box center [851, 472] width 39 height 7
click at [531, 339] on div "NO PIERDO LA VIDA" at bounding box center [521, 506] width 77 height 12
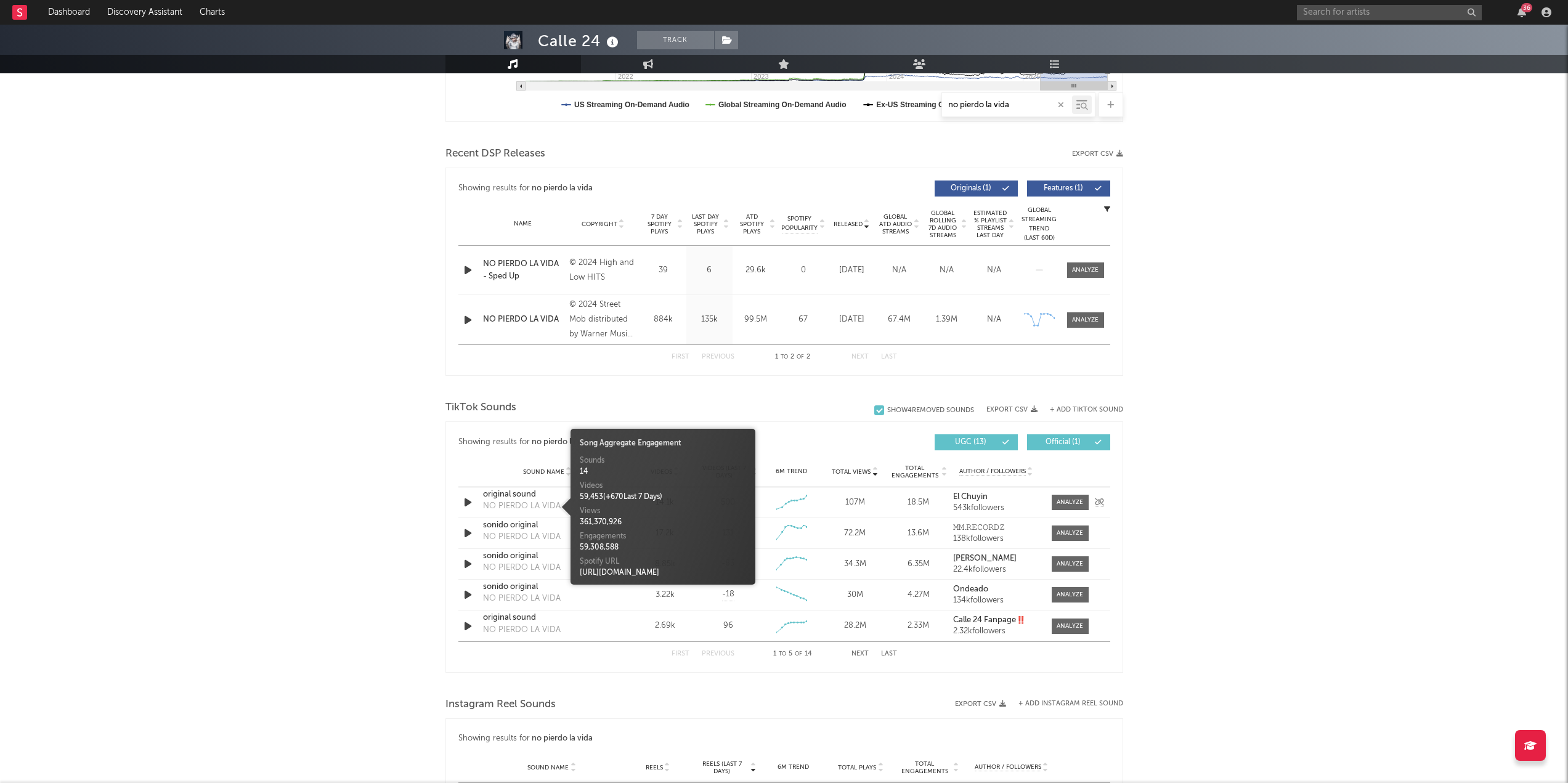
click at [513, 339] on div "original sound" at bounding box center [547, 495] width 129 height 12
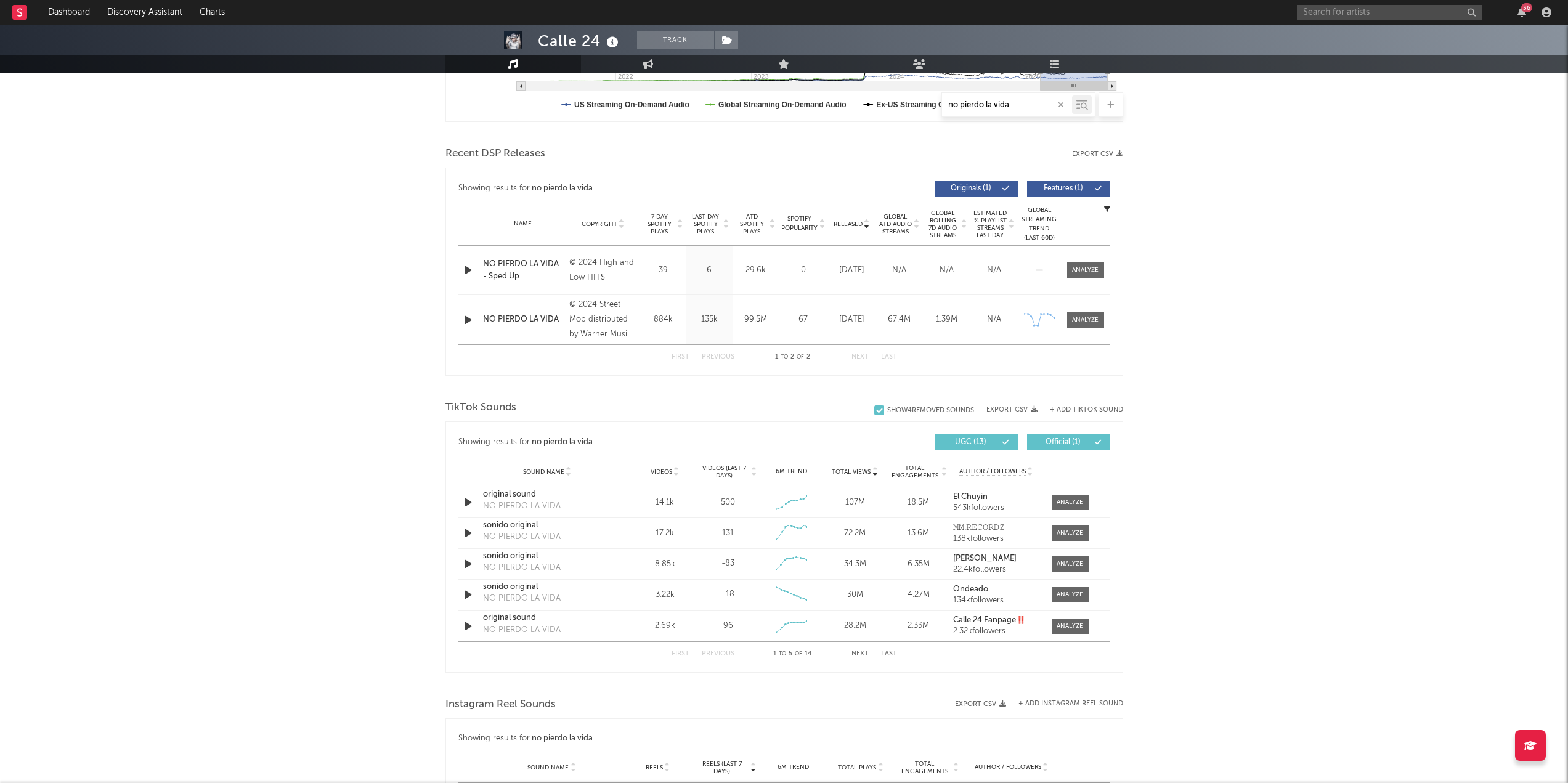
click at [570, 339] on icon at bounding box center [569, 474] width 6 height 5
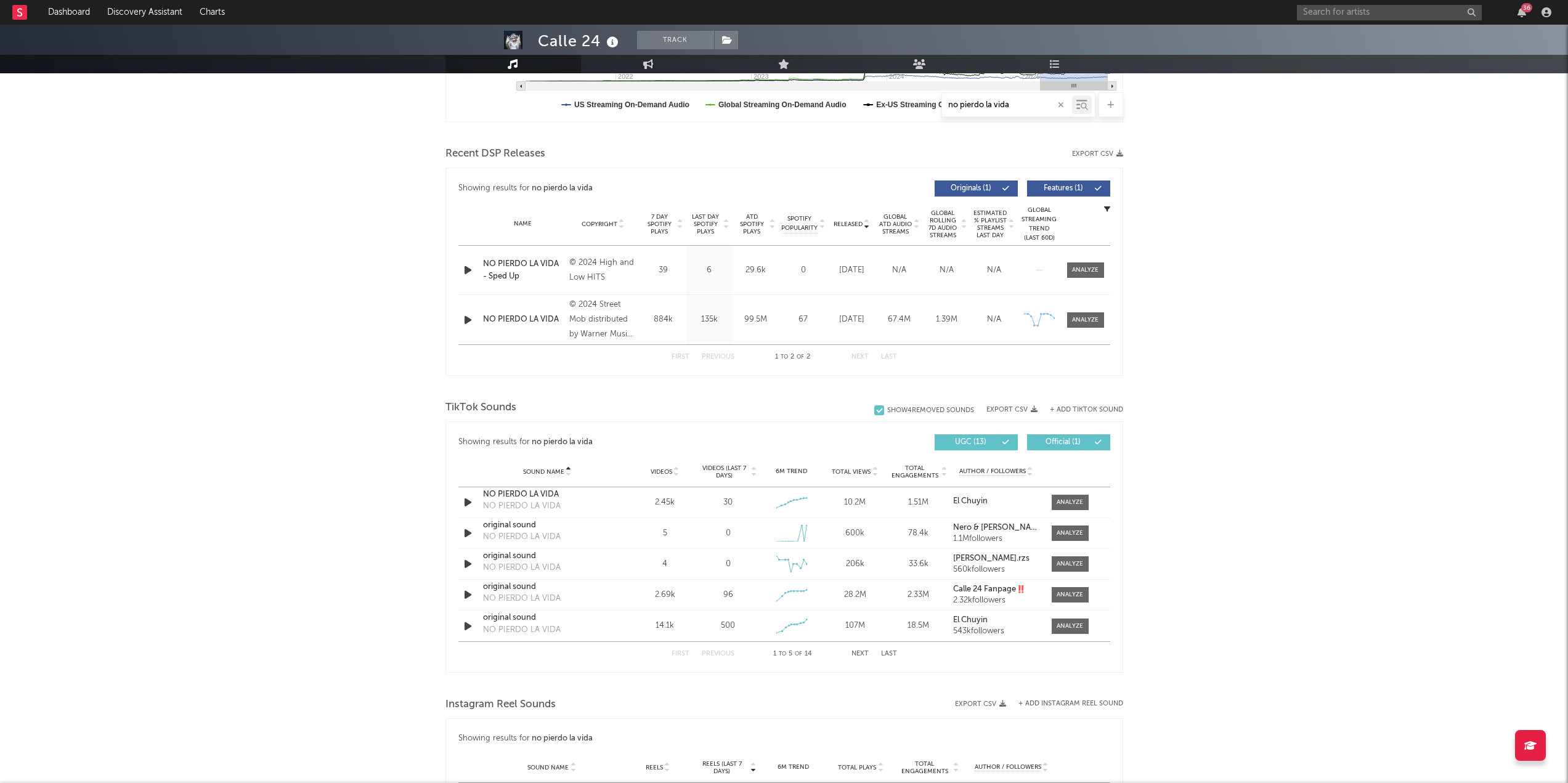
click at [570, 339] on icon at bounding box center [569, 474] width 6 height 5
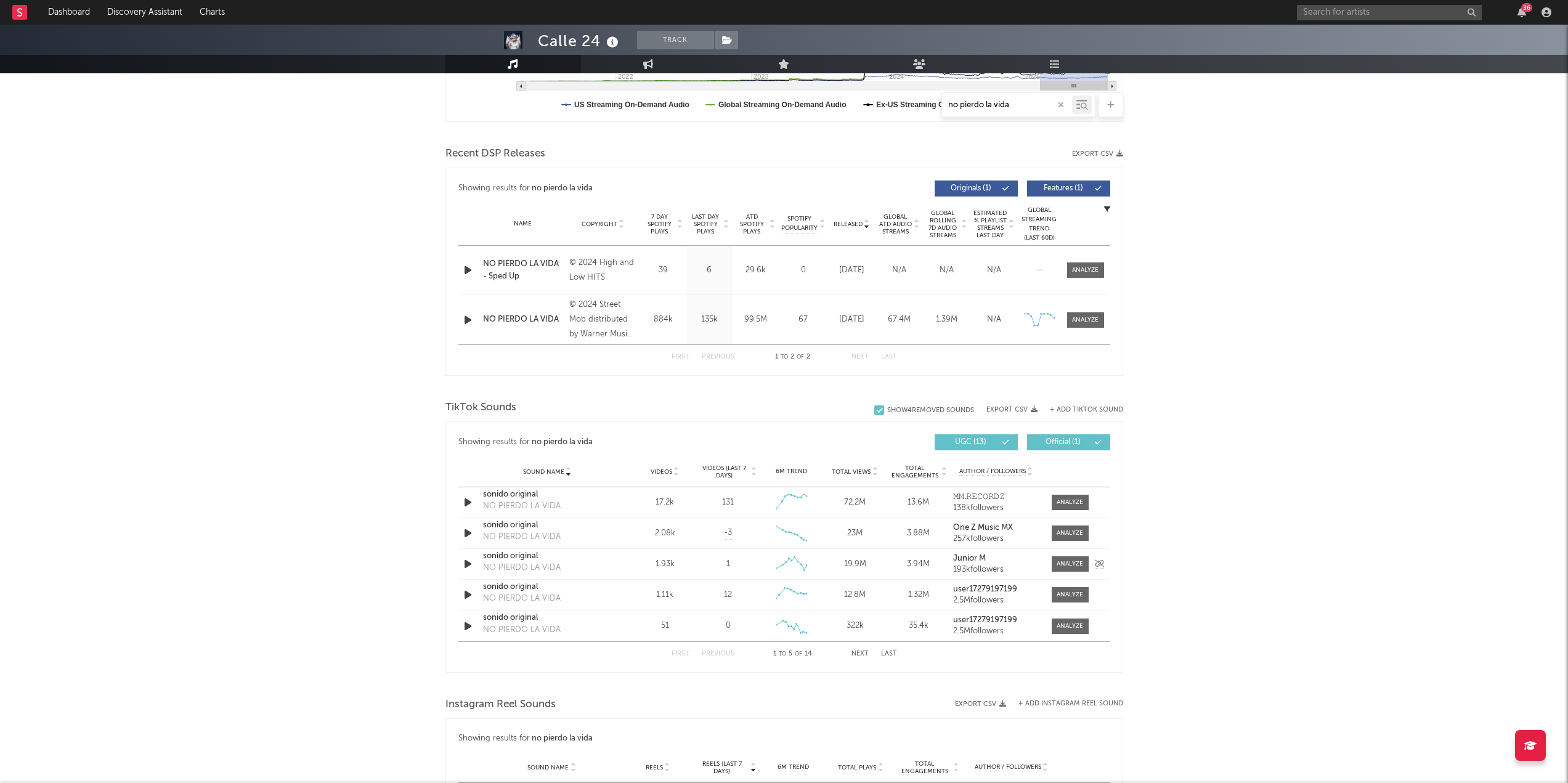
click at [519, 339] on div "sonido original" at bounding box center [547, 556] width 129 height 12
click at [547, 339] on span "Sound Name" at bounding box center [544, 472] width 41 height 7
click at [542, 339] on span "Sound Name" at bounding box center [544, 472] width 41 height 7
click at [788, 339] on span "Total Engagements" at bounding box center [914, 472] width 50 height 15
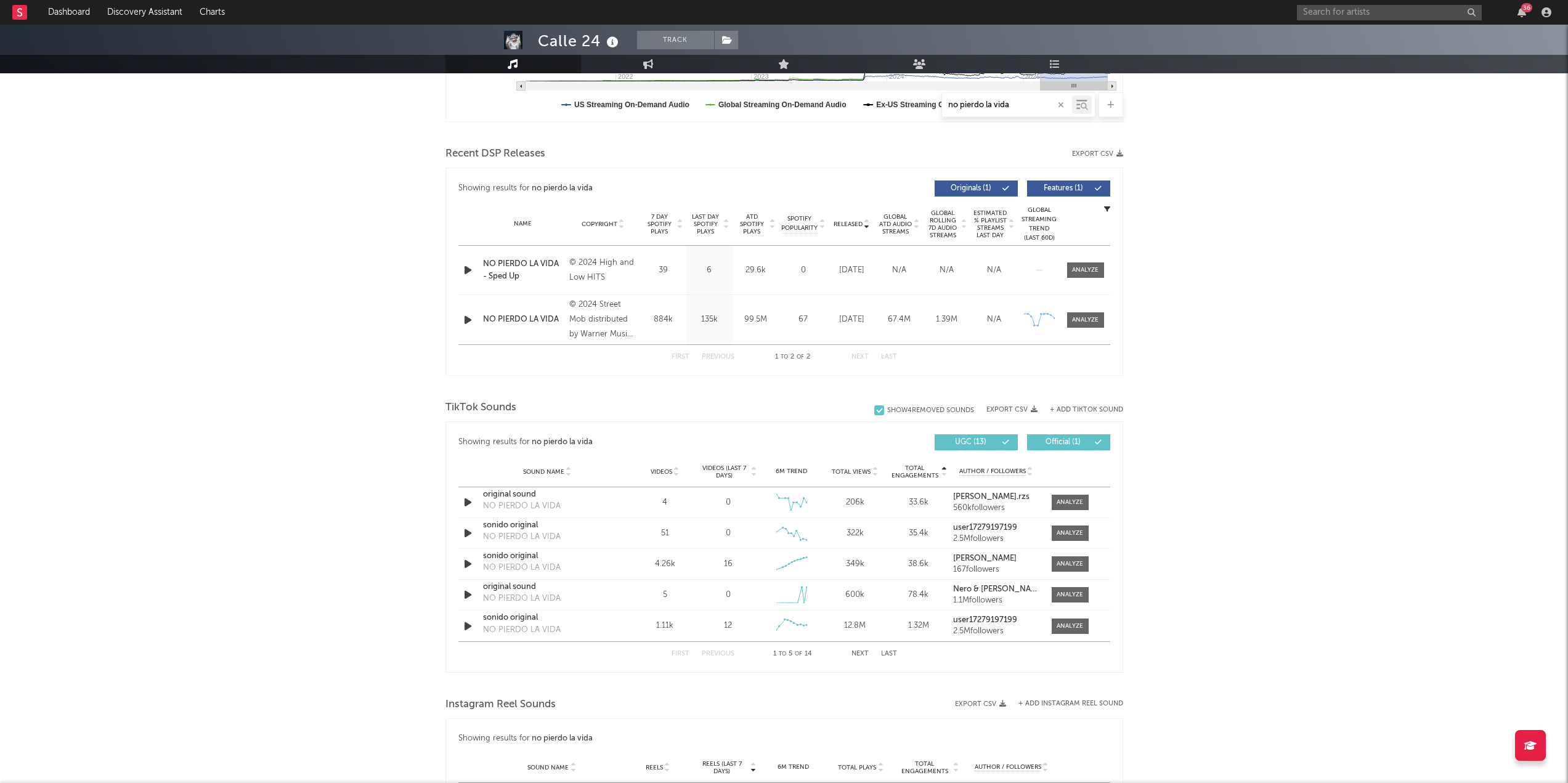
click at [788, 339] on span "Total Views" at bounding box center [851, 472] width 39 height 7
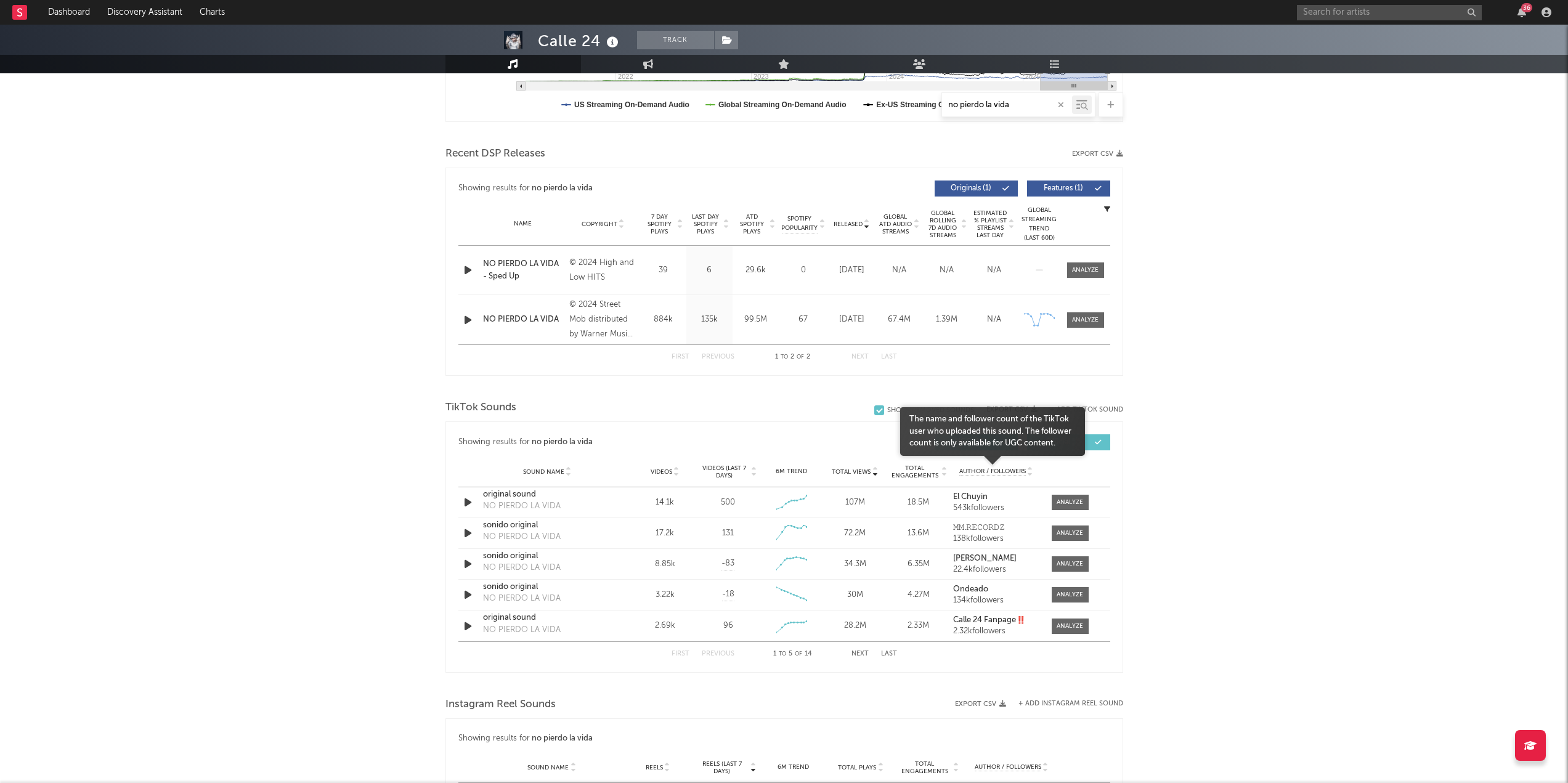
click at [788, 339] on span "Author / Followers" at bounding box center [992, 471] width 66 height 8
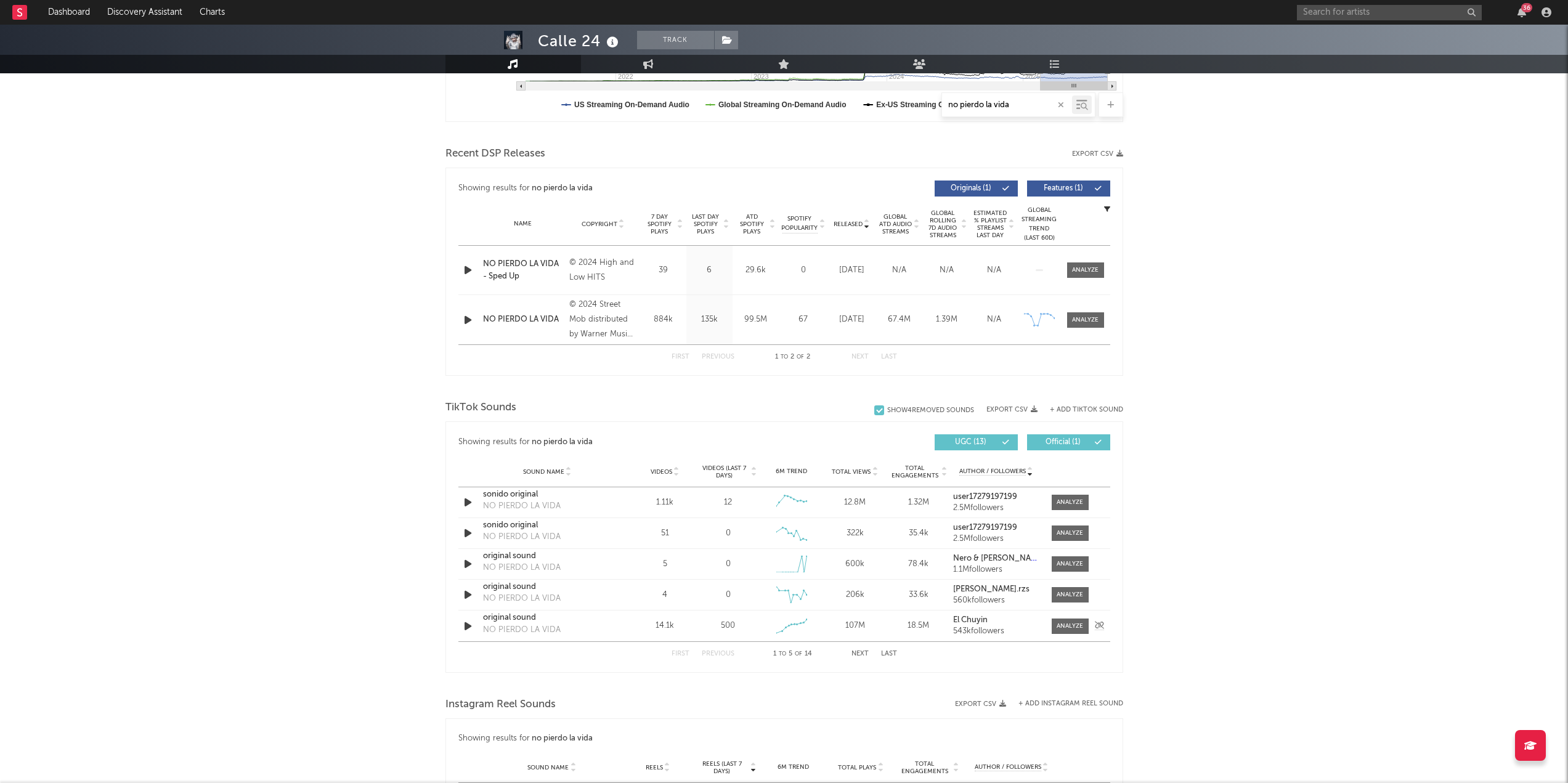
click at [527, 339] on div "original sound" at bounding box center [547, 618] width 129 height 12
click at [788, 339] on div "Sound Name Videos Videos (last 7 days) Weekly Growth % 6M Trend Total Views Tot…" at bounding box center [784, 472] width 652 height 31
click at [788, 339] on span "Total Views" at bounding box center [851, 472] width 39 height 7
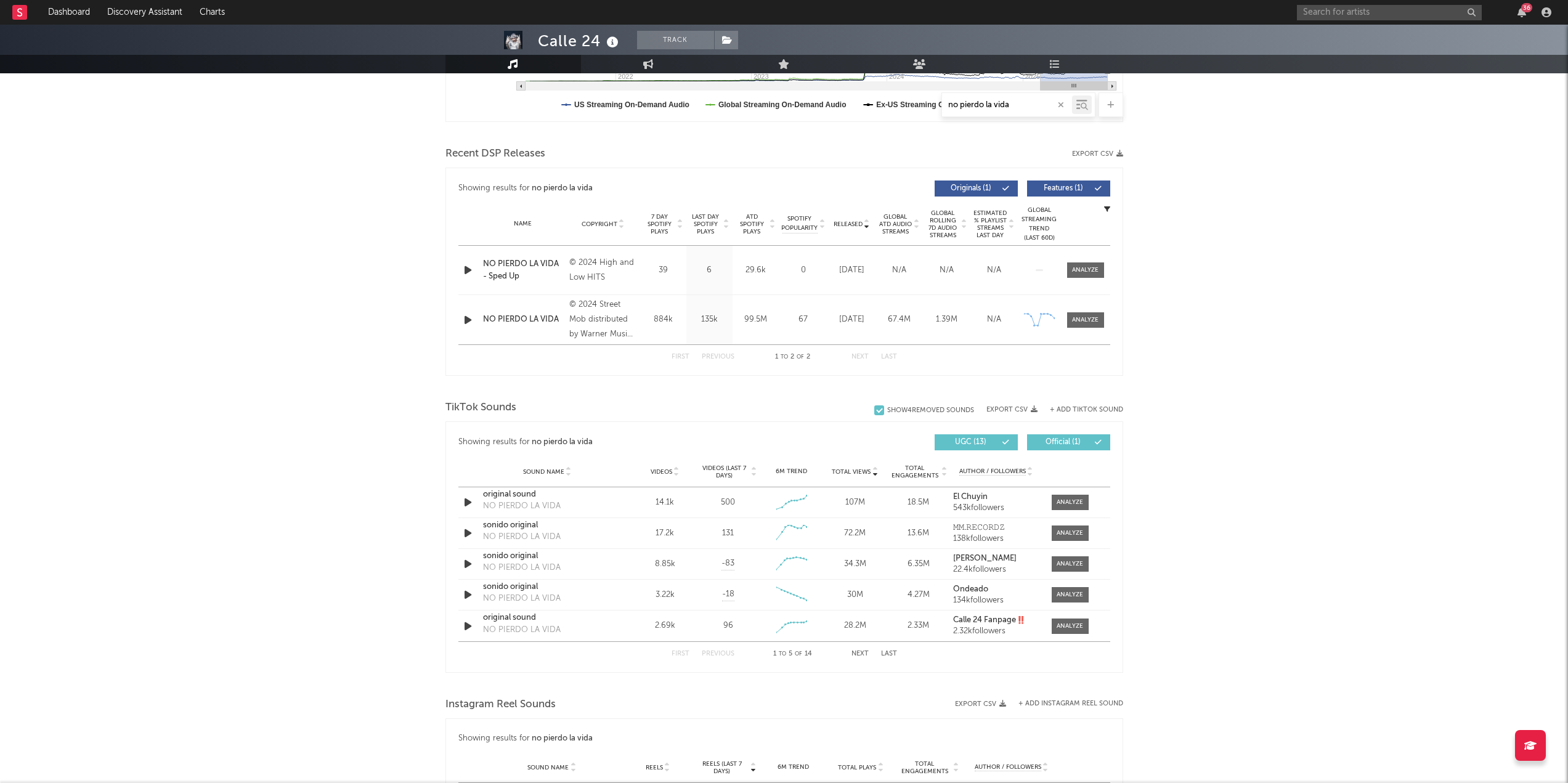
click at [788, 339] on button "Next" at bounding box center [860, 654] width 17 height 7
click at [537, 339] on div "NO PIERDO LA VIDA" at bounding box center [547, 618] width 129 height 12
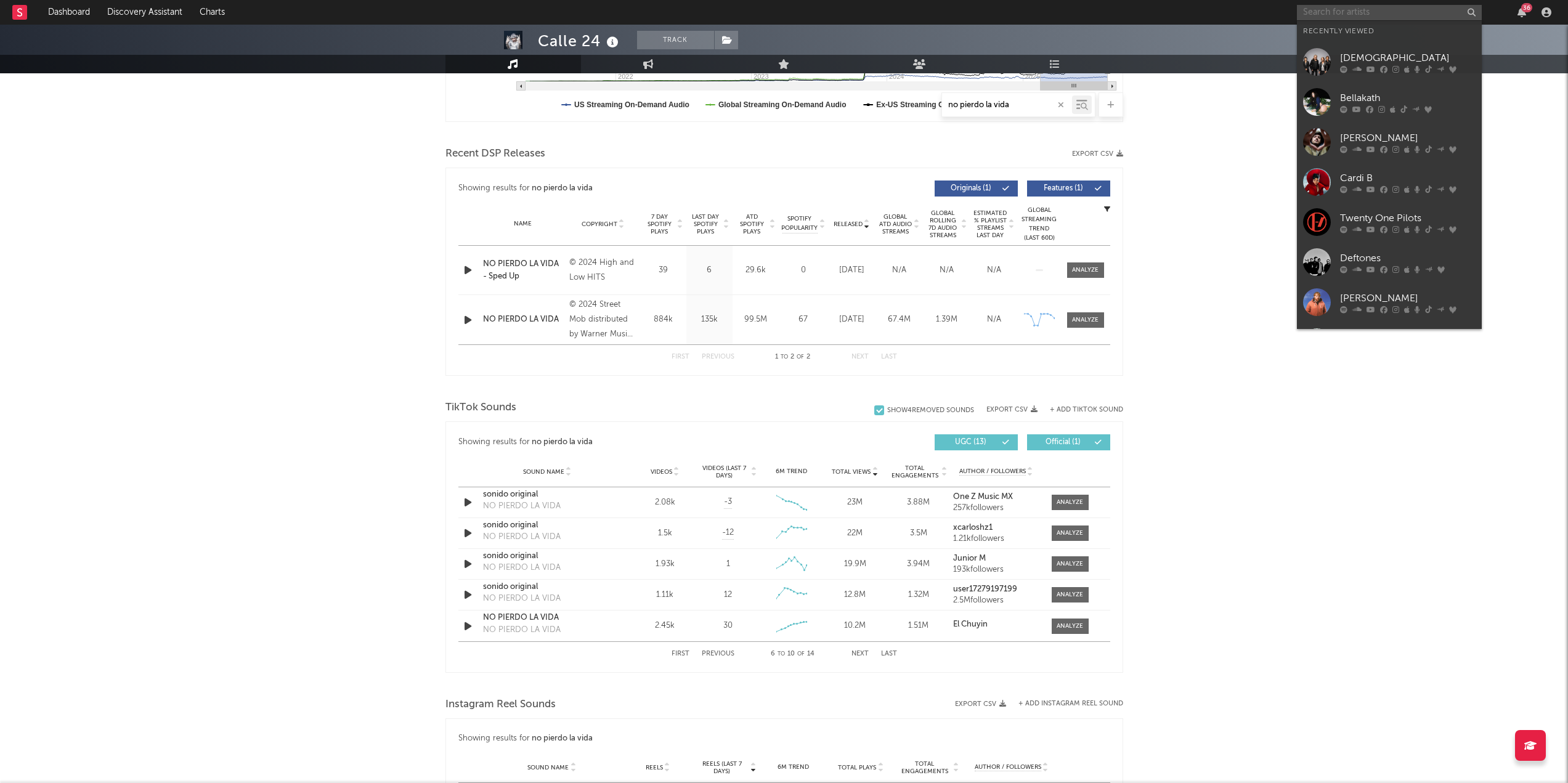
click at [788, 11] on input "text" at bounding box center [1389, 12] width 185 height 15
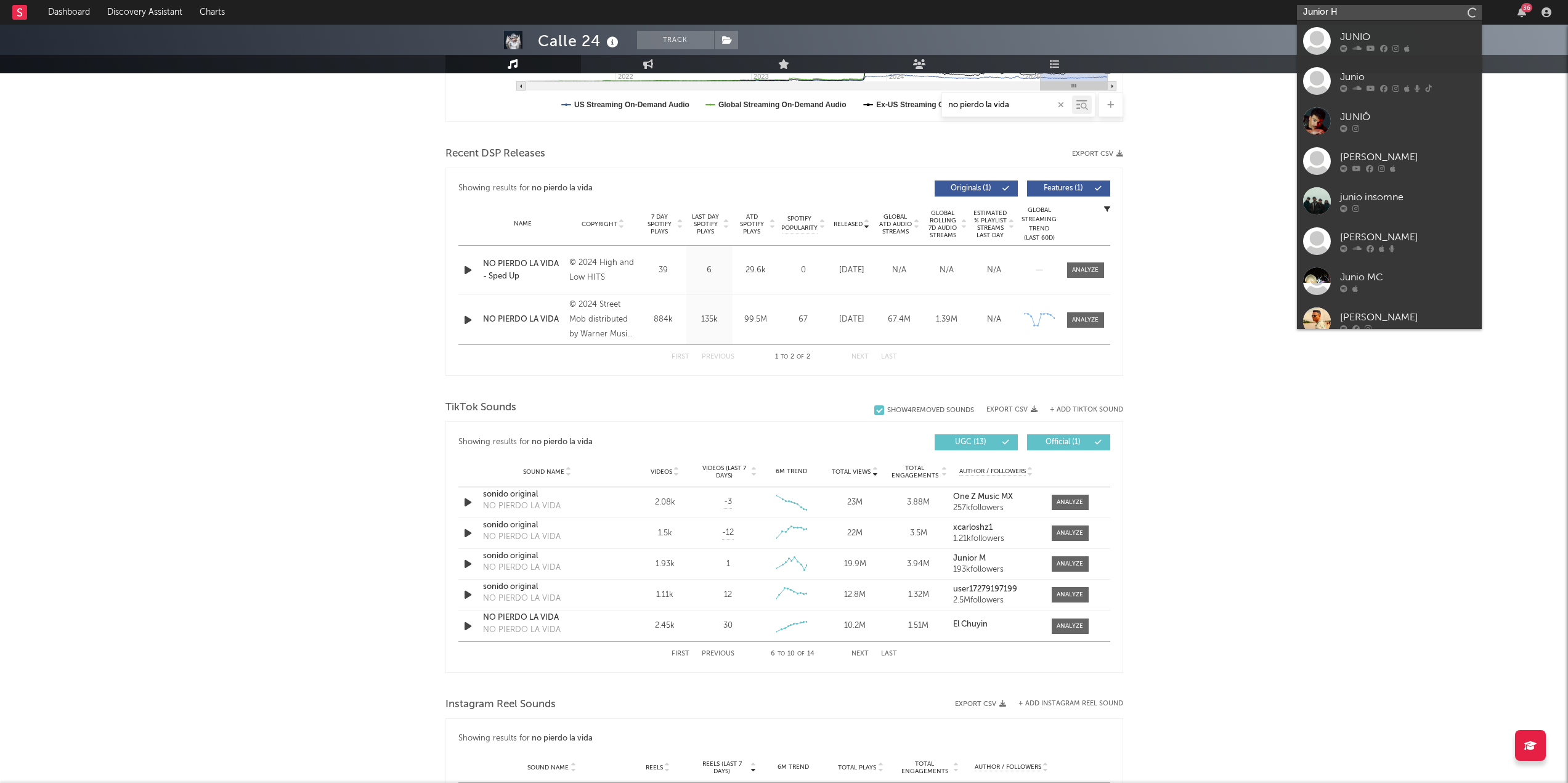
type input "Junior H"
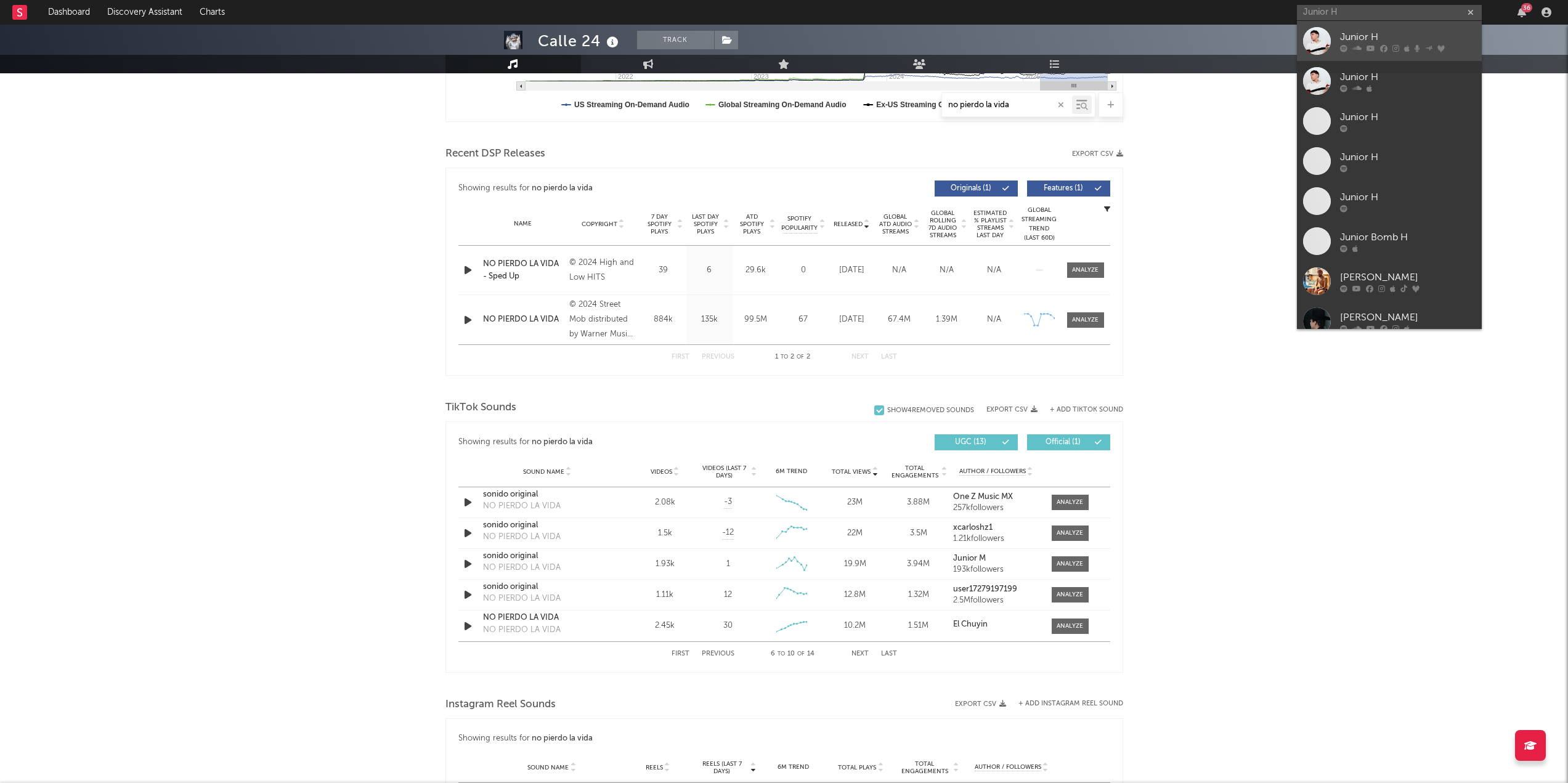
click at [788, 32] on div "Junior H" at bounding box center [1408, 37] width 136 height 15
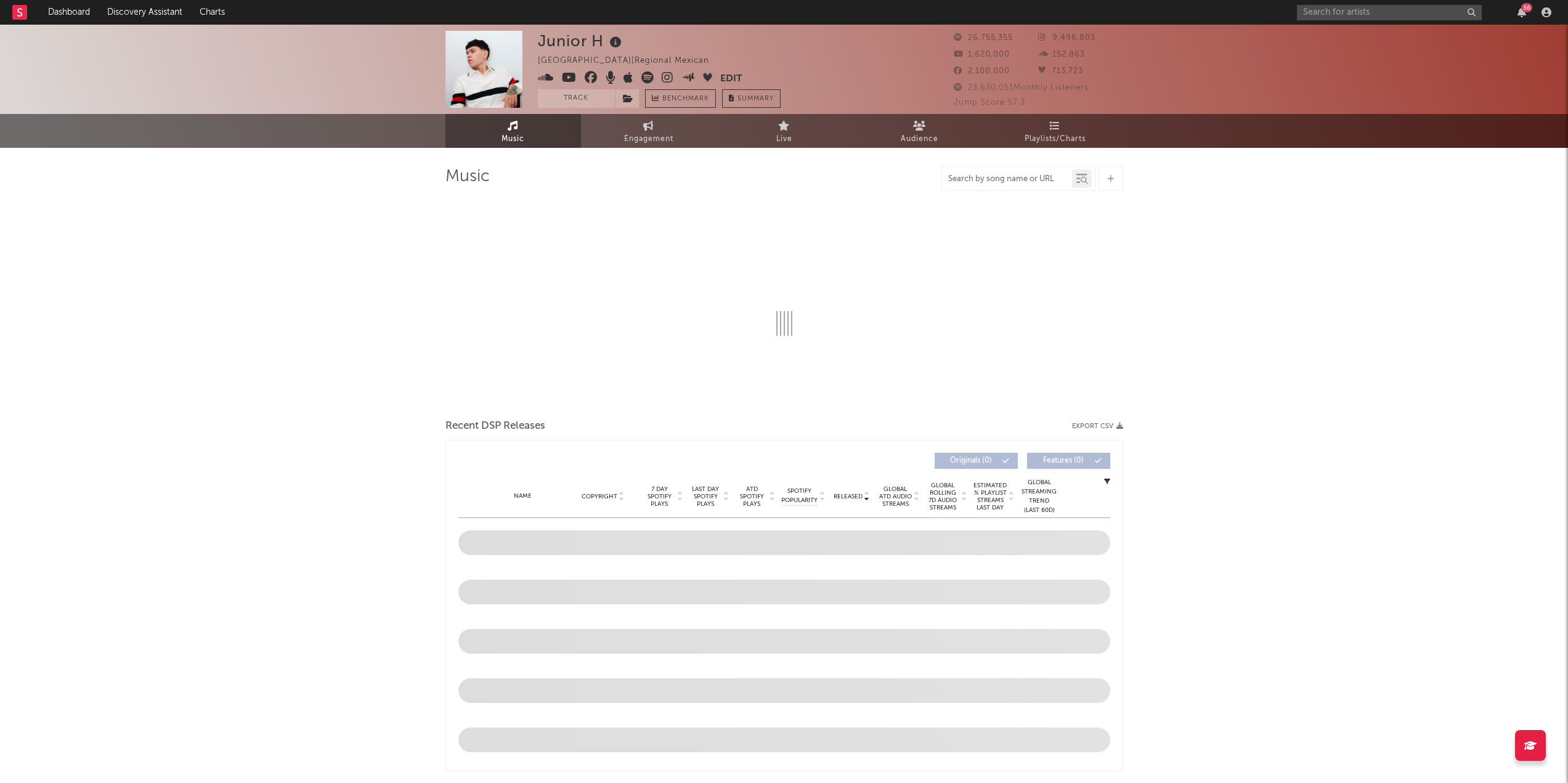
click at [788, 181] on input "text" at bounding box center [1007, 180] width 130 height 10
type input "el nene"
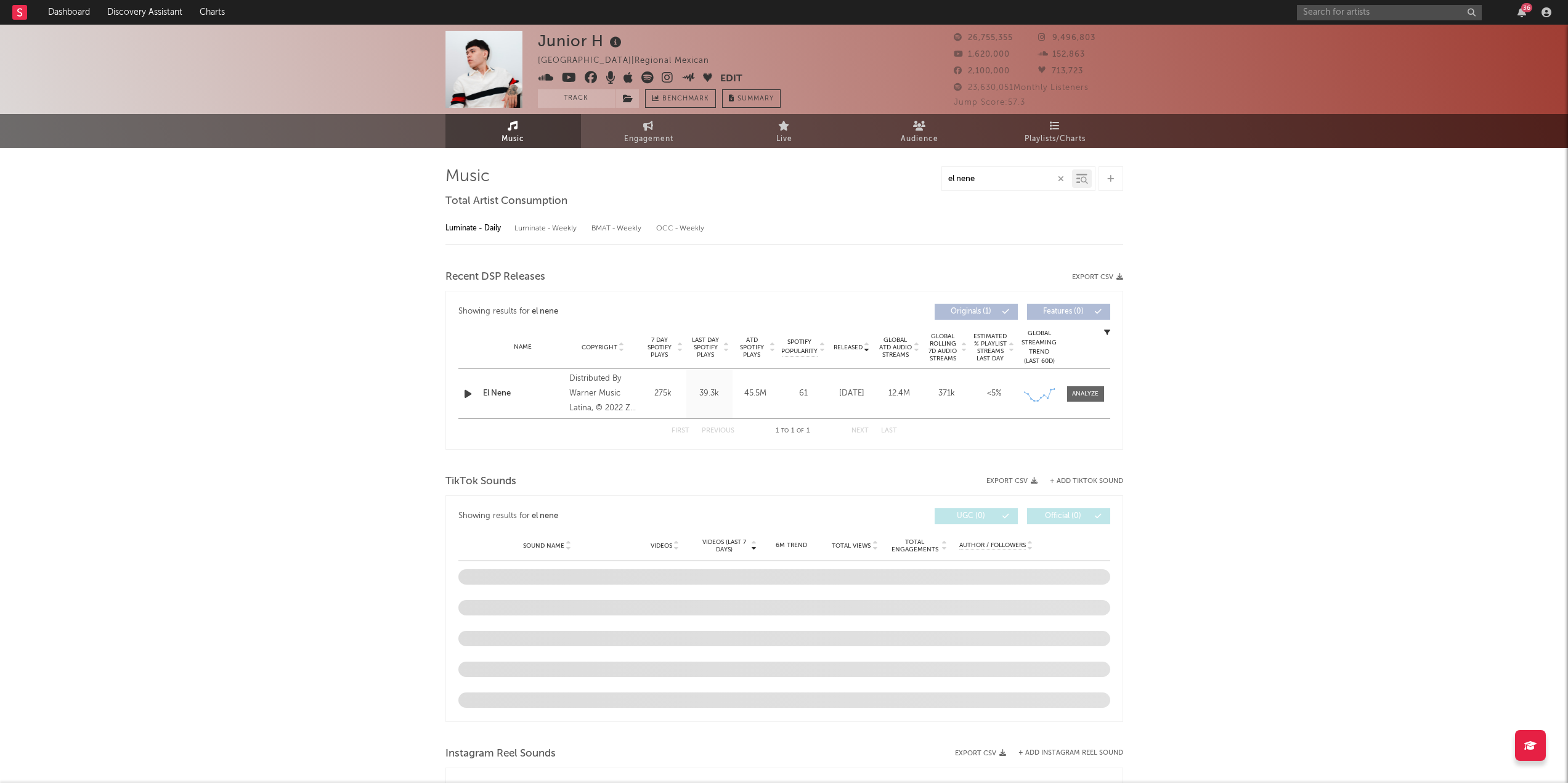
select select "6m"
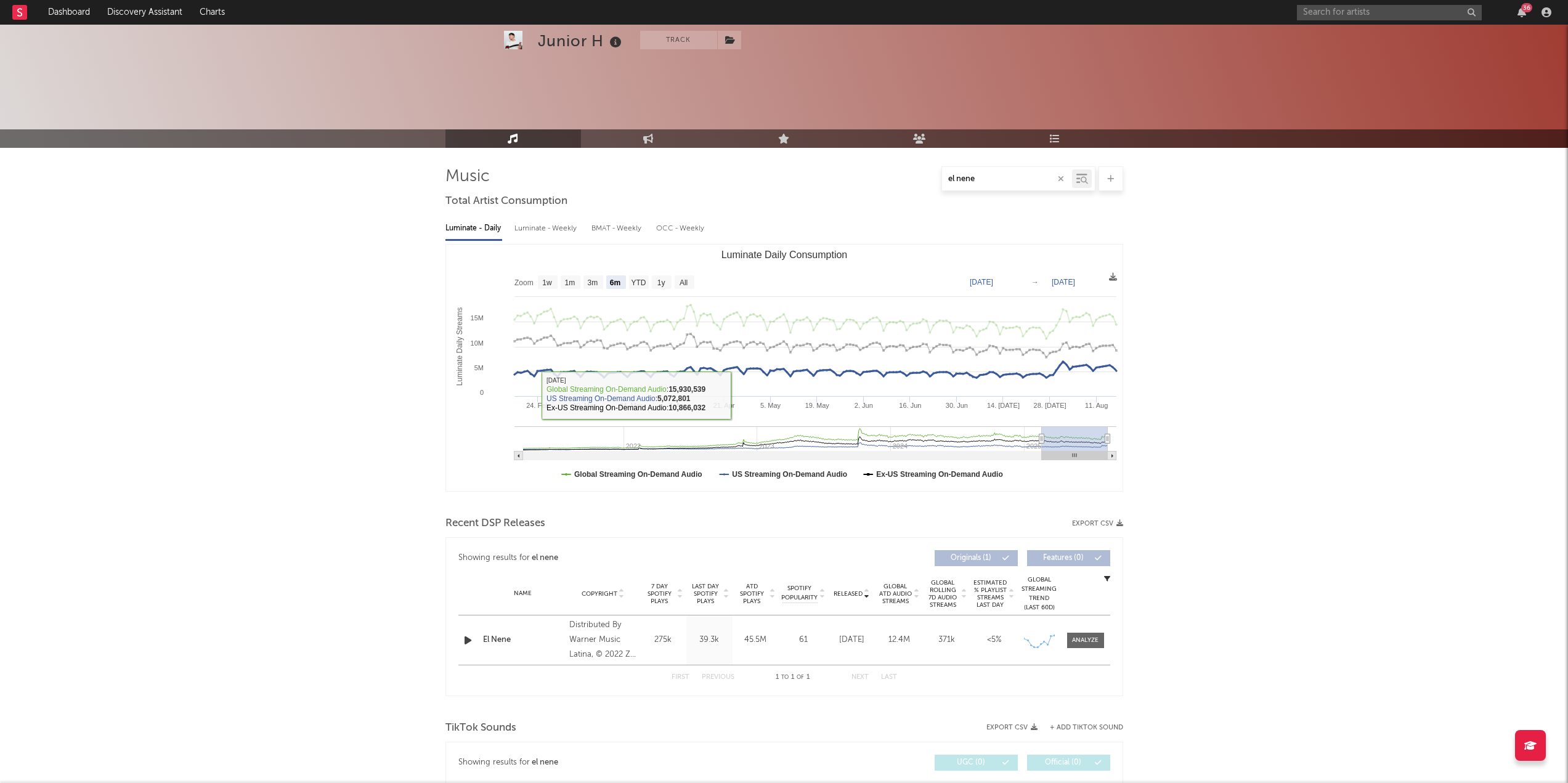
scroll to position [370, 0]
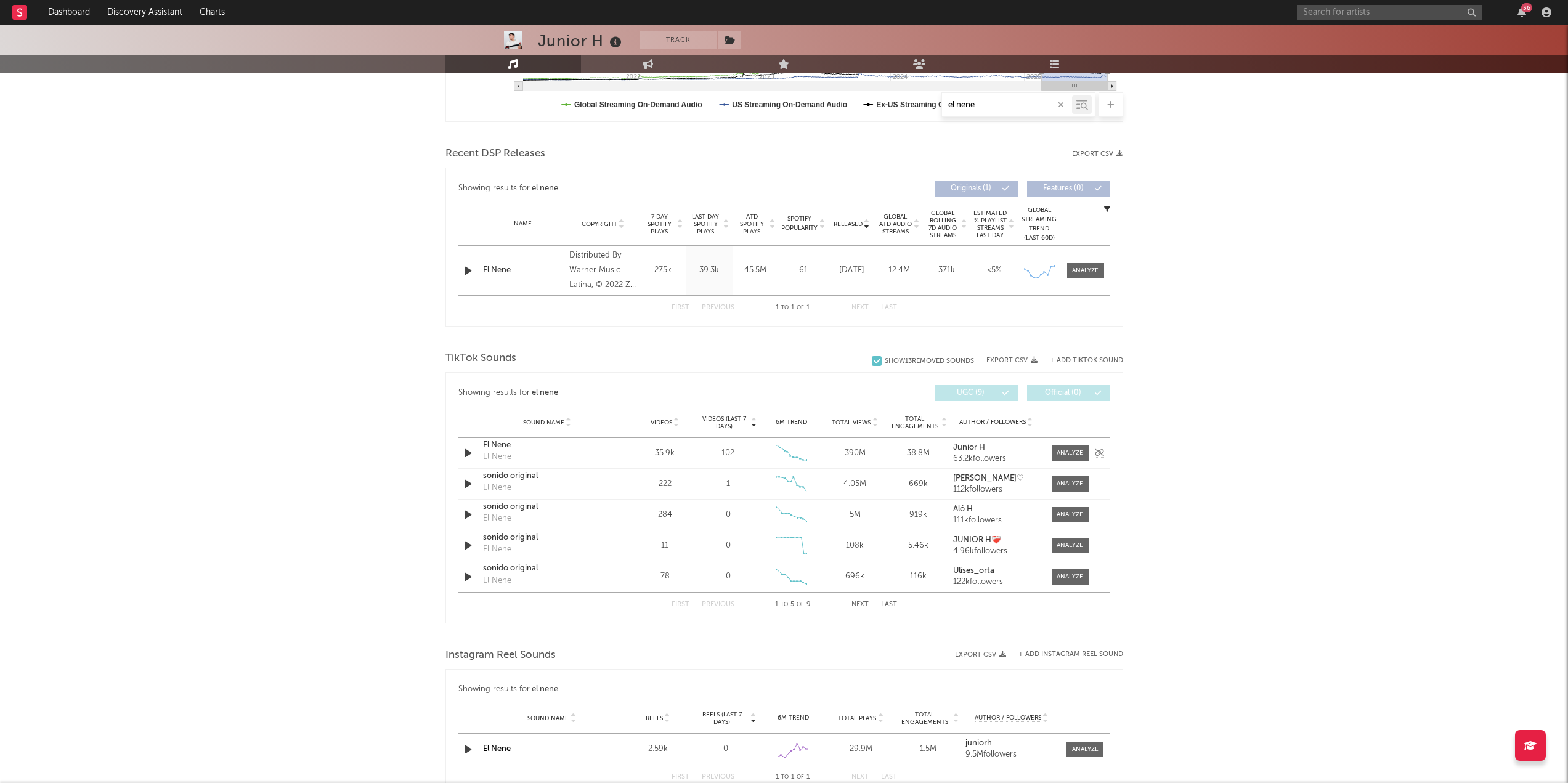
click at [501, 339] on div "El Nene" at bounding box center [547, 446] width 129 height 12
